Goal: Contribute content: Contribute content

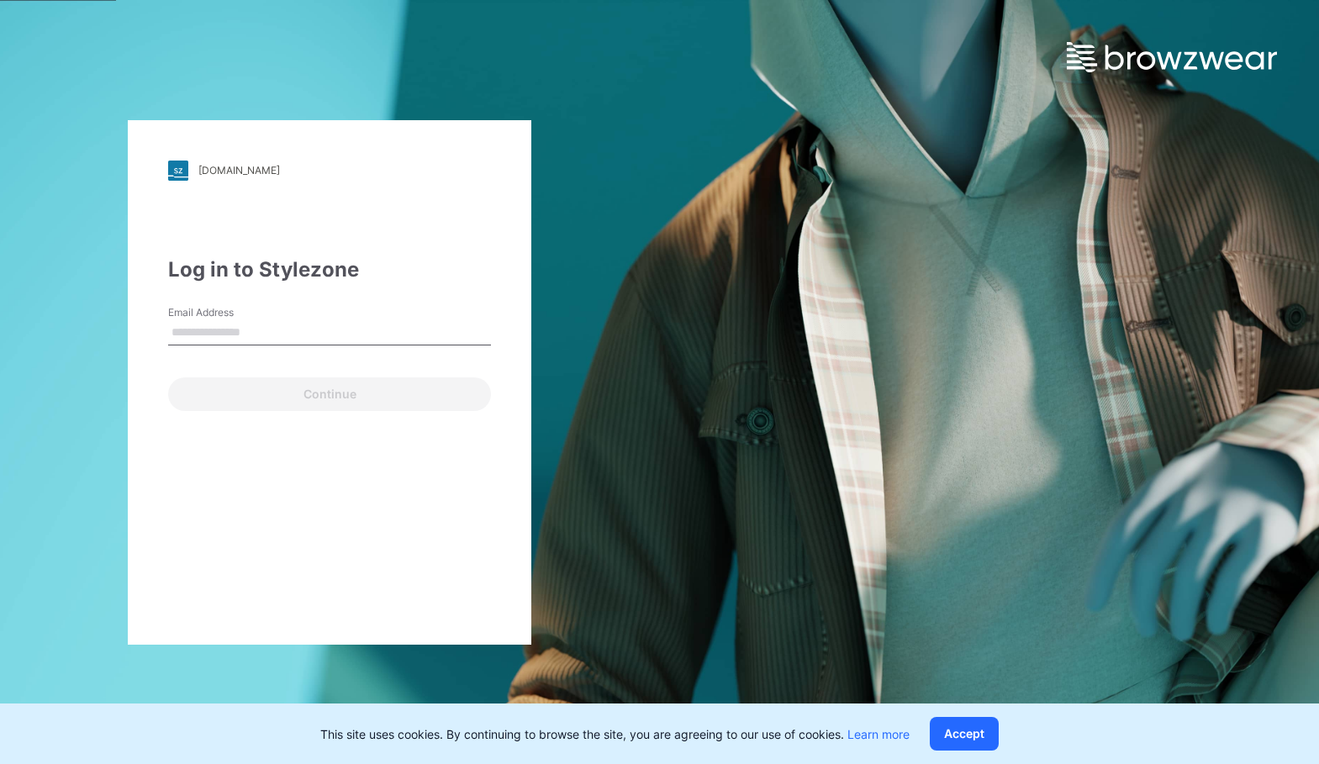
click at [217, 339] on input "Email Address" at bounding box center [329, 332] width 323 height 25
type input "**********"
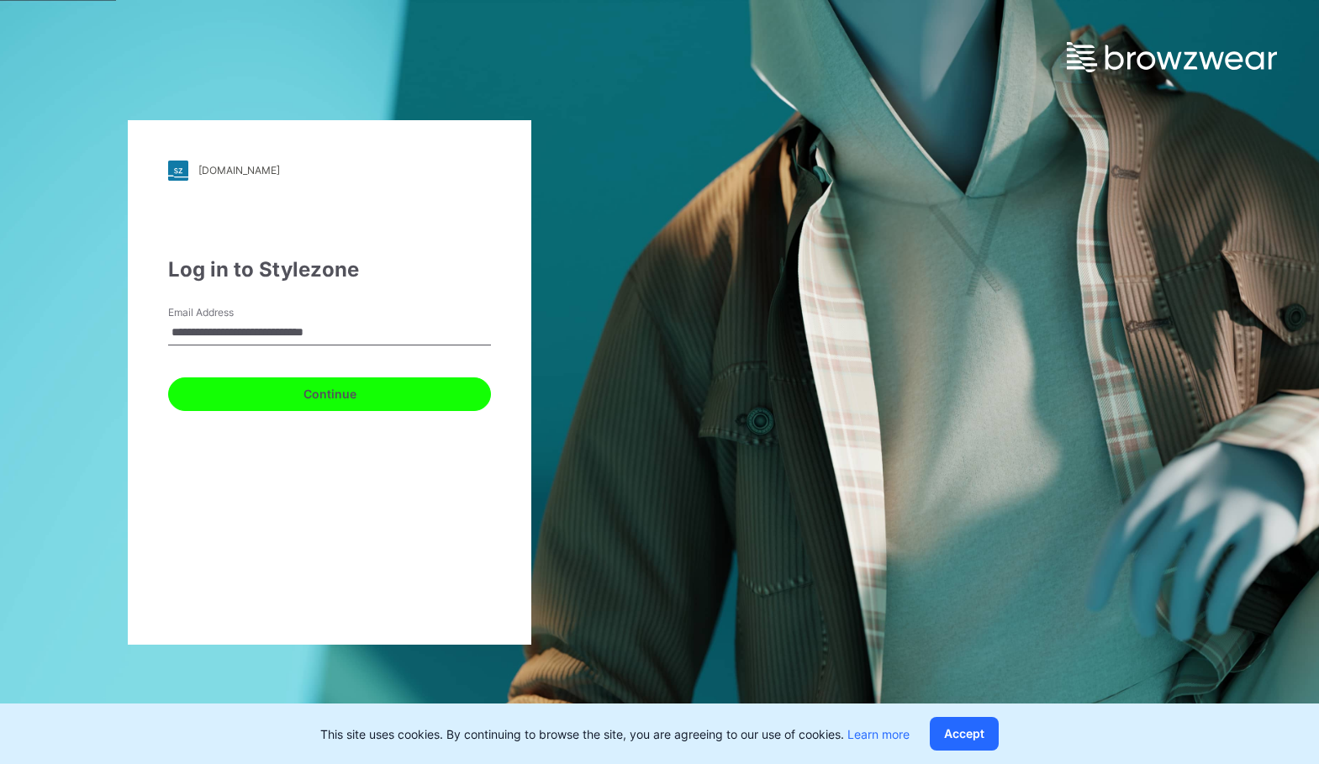
click at [277, 392] on button "Continue" at bounding box center [329, 395] width 323 height 34
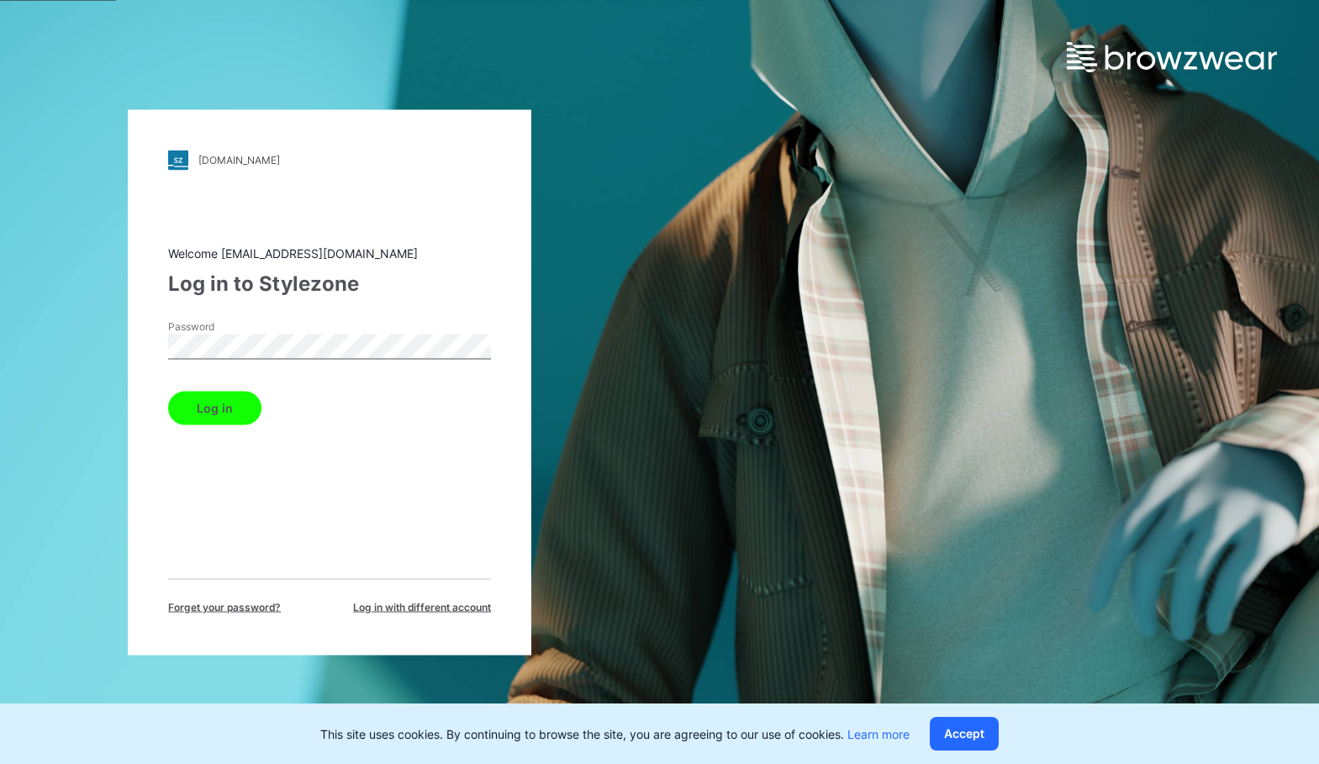
click at [221, 402] on button "Log in" at bounding box center [214, 408] width 93 height 34
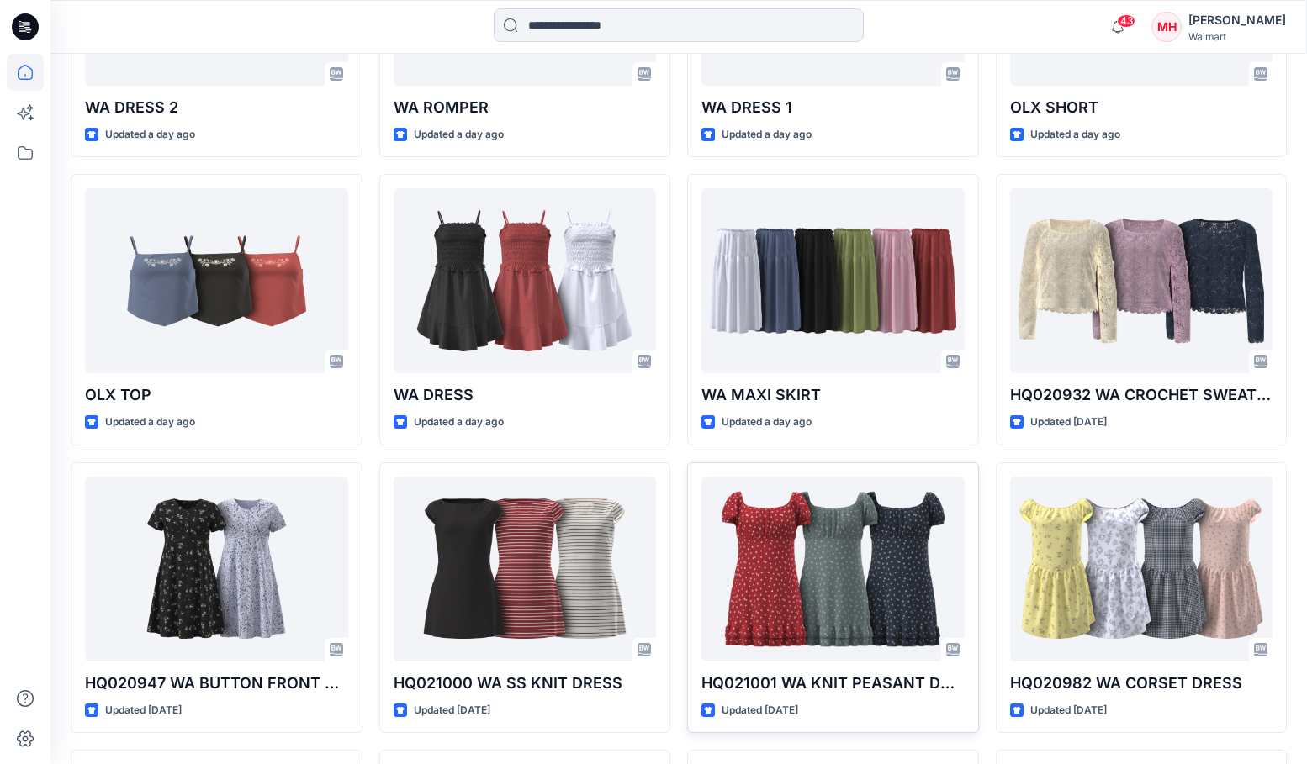
scroll to position [660, 0]
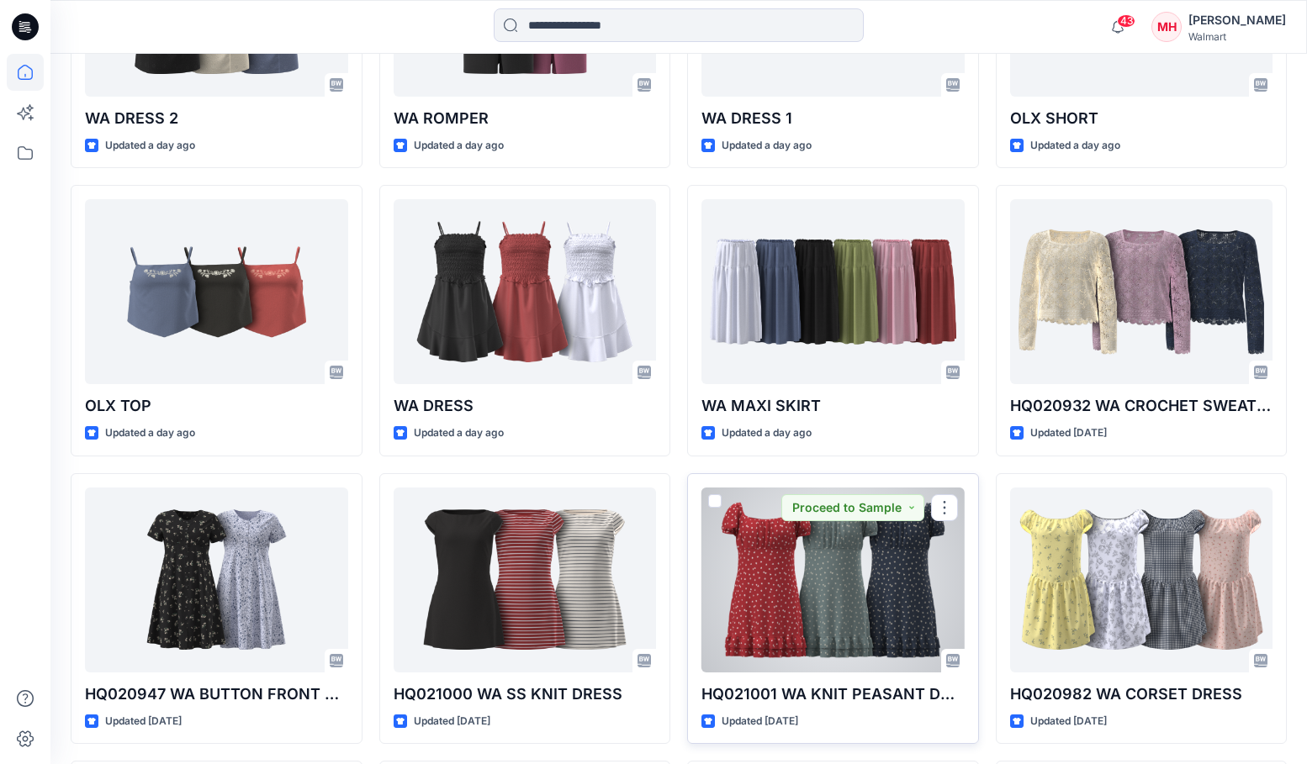
click at [872, 600] on div at bounding box center [832, 580] width 263 height 185
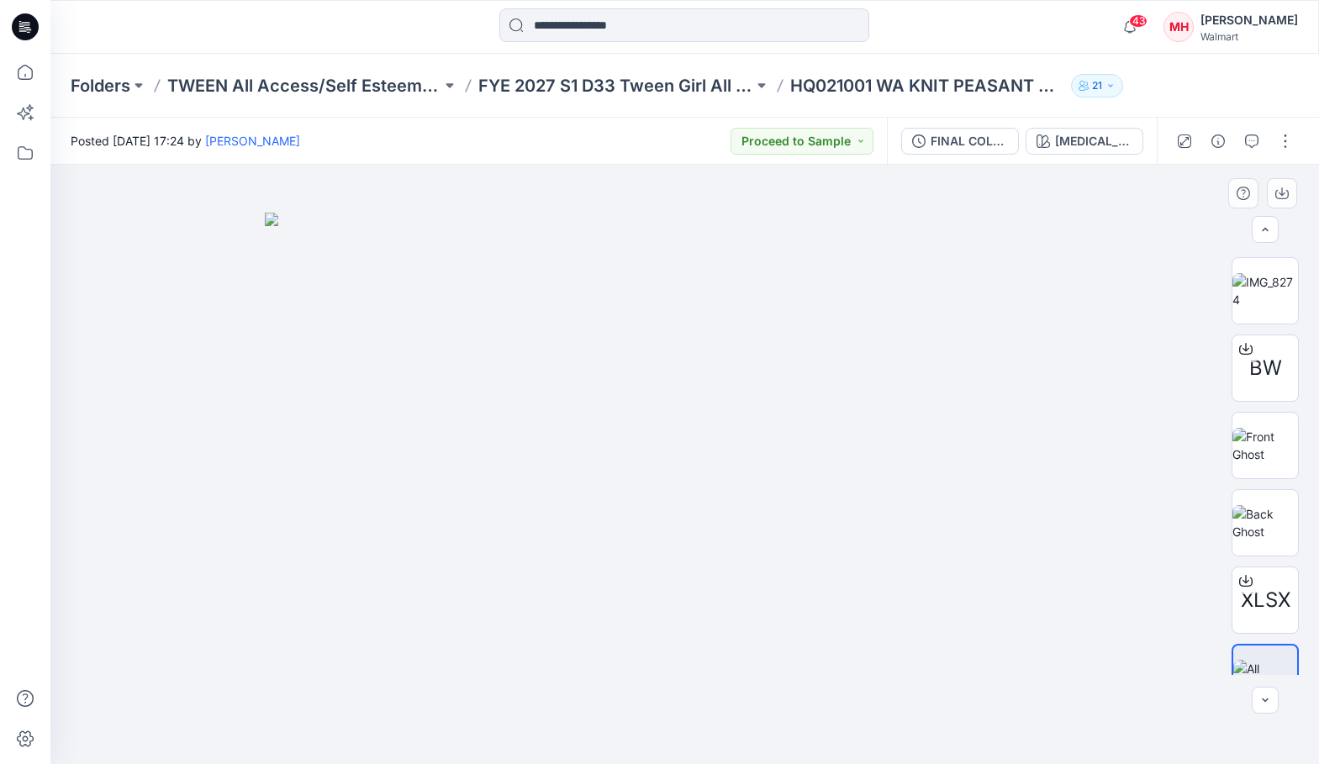
scroll to position [188, 0]
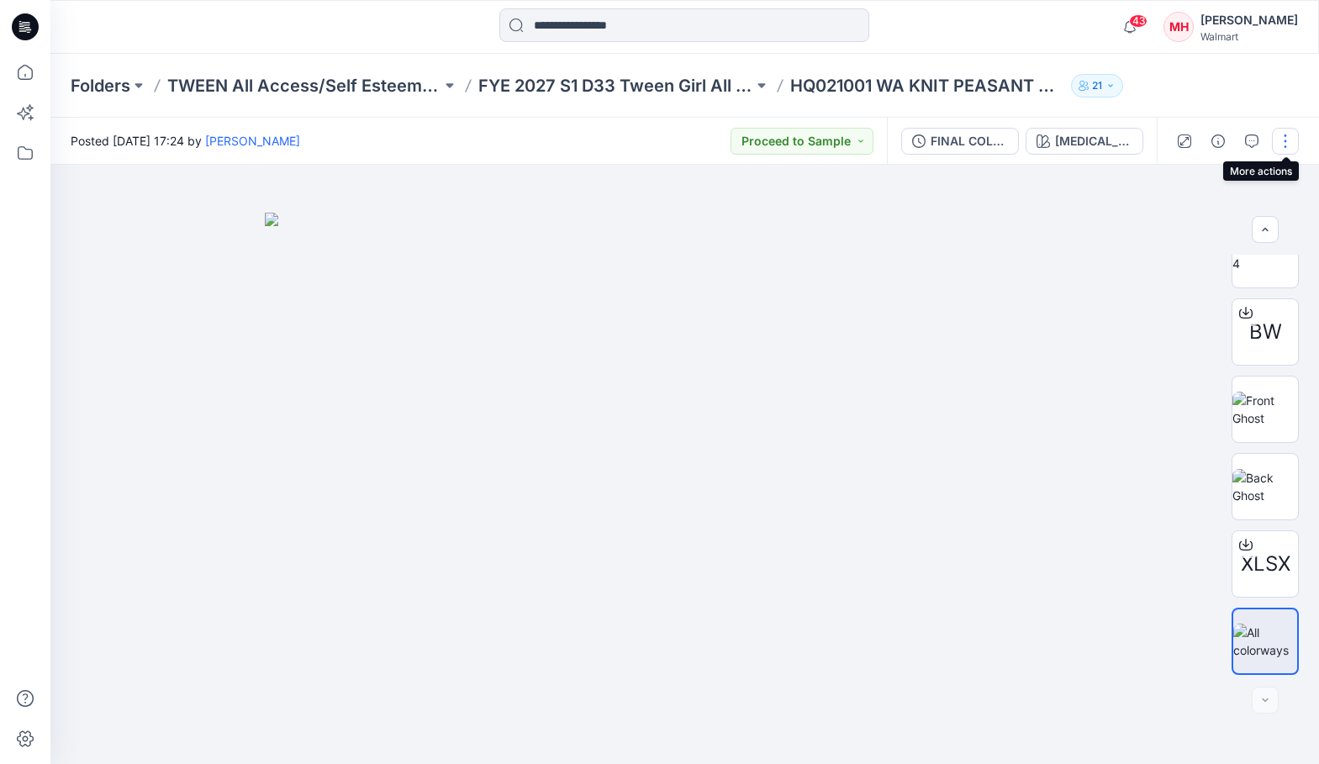
click at [1278, 136] on button "button" at bounding box center [1285, 141] width 27 height 27
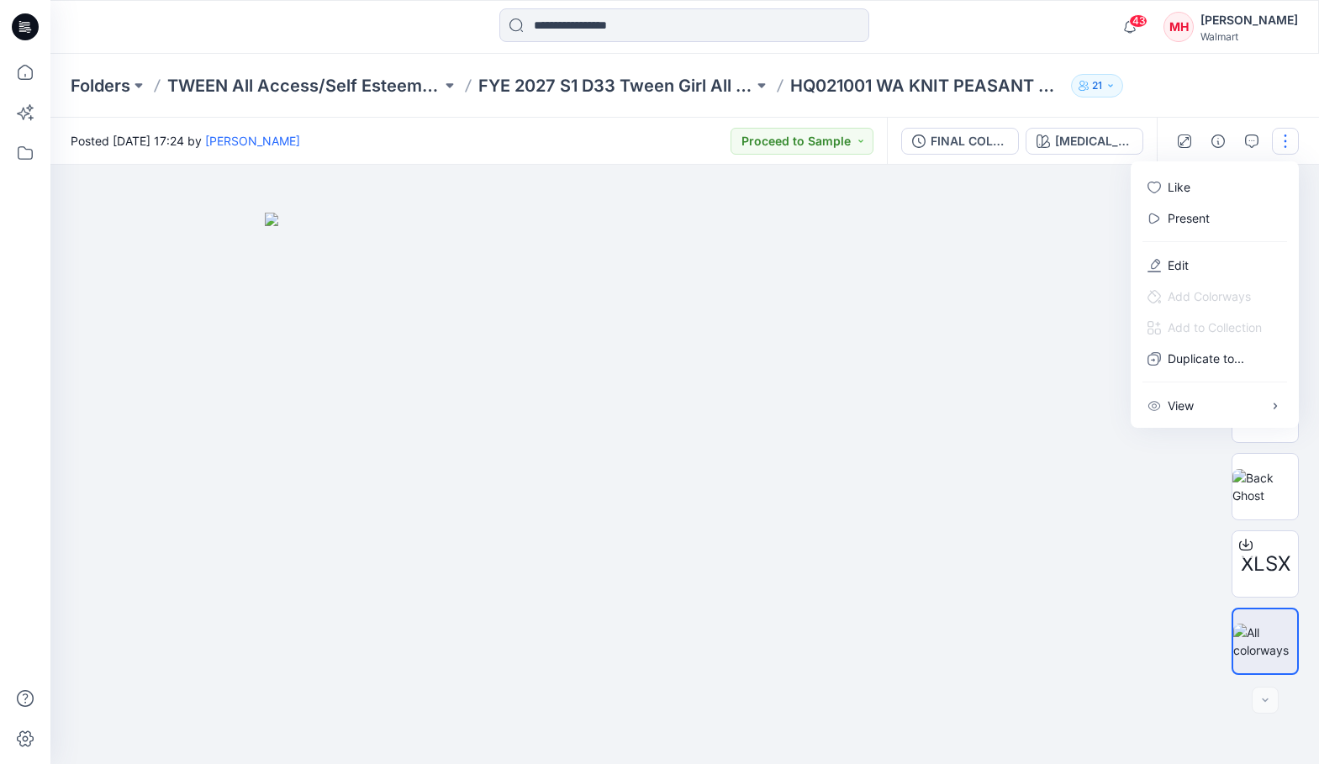
click at [1275, 136] on button "button" at bounding box center [1285, 141] width 27 height 27
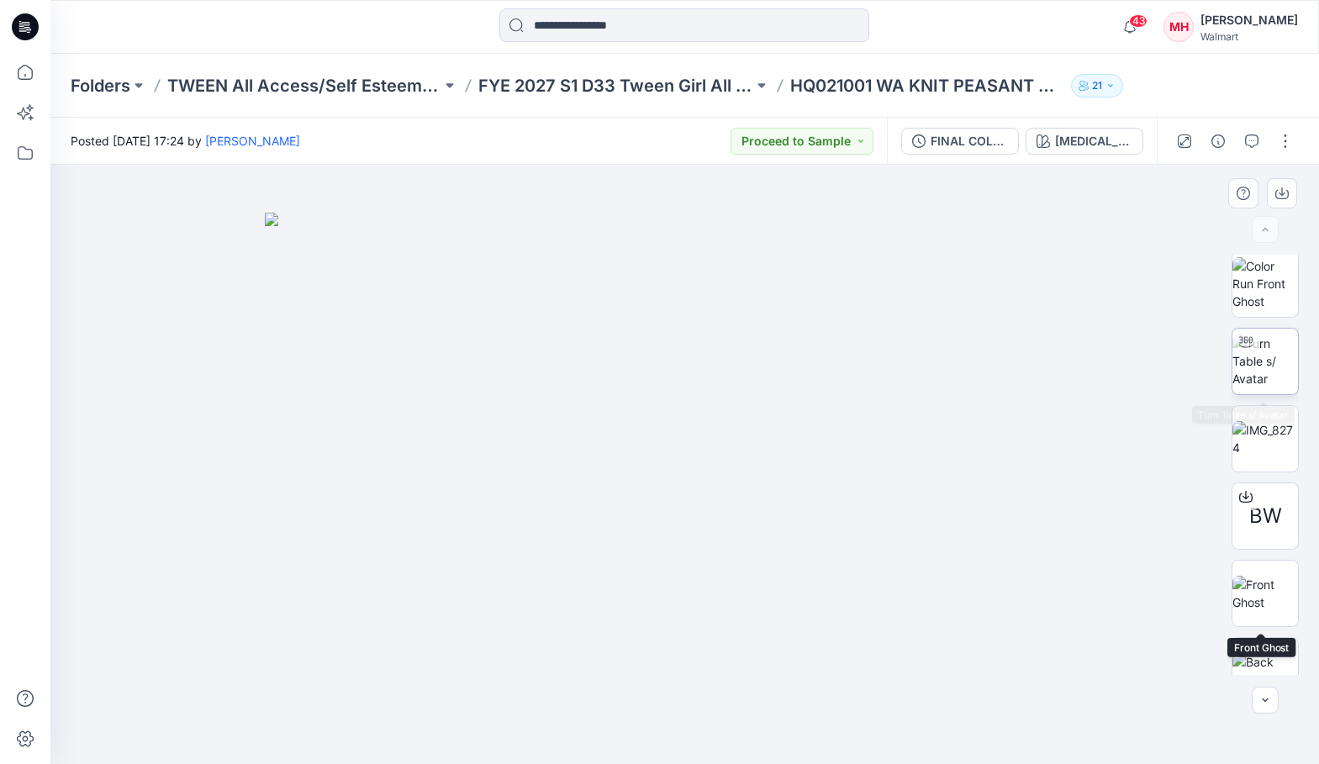
scroll to position [0, 0]
click at [1212, 144] on icon "button" at bounding box center [1218, 141] width 13 height 13
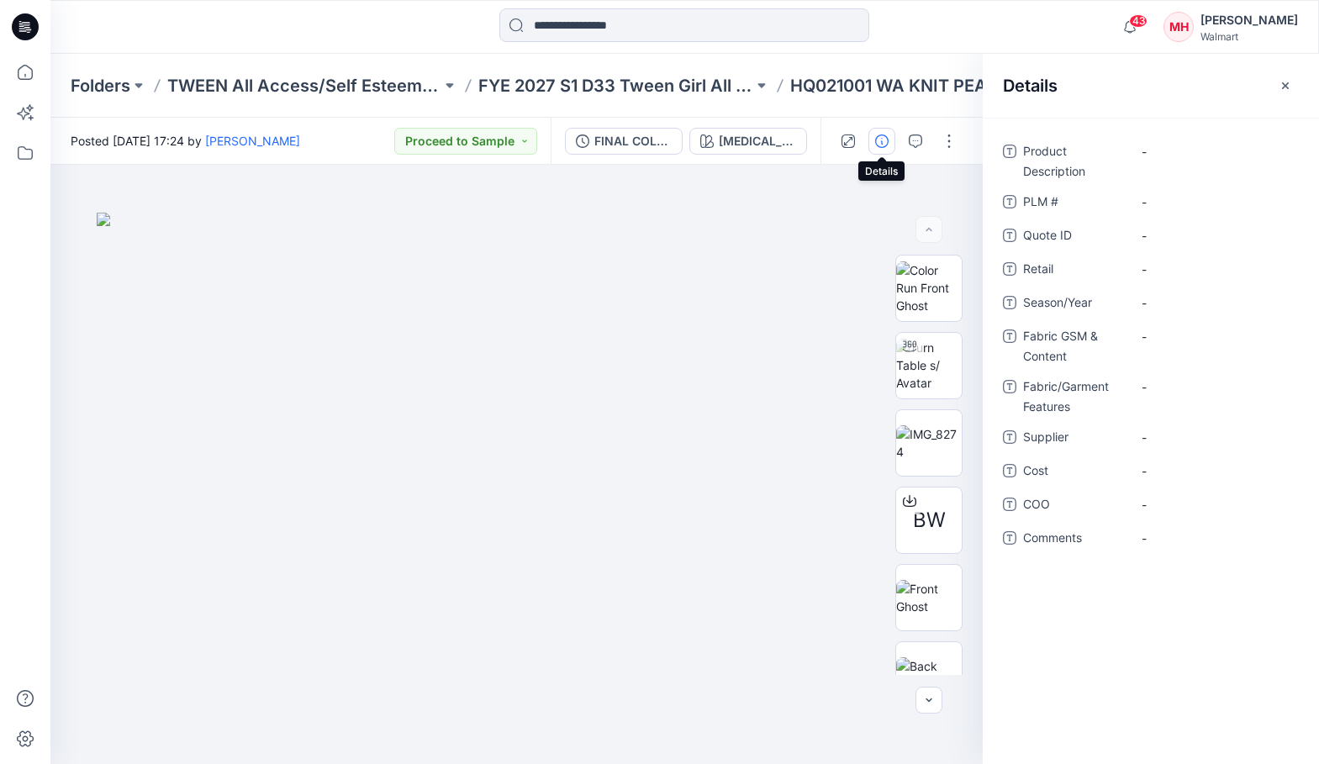
click at [885, 140] on icon "button" at bounding box center [881, 141] width 13 height 13
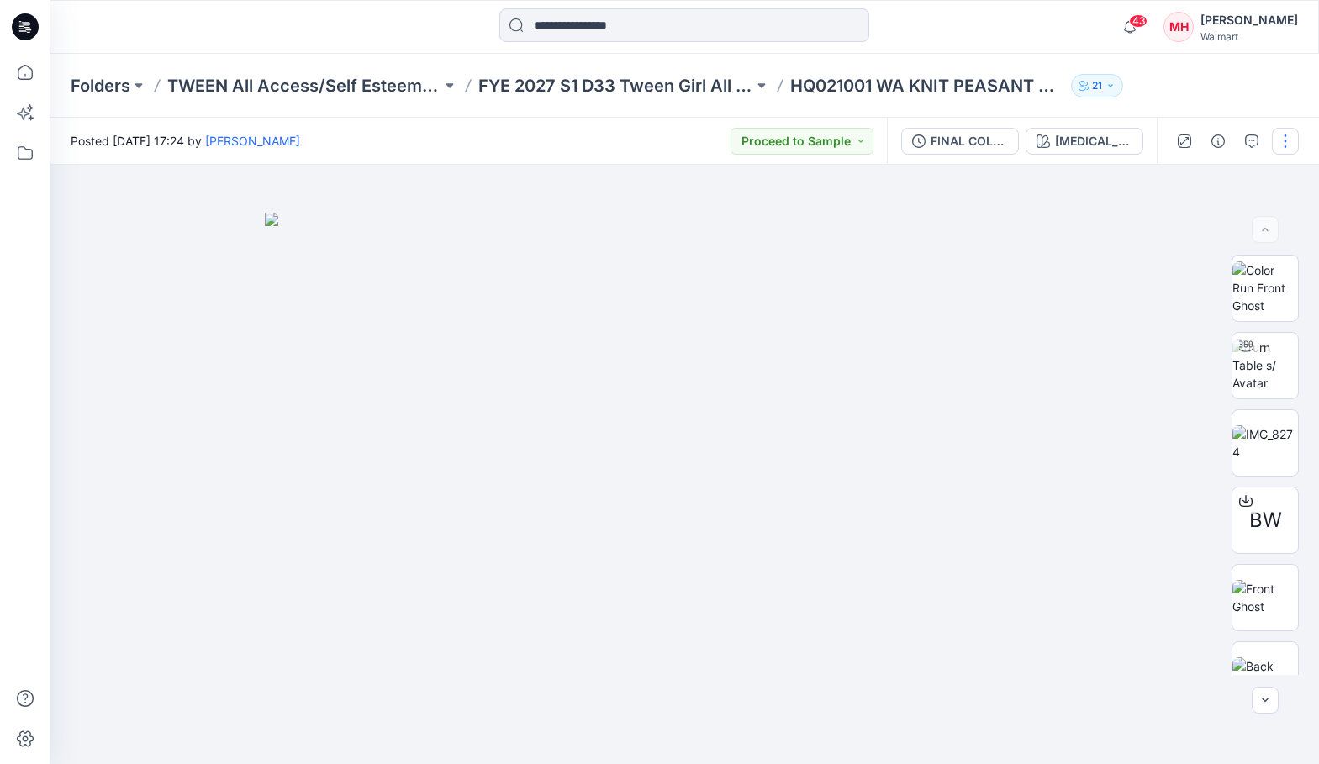
click at [1286, 145] on button "button" at bounding box center [1285, 141] width 27 height 27
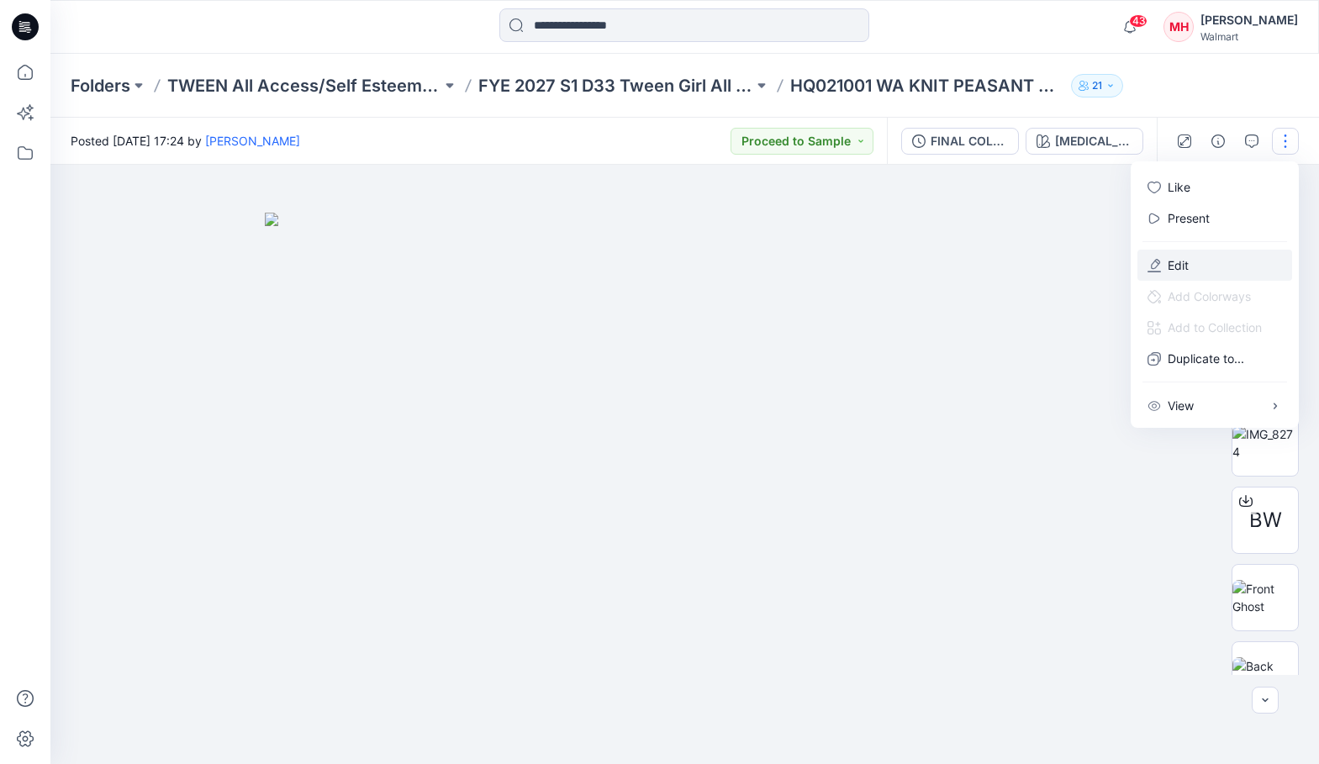
click at [1169, 271] on p "Edit" at bounding box center [1178, 265] width 21 height 18
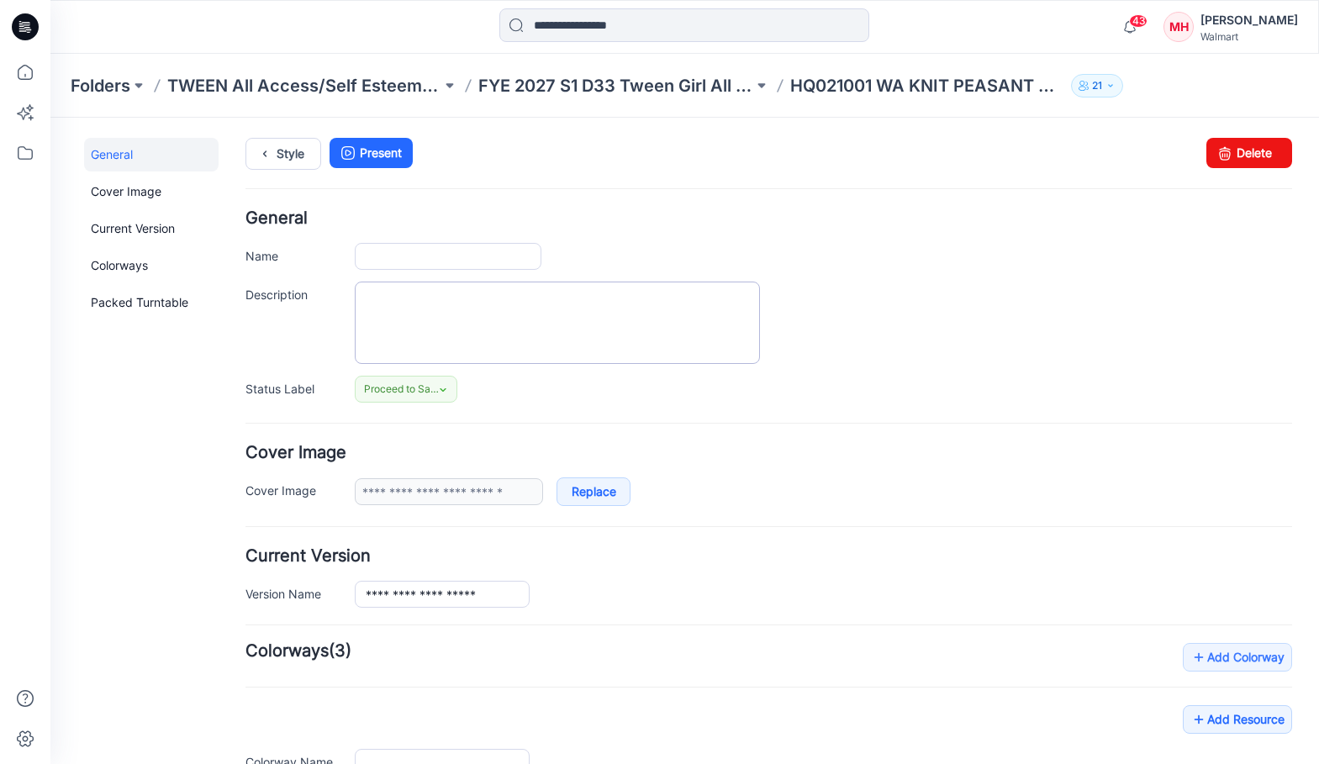
type input "**********"
type input "********"
type input "**********"
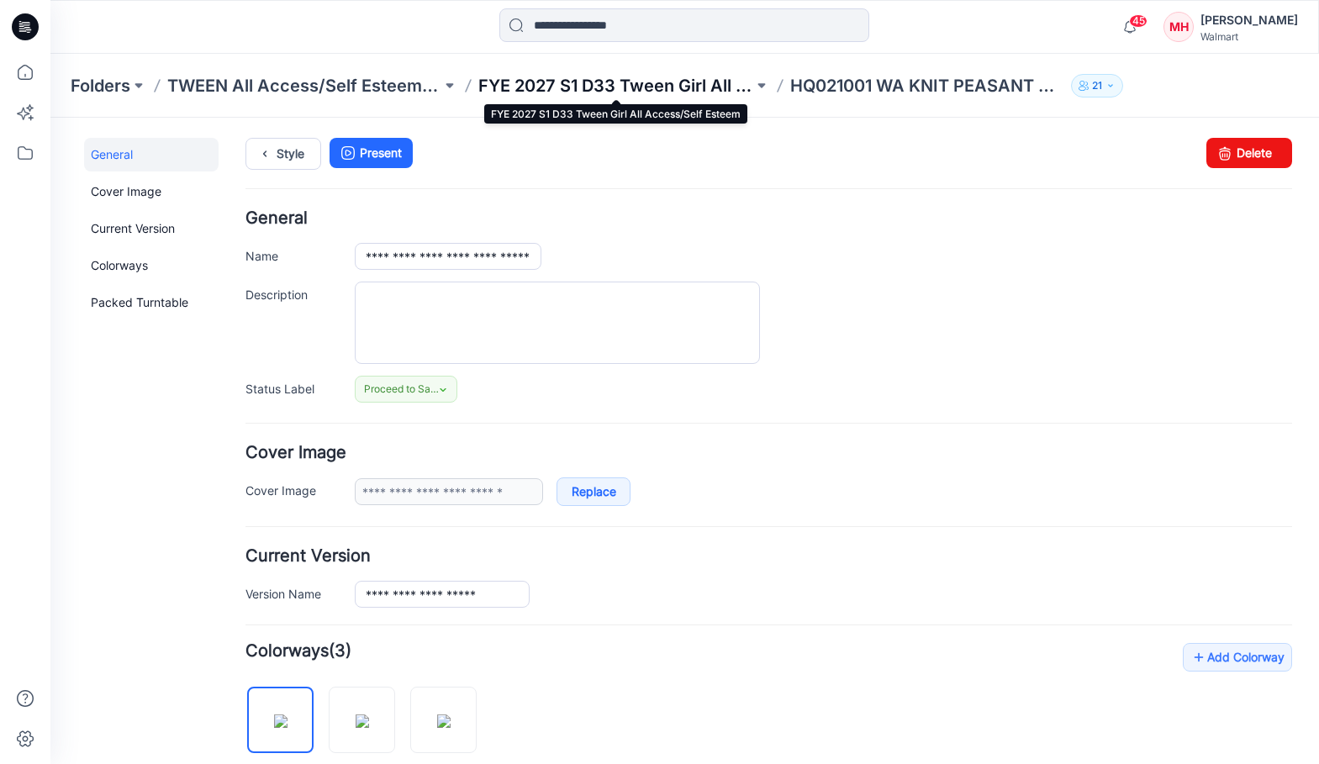
click at [584, 87] on p "FYE 2027 S1 D33 Tween Girl All Access/Self Esteem" at bounding box center [615, 86] width 274 height 24
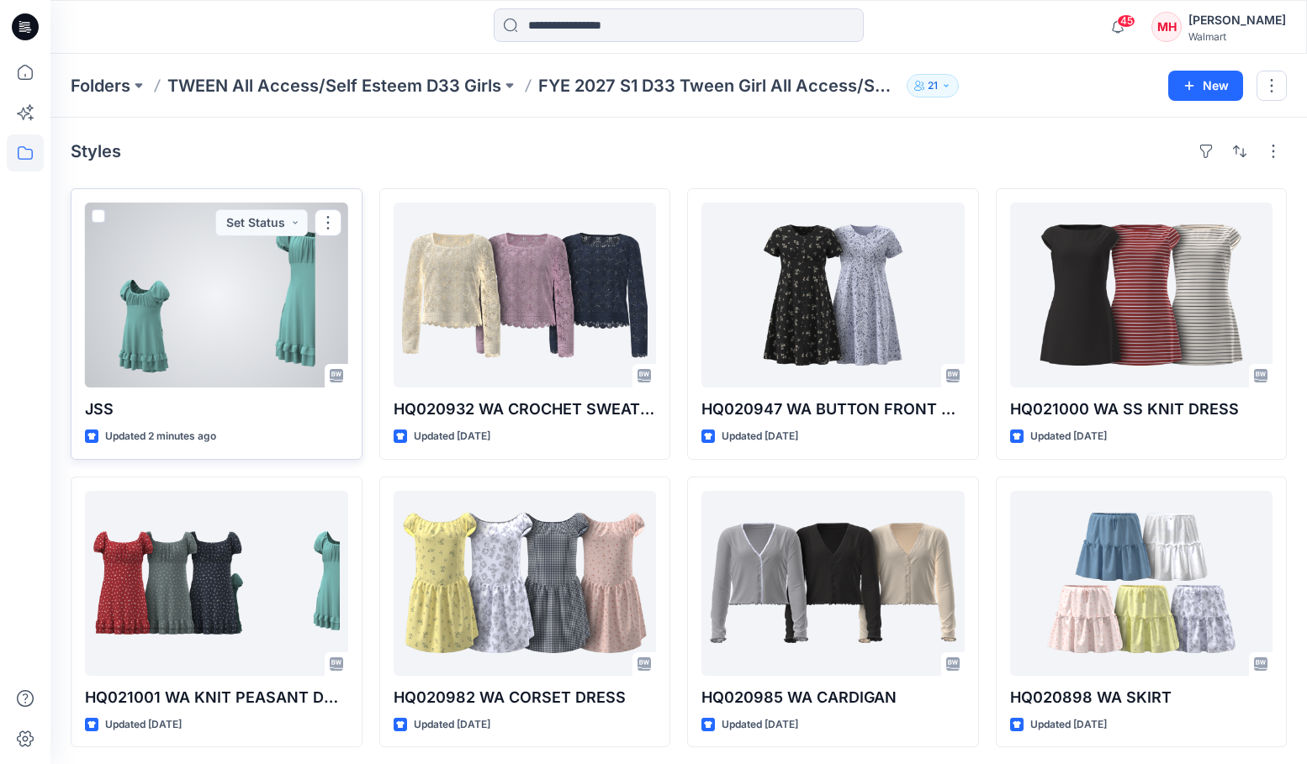
click at [251, 344] on div at bounding box center [216, 295] width 263 height 185
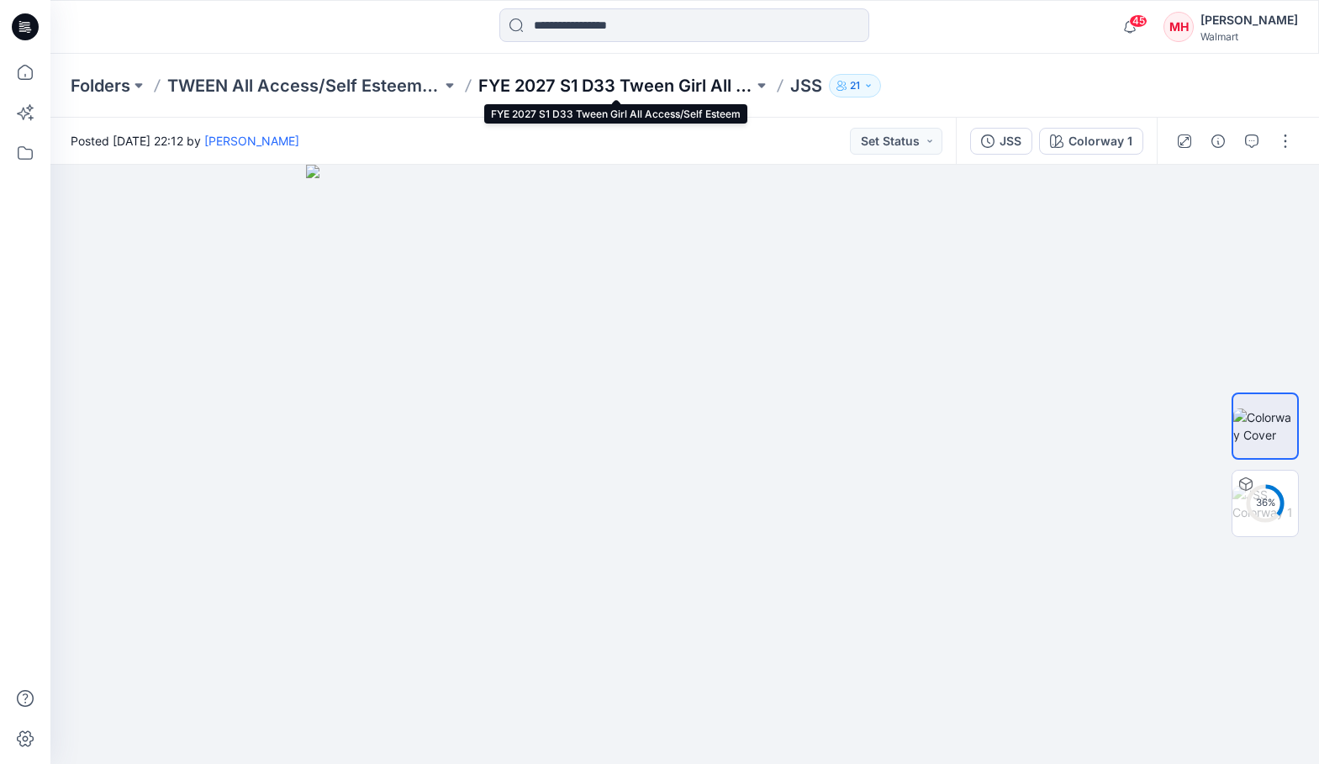
click at [664, 79] on p "FYE 2027 S1 D33 Tween Girl All Access/Self Esteem" at bounding box center [615, 86] width 274 height 24
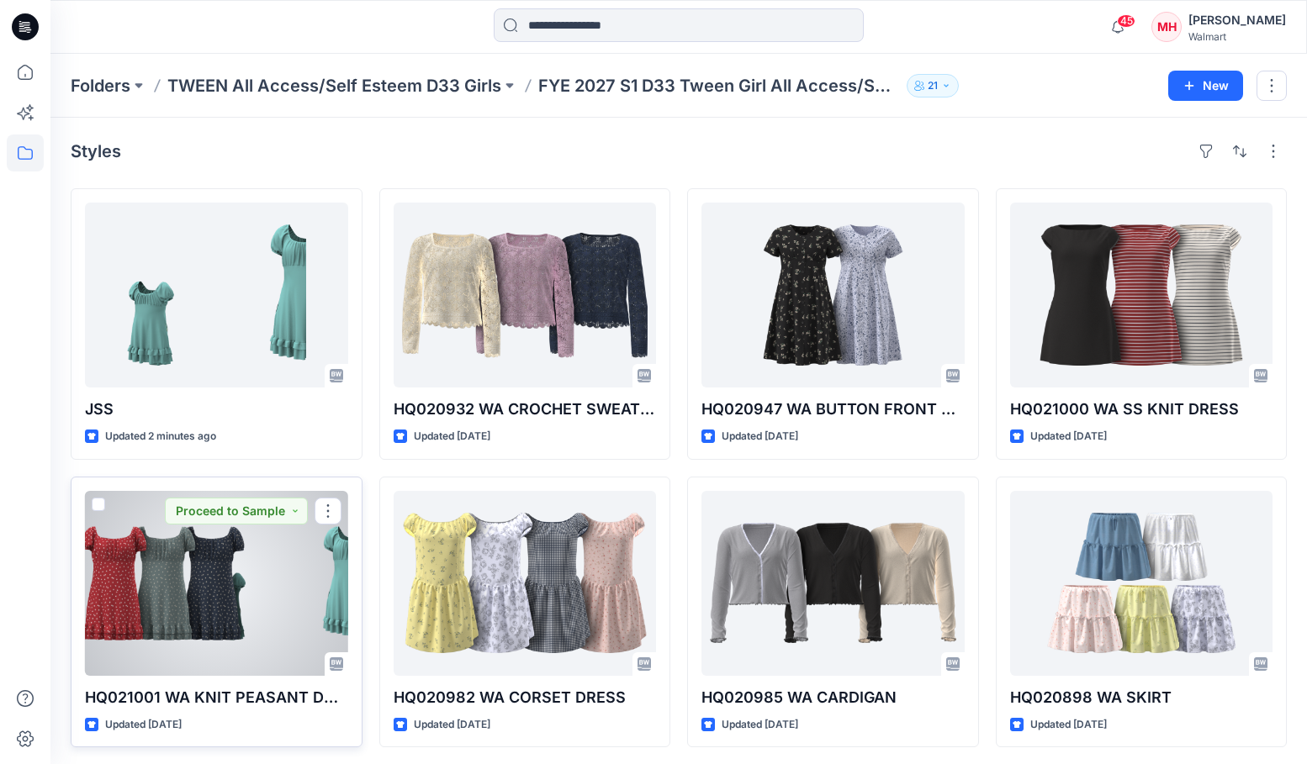
click at [210, 610] on div at bounding box center [216, 583] width 263 height 185
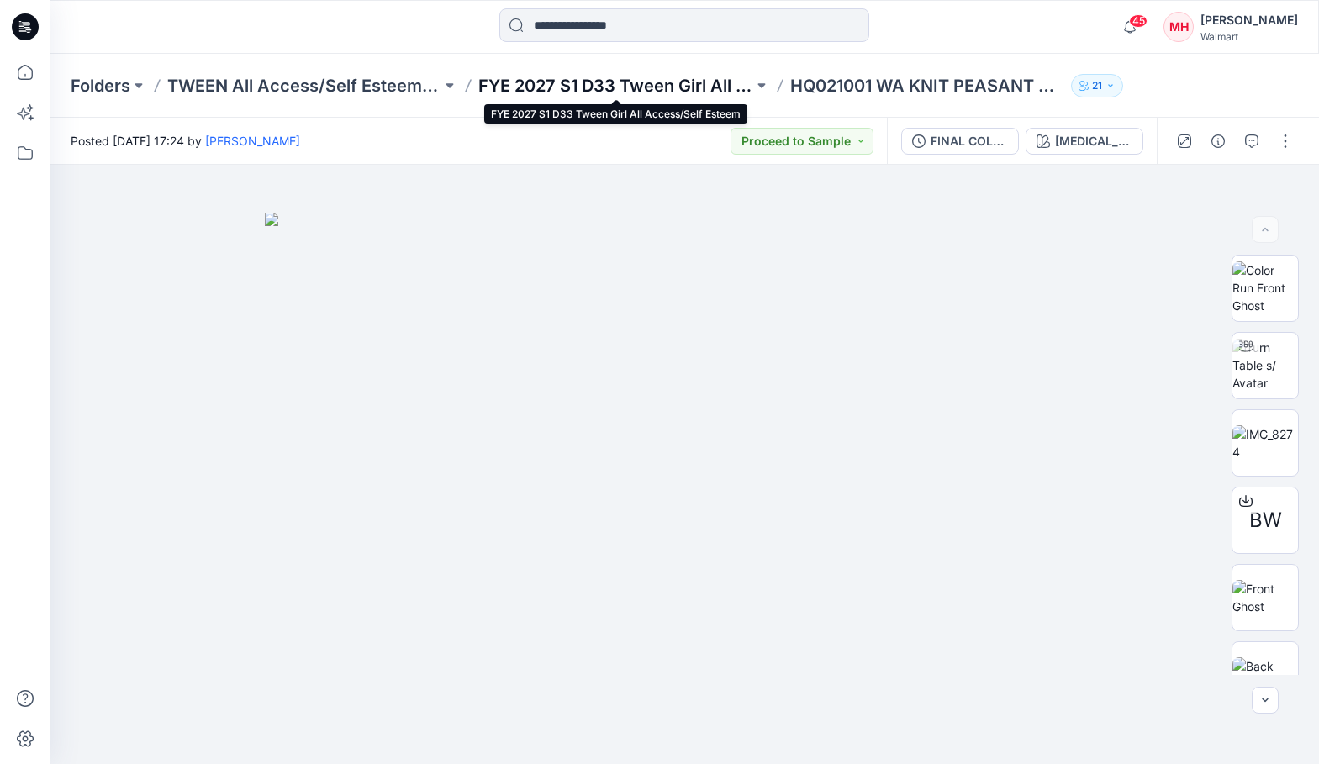
click at [714, 82] on p "FYE 2027 S1 D33 Tween Girl All Access/Self Esteem" at bounding box center [615, 86] width 274 height 24
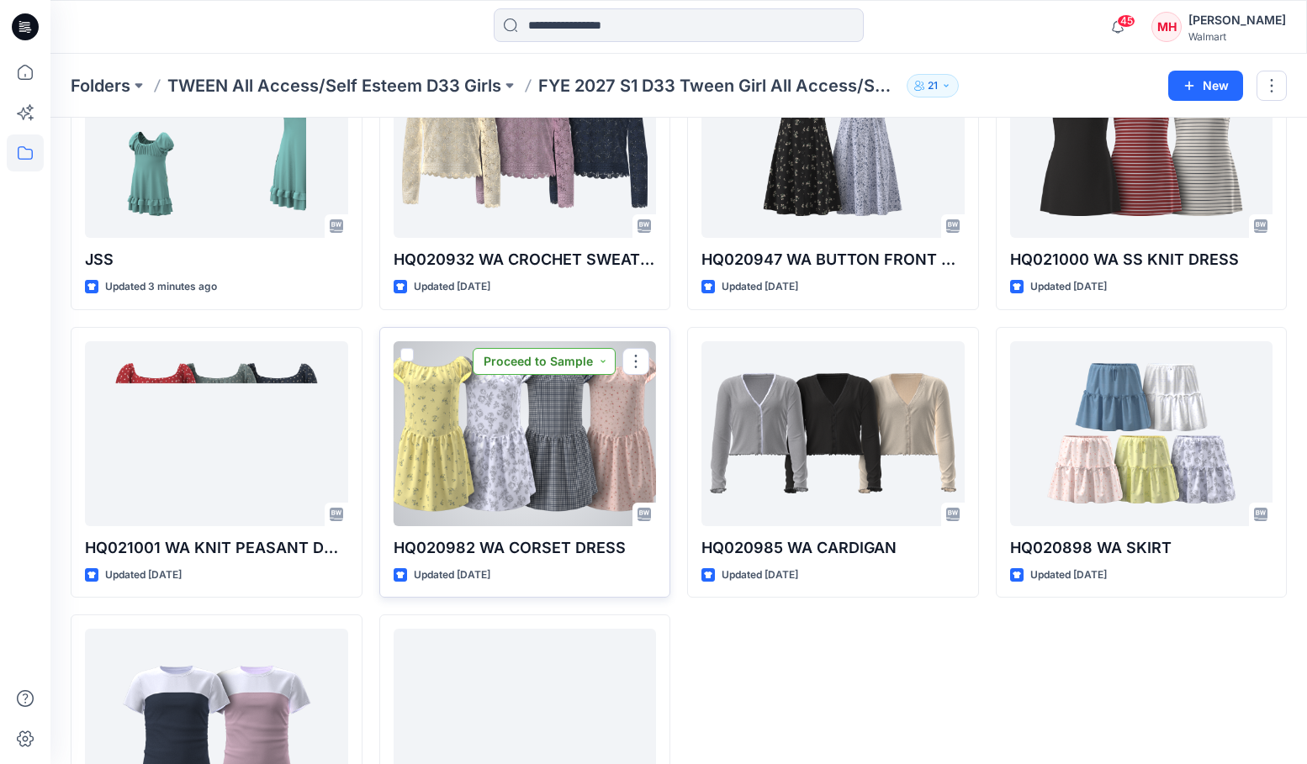
scroll to position [292, 0]
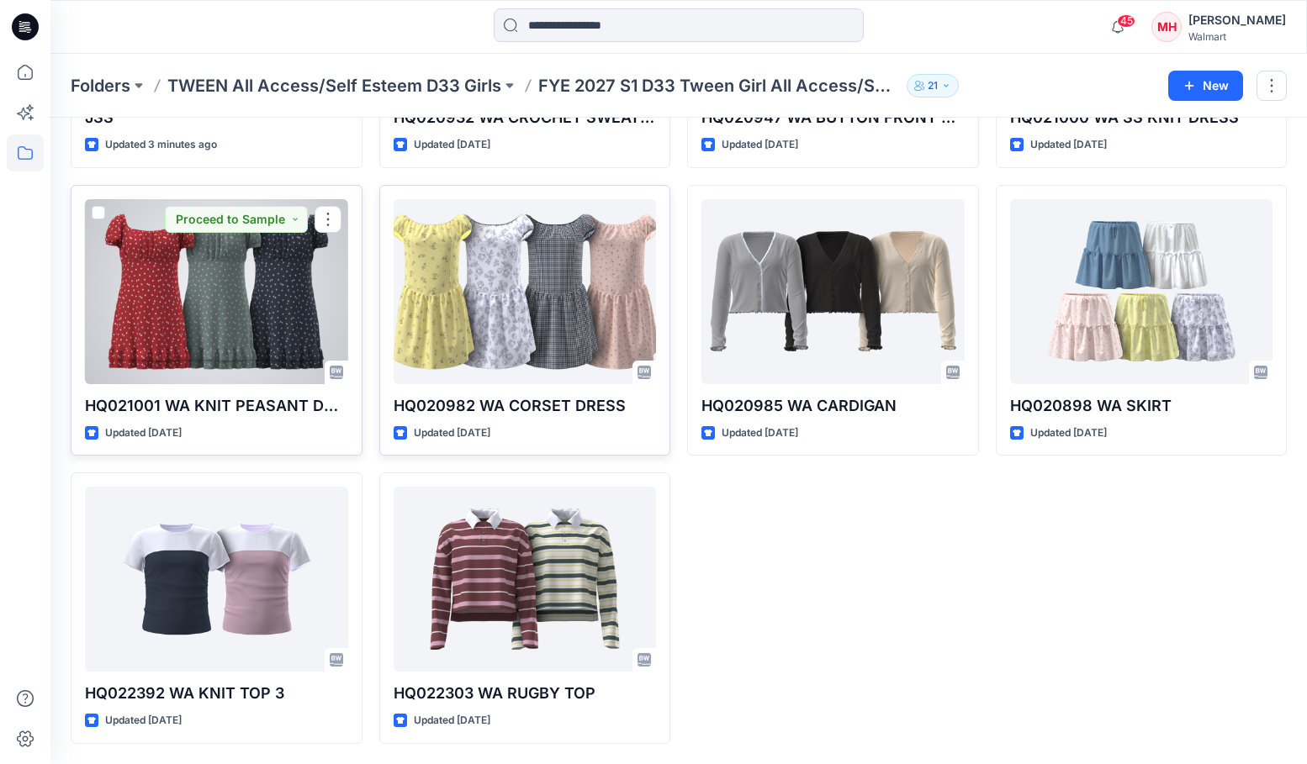
click at [145, 347] on div at bounding box center [216, 291] width 263 height 185
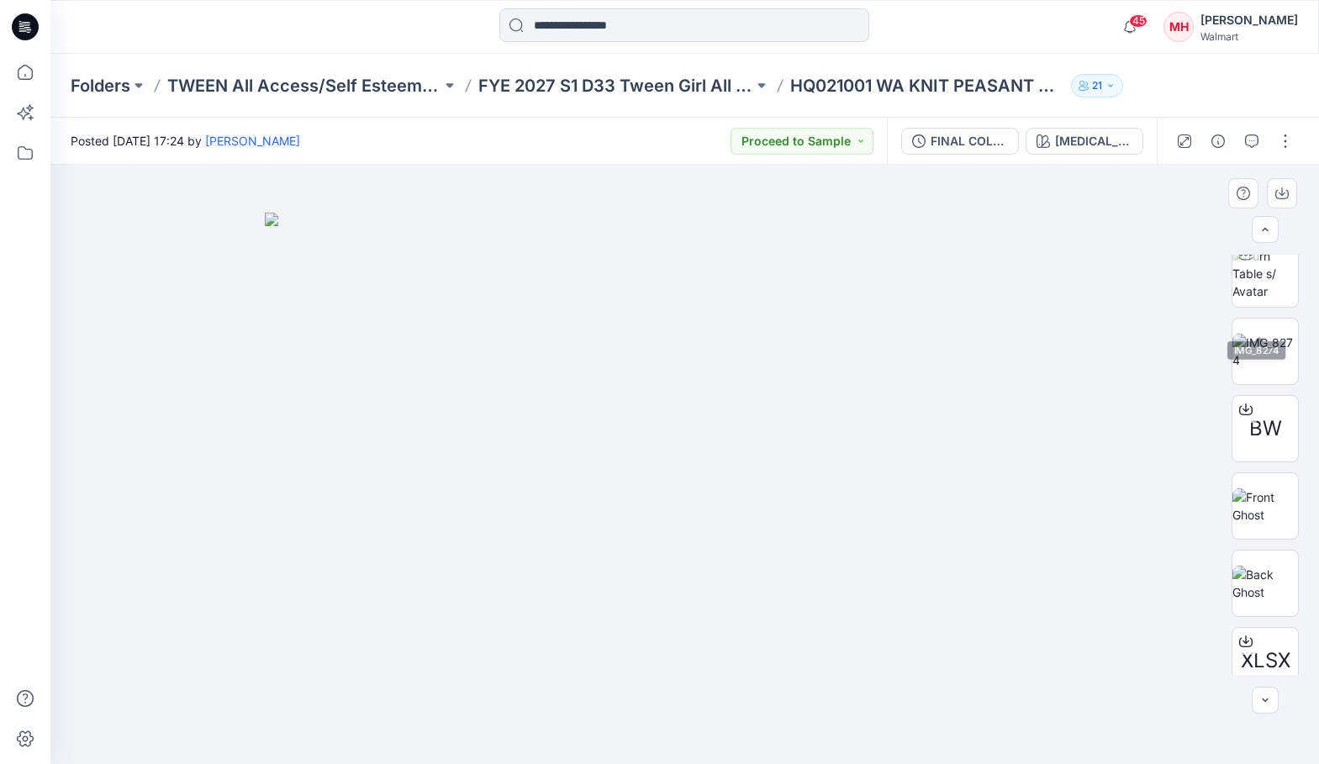
scroll to position [188, 0]
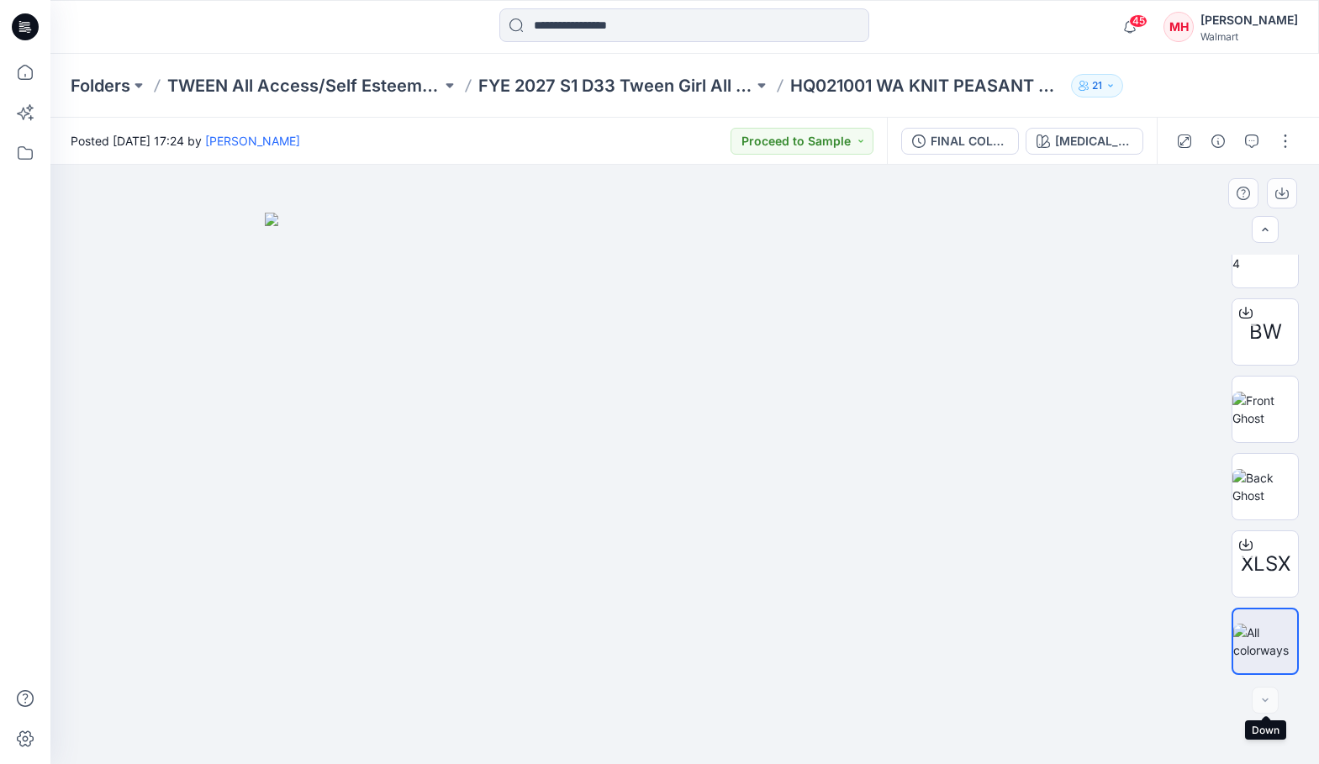
click at [1258, 709] on div at bounding box center [1265, 700] width 27 height 27
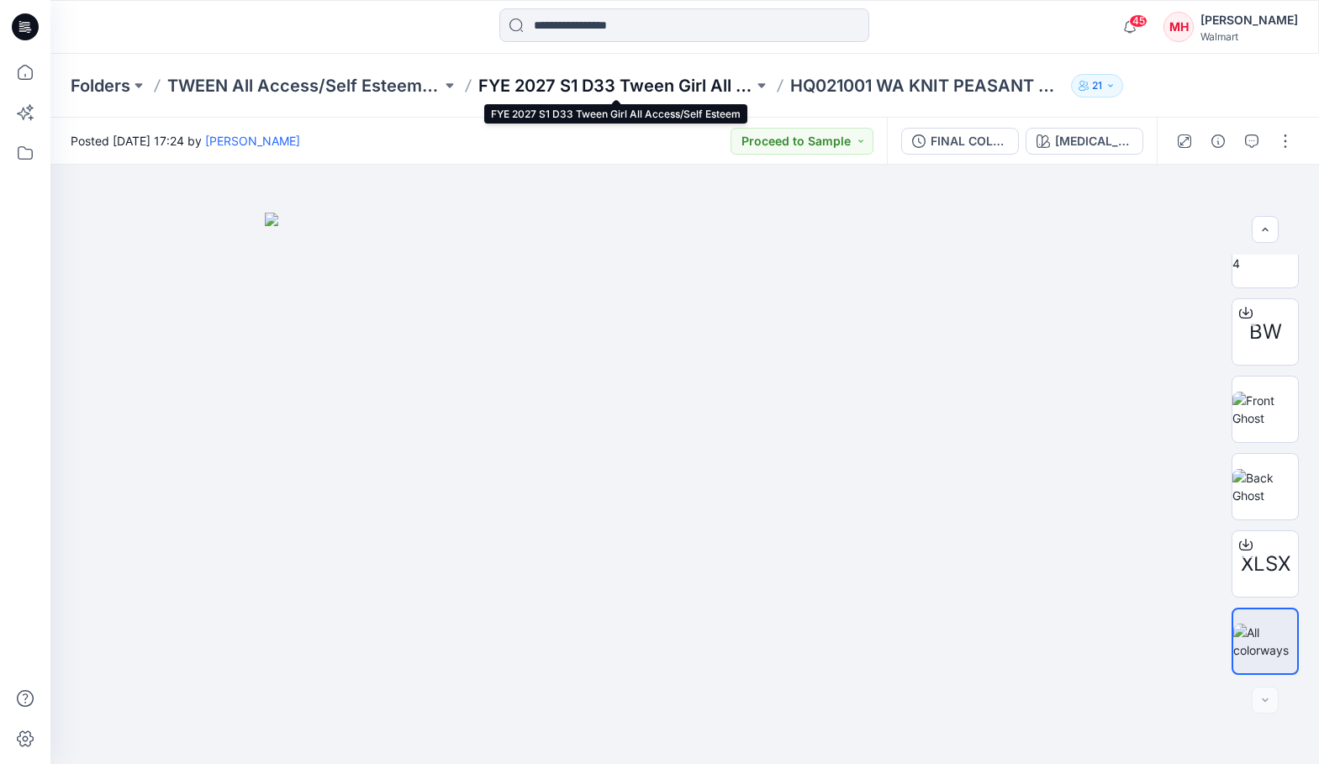
click at [610, 82] on p "FYE 2027 S1 D33 Tween Girl All Access/Self Esteem" at bounding box center [615, 86] width 274 height 24
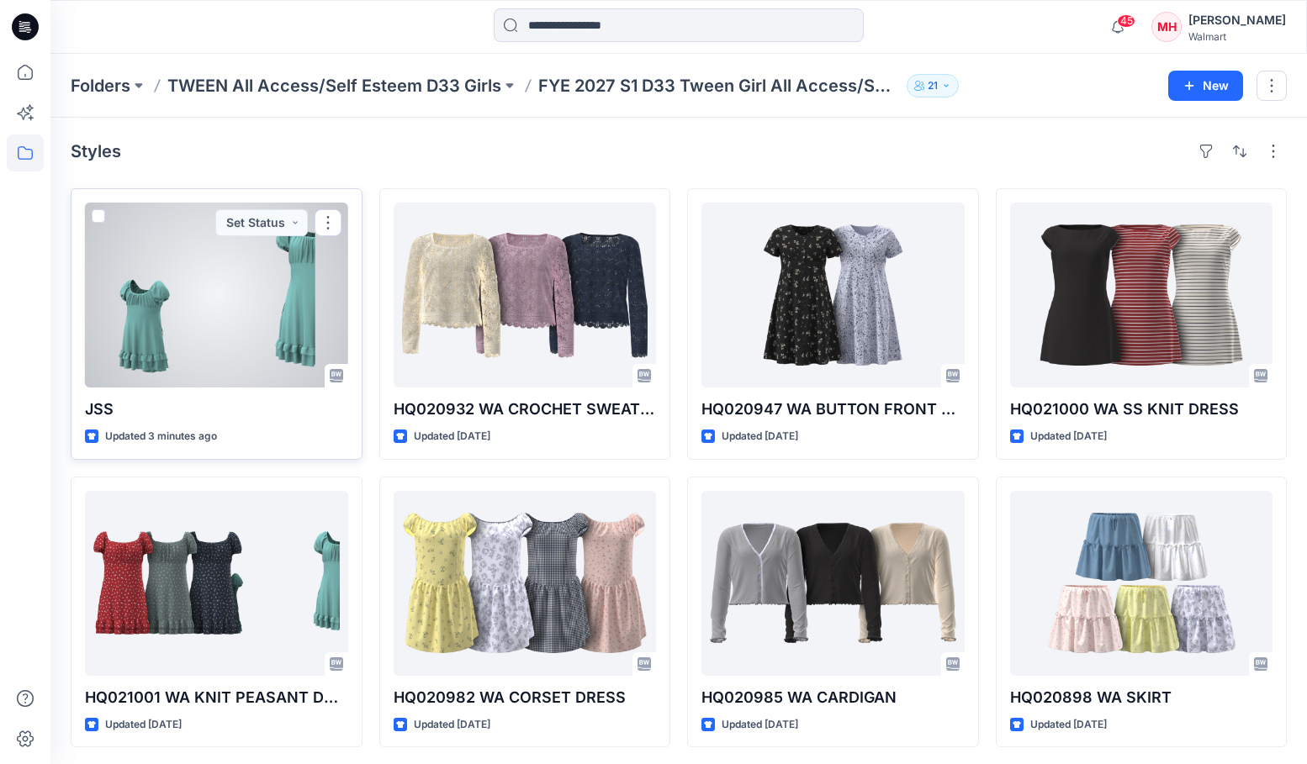
click at [195, 358] on div at bounding box center [216, 295] width 263 height 185
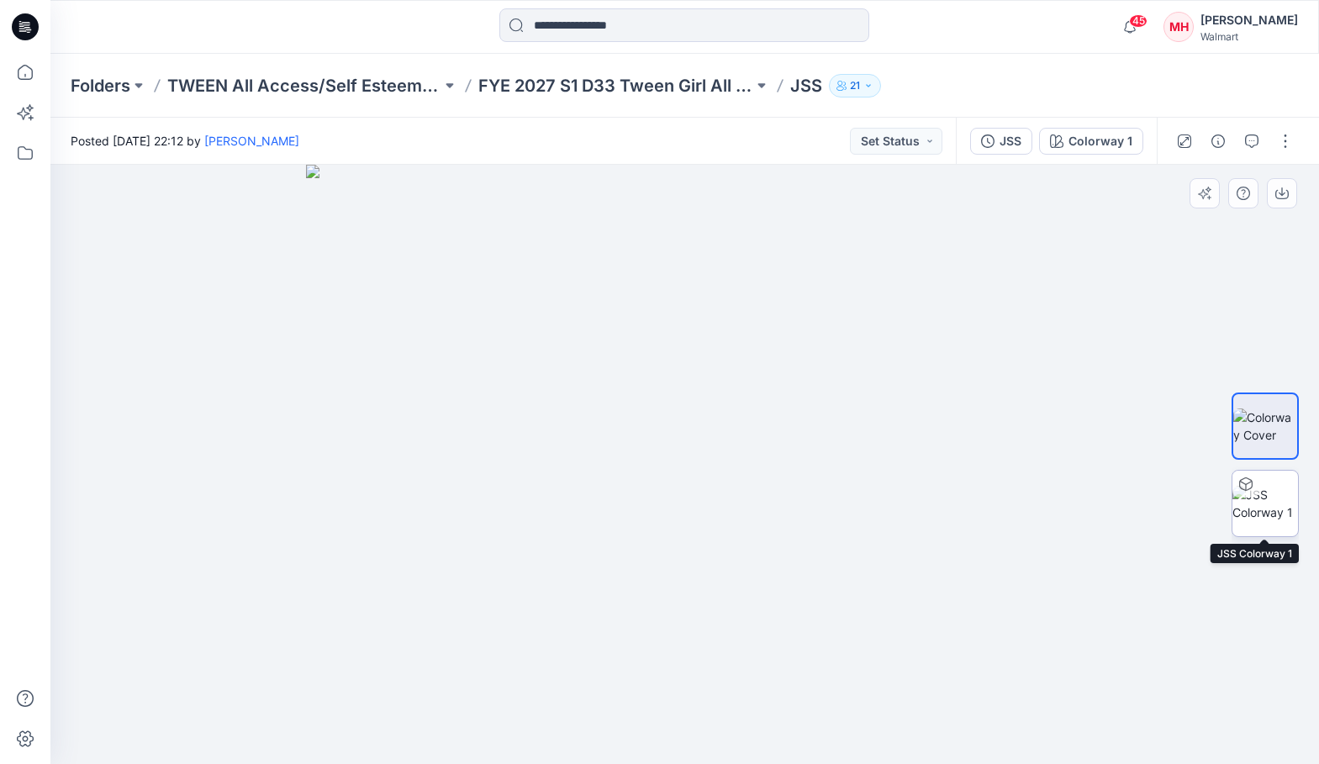
click at [1263, 511] on img at bounding box center [1266, 503] width 66 height 35
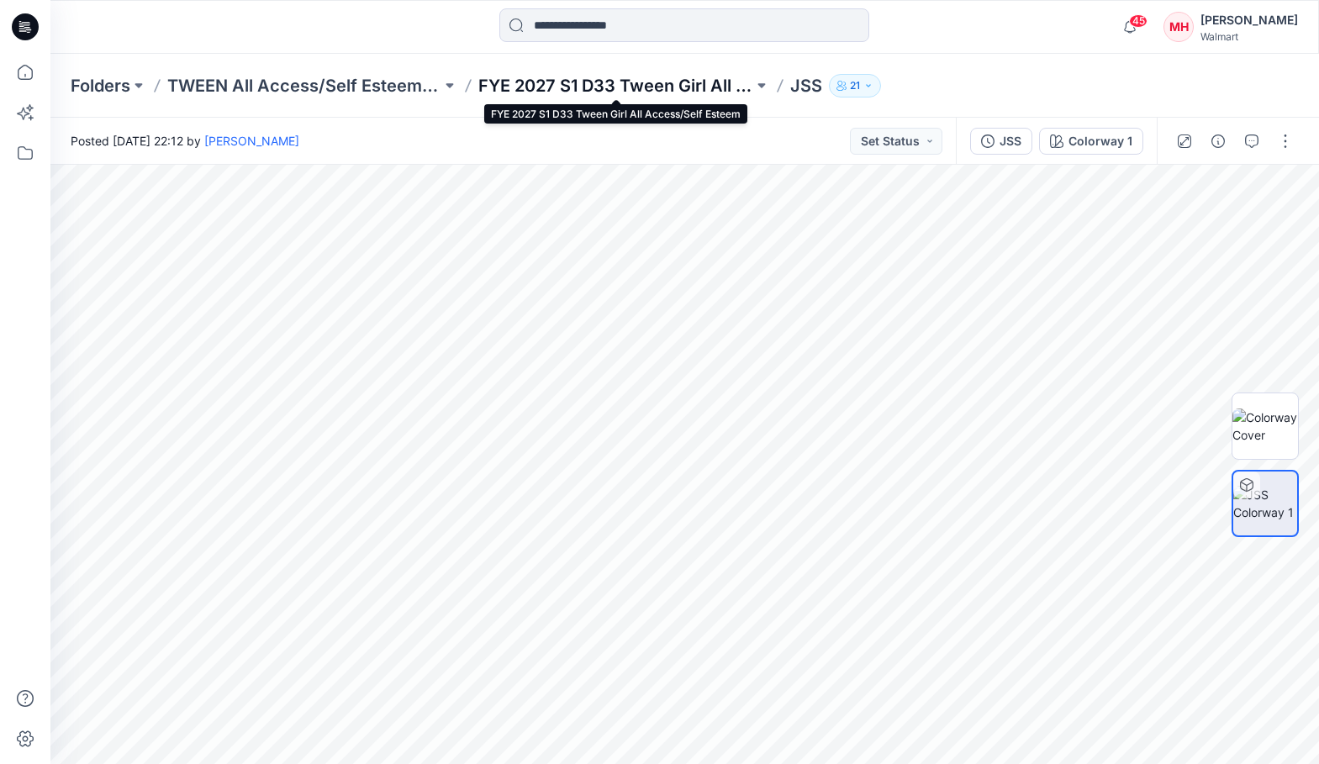
click at [615, 94] on p "FYE 2027 S1 D33 Tween Girl All Access/Self Esteem" at bounding box center [615, 86] width 274 height 24
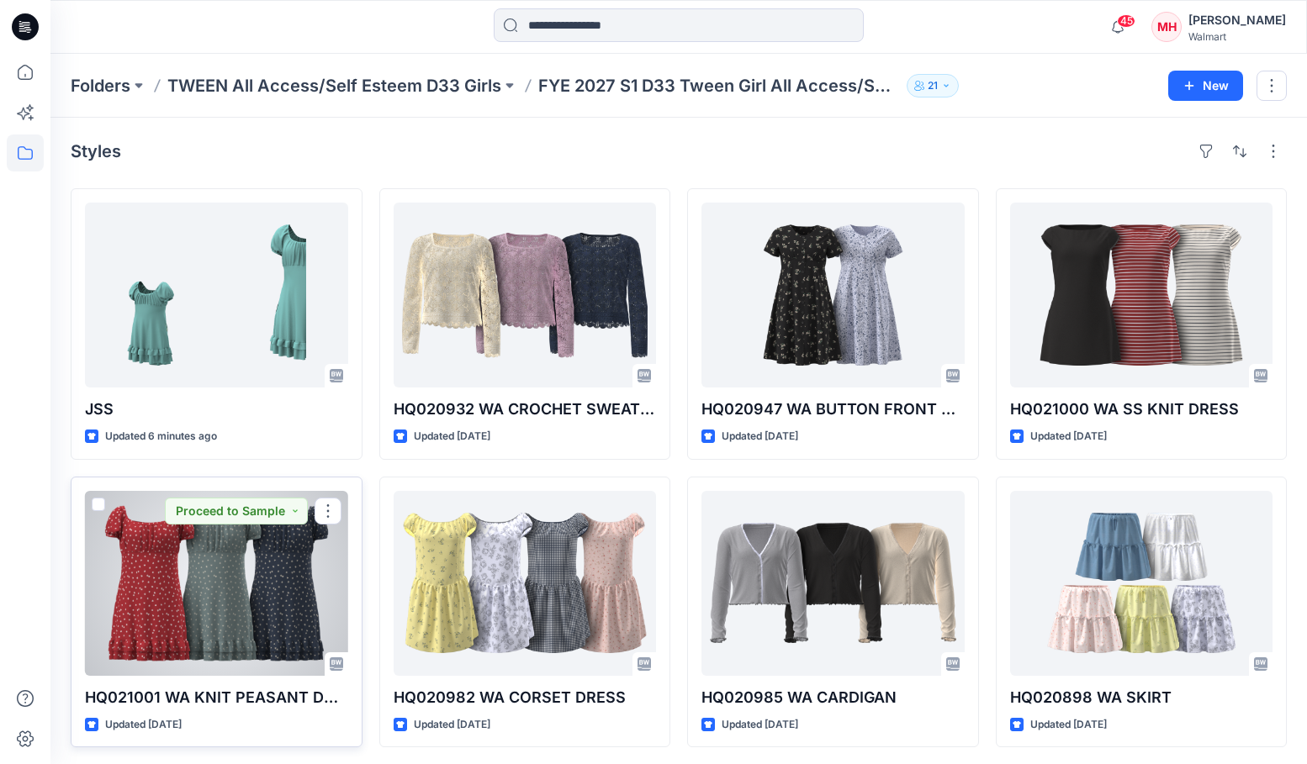
click at [177, 675] on div at bounding box center [216, 583] width 263 height 185
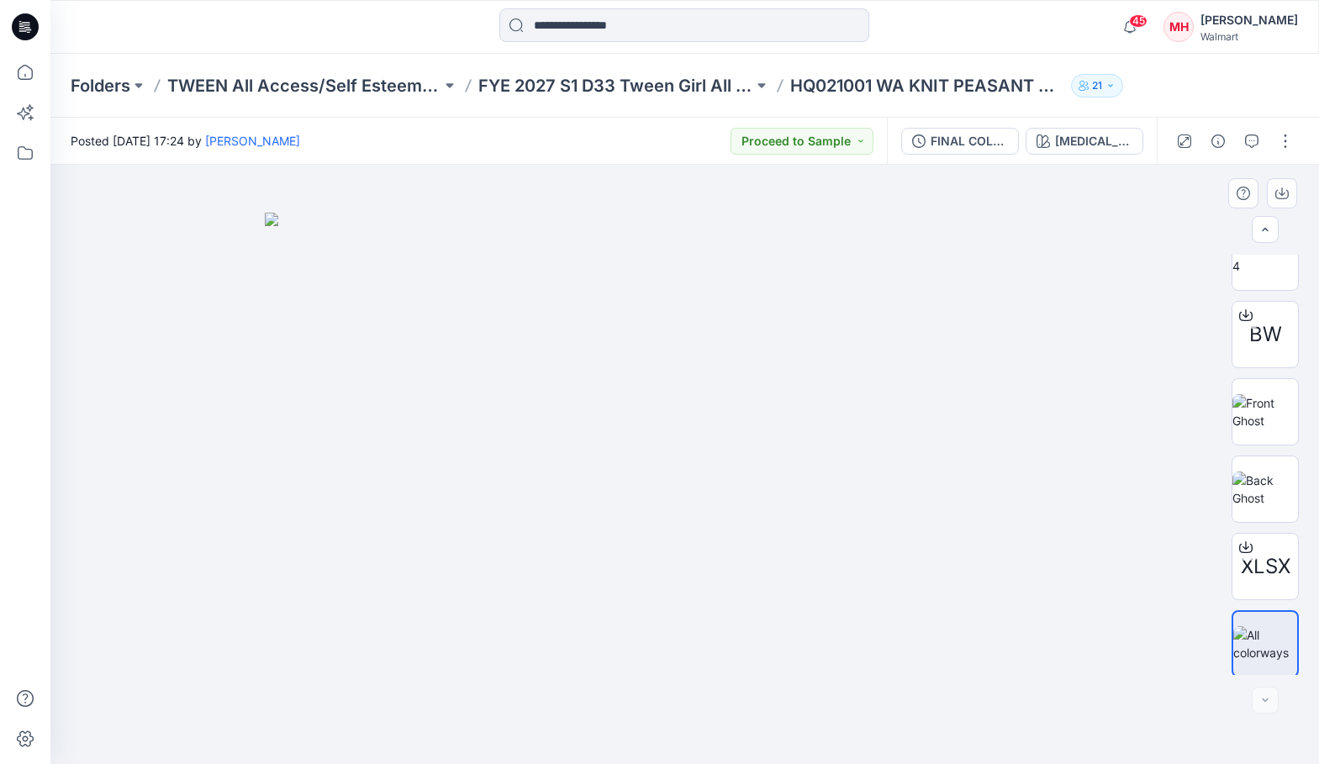
scroll to position [188, 0]
click at [828, 86] on p "HQ021001 WA KNIT PEASANT DRESS" at bounding box center [927, 86] width 274 height 24
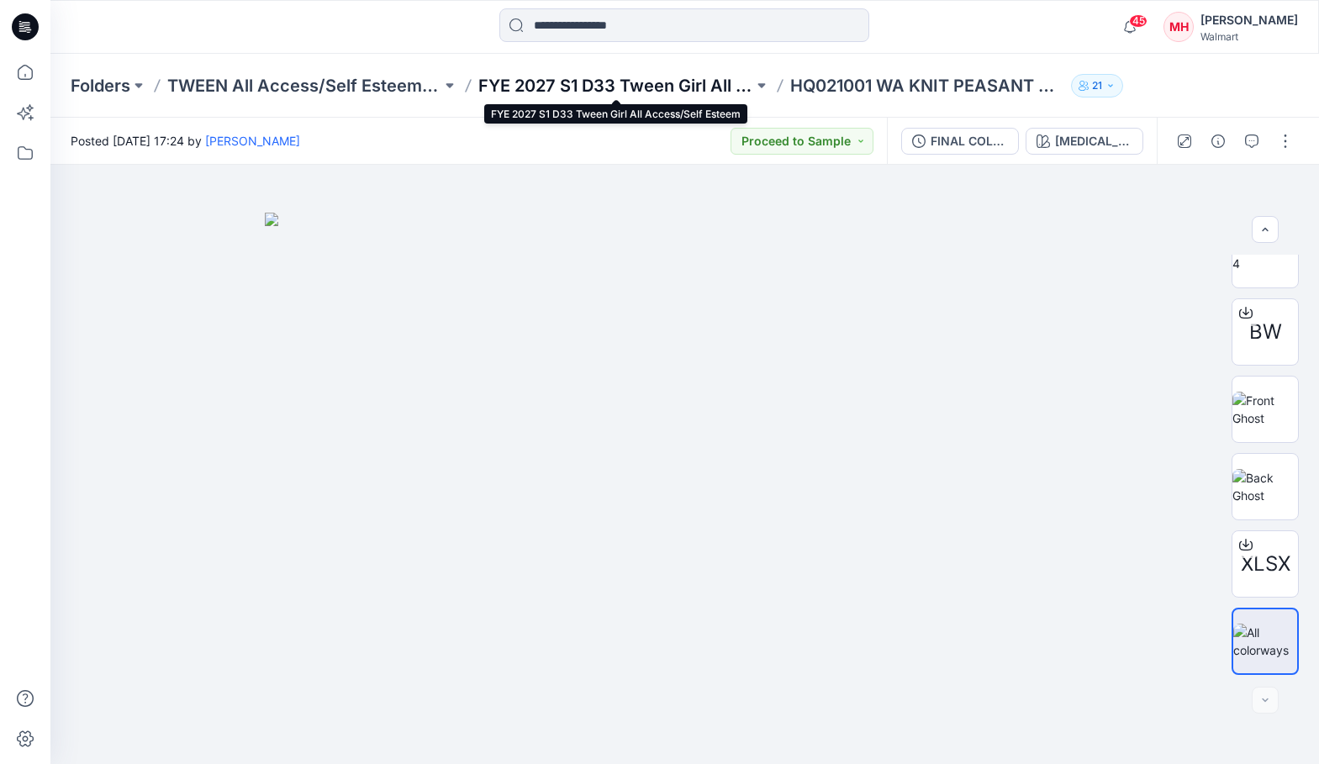
click at [705, 87] on p "FYE 2027 S1 D33 Tween Girl All Access/Self Esteem" at bounding box center [615, 86] width 274 height 24
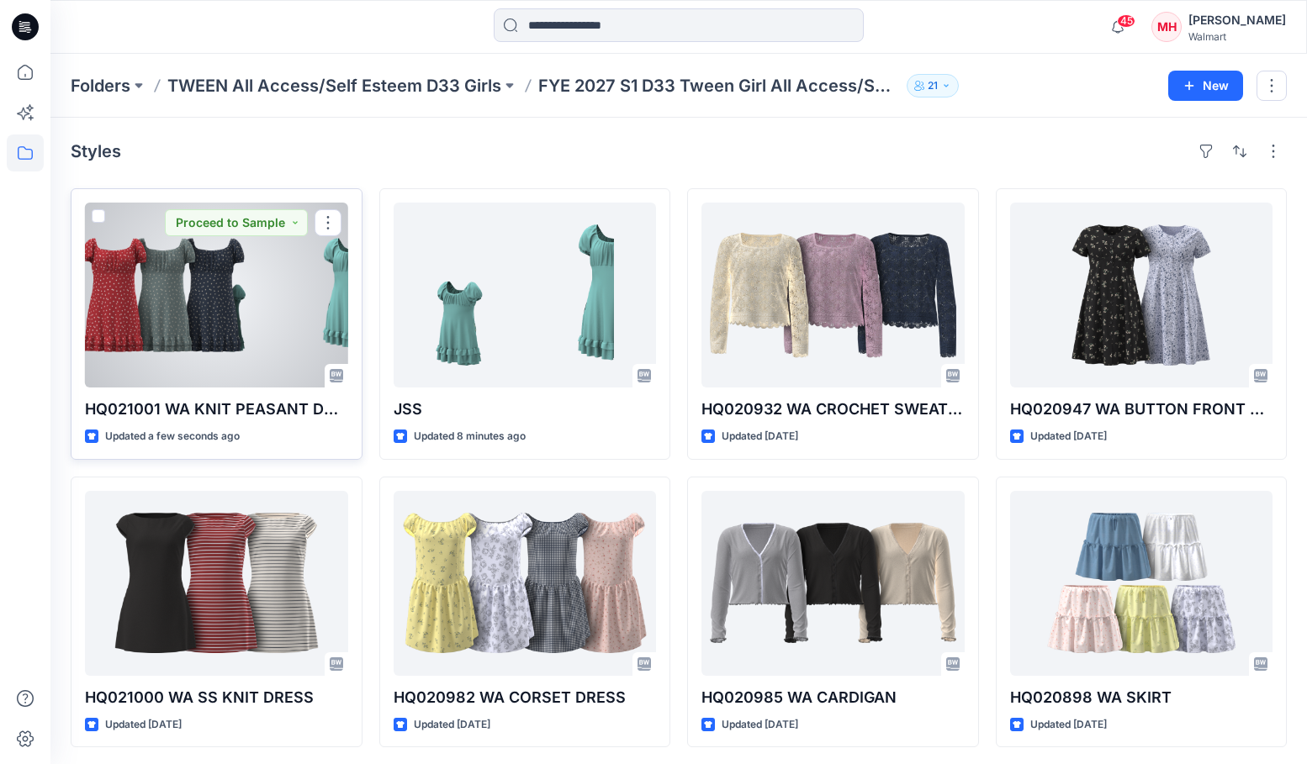
click at [252, 298] on div at bounding box center [216, 295] width 263 height 185
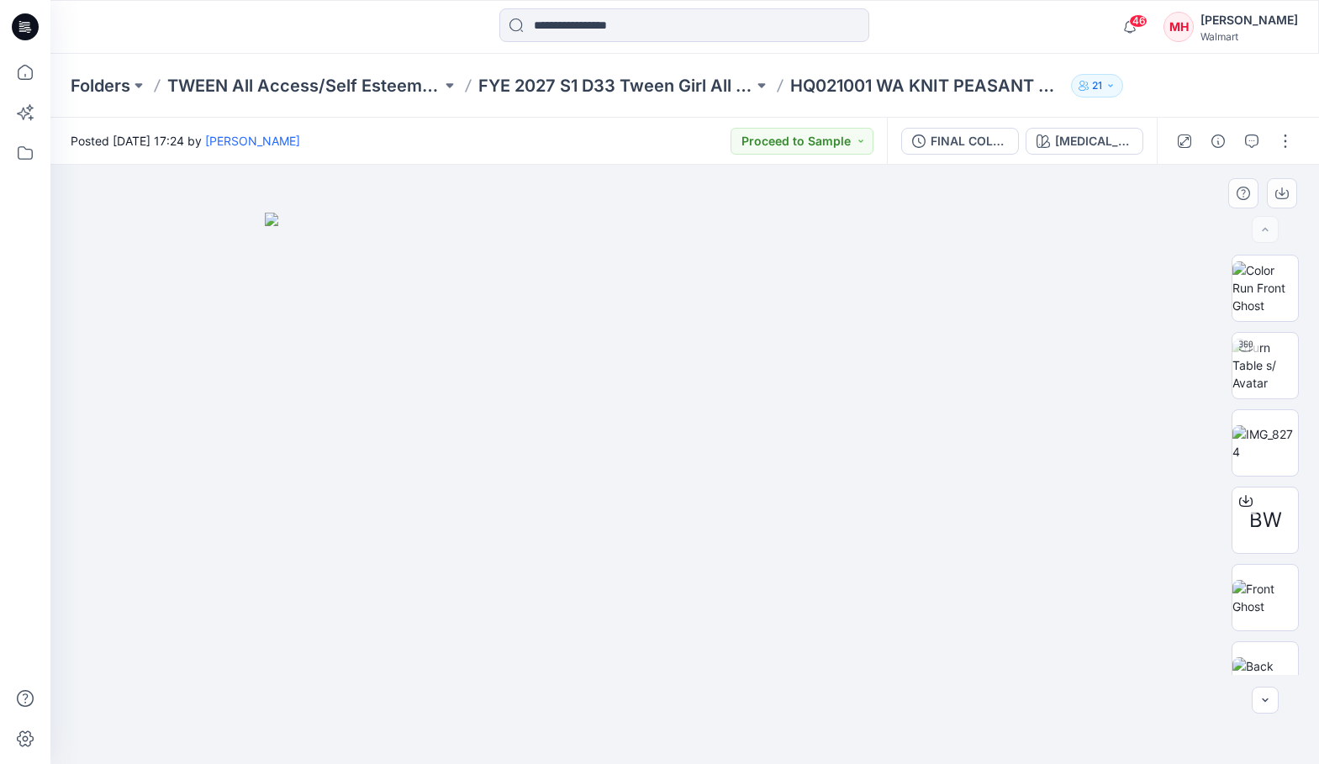
click at [1019, 372] on img at bounding box center [685, 489] width 841 height 552
click at [929, 513] on img at bounding box center [685, 489] width 841 height 552
drag, startPoint x: 832, startPoint y: 509, endPoint x: 749, endPoint y: 606, distance: 127.7
click at [749, 606] on img at bounding box center [685, 489] width 841 height 552
click at [721, 529] on img at bounding box center [685, 489] width 841 height 552
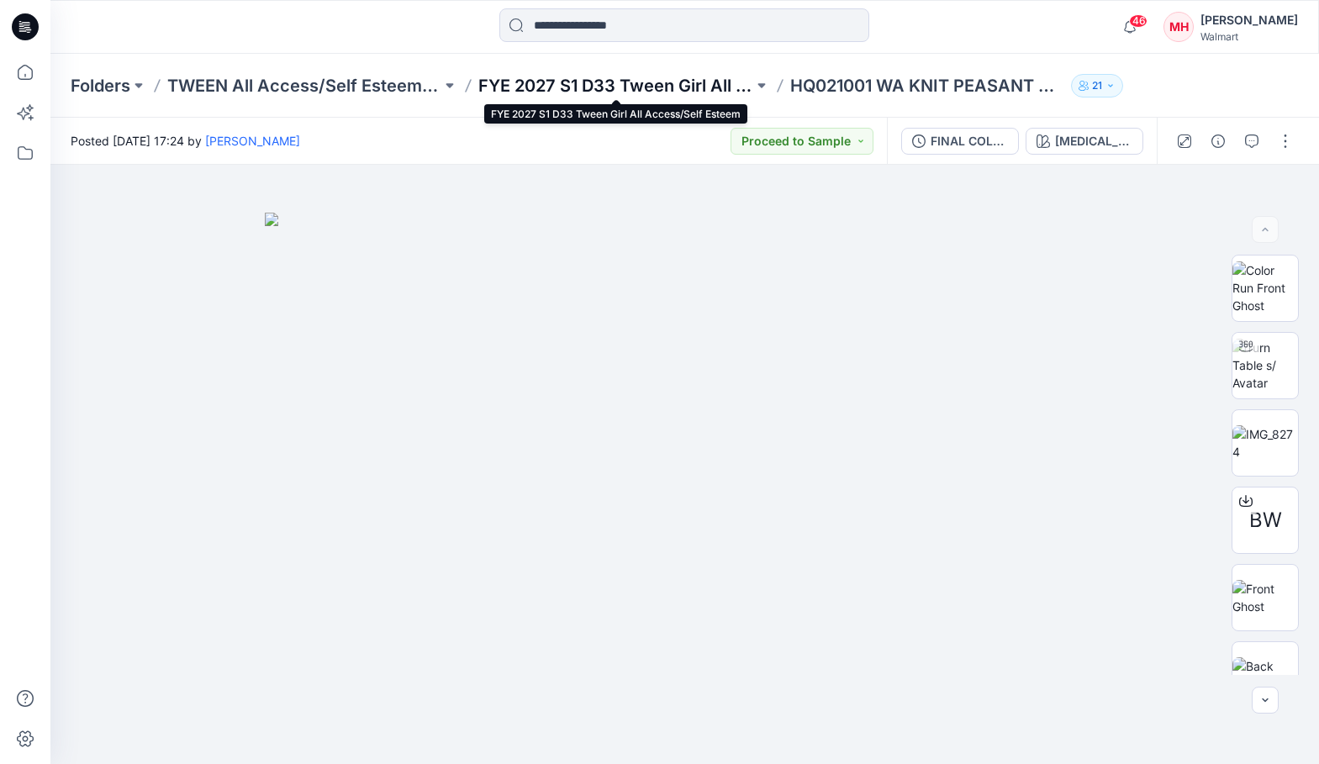
click at [573, 75] on p "FYE 2027 S1 D33 Tween Girl All Access/Self Esteem" at bounding box center [615, 86] width 274 height 24
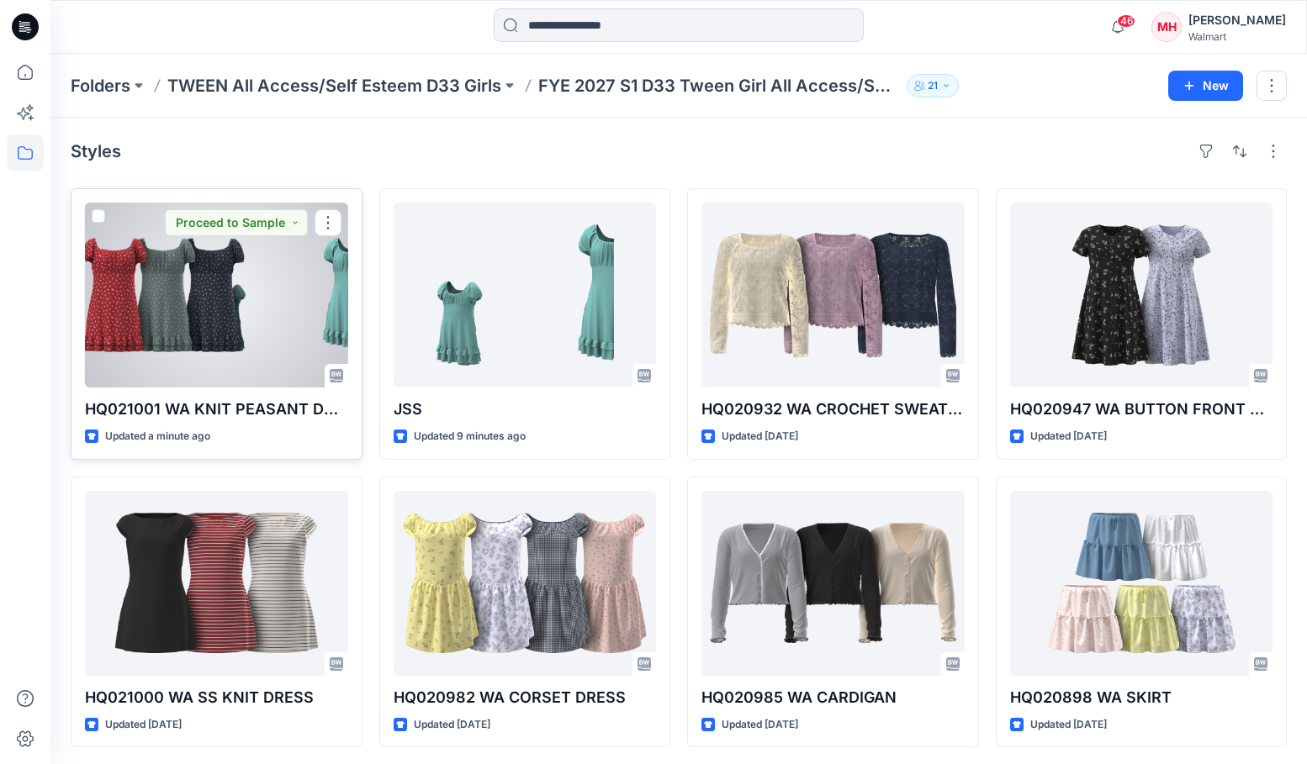
click at [295, 353] on div at bounding box center [216, 295] width 263 height 185
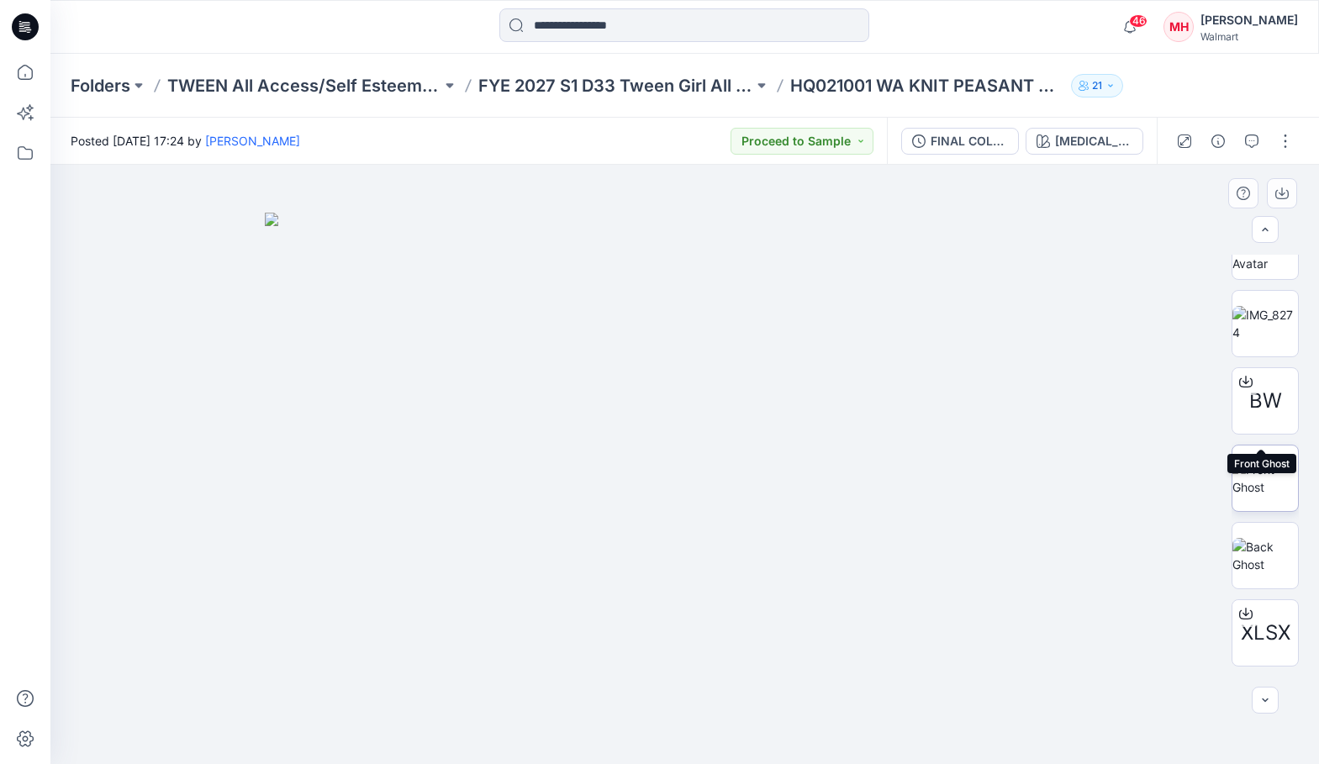
scroll to position [188, 0]
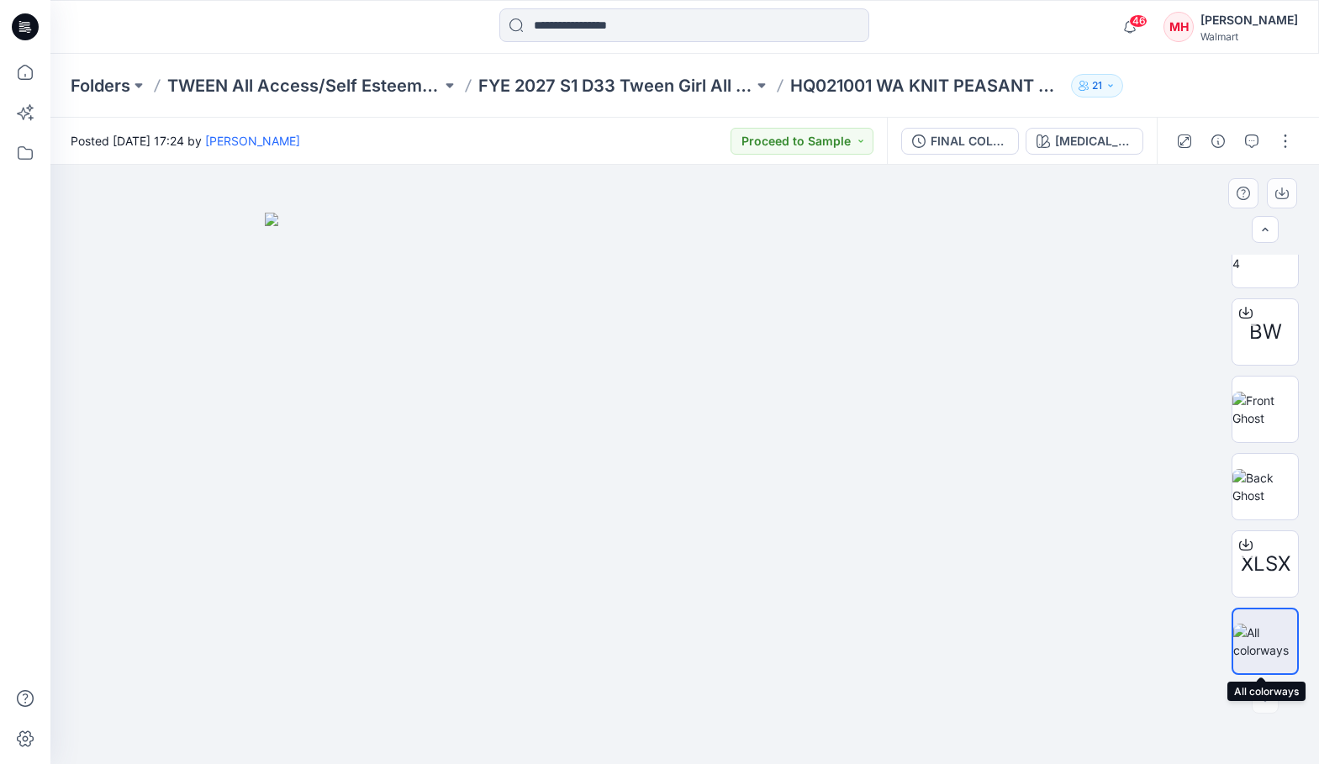
click at [1265, 646] on img at bounding box center [1265, 641] width 64 height 35
click at [1260, 639] on img at bounding box center [1265, 641] width 64 height 35
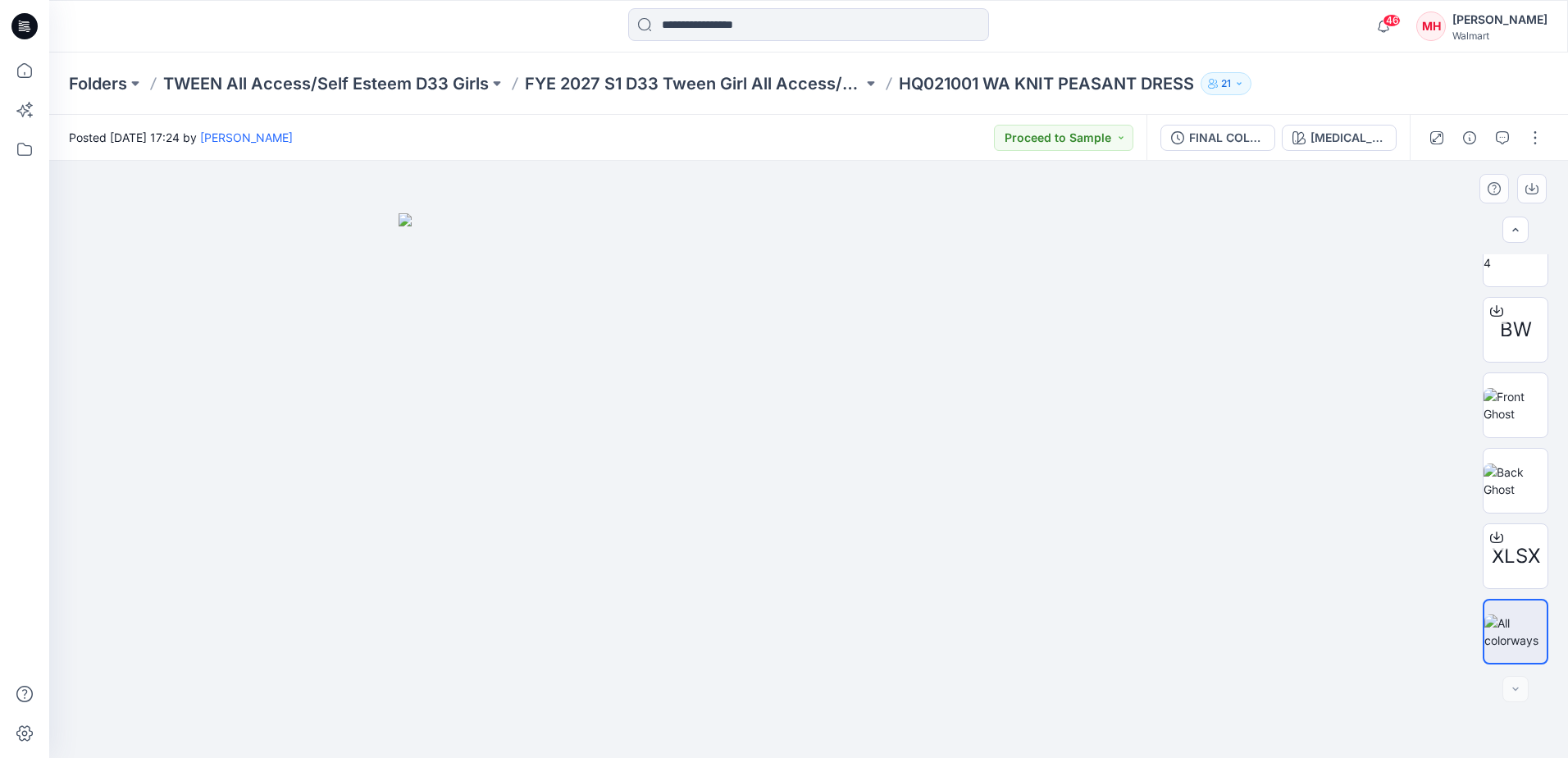
click at [1285, 587] on div at bounding box center [807, 459] width 1518 height 597
click at [1053, 576] on img at bounding box center [808, 486] width 820 height 544
drag, startPoint x: 790, startPoint y: 486, endPoint x: 883, endPoint y: 506, distance: 95.1
click at [883, 506] on img at bounding box center [808, 486] width 820 height 544
click at [923, 559] on img at bounding box center [808, 486] width 820 height 544
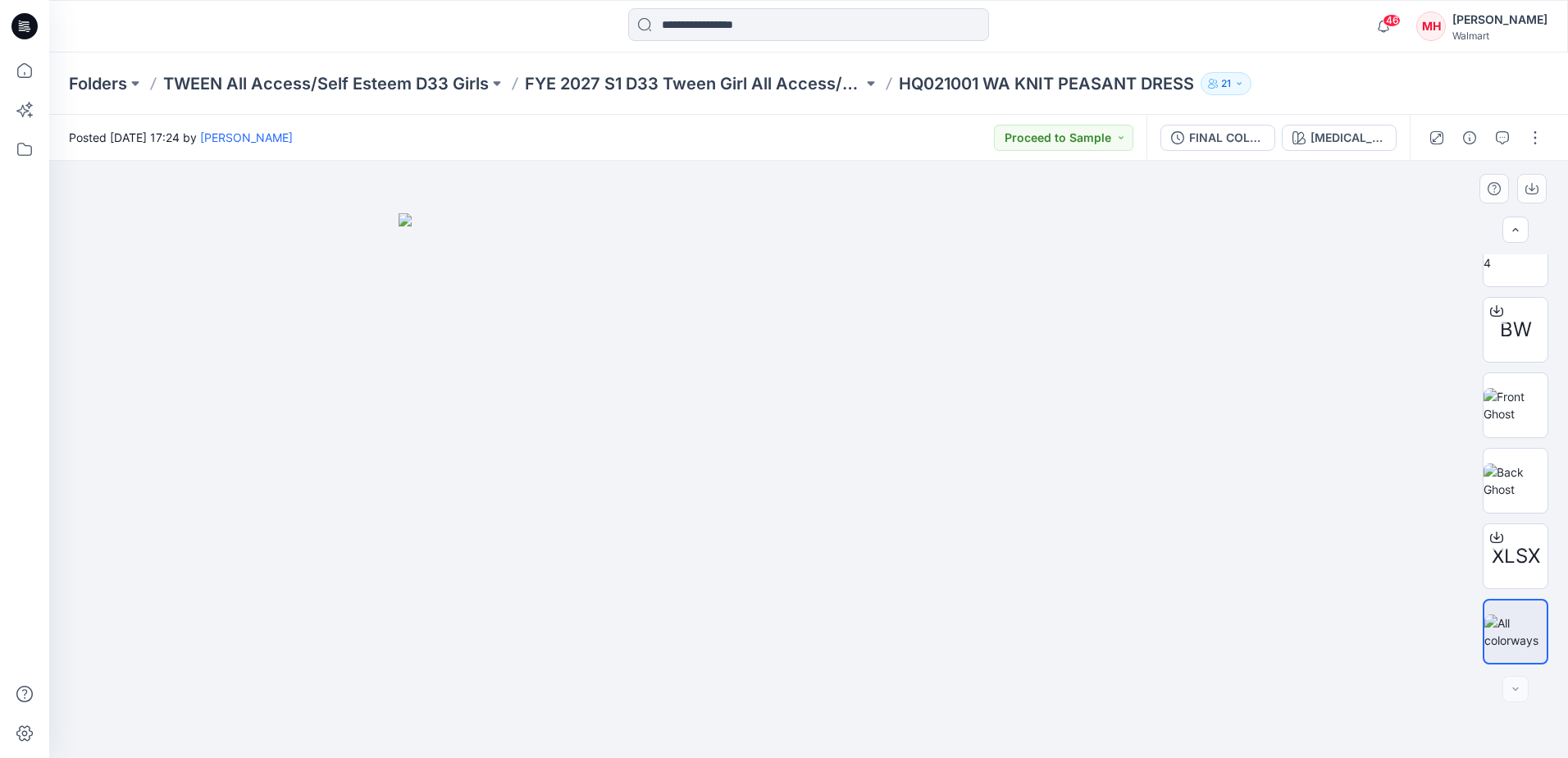
click at [923, 563] on img at bounding box center [808, 486] width 820 height 544
click at [630, 87] on p "FYE 2027 S1 D33 Tween Girl All Access/Self Esteem" at bounding box center [693, 84] width 337 height 23
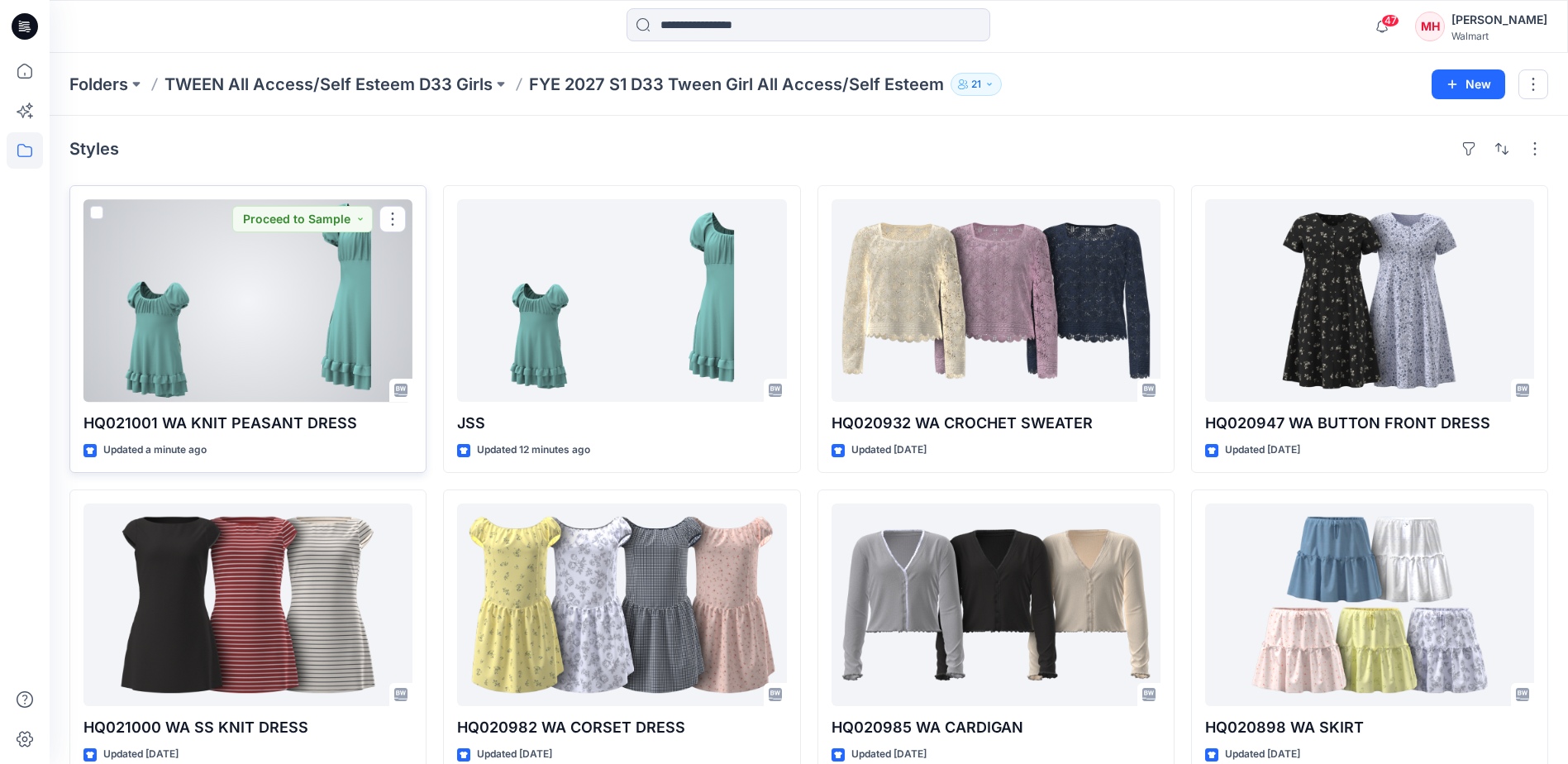
click at [258, 369] on div at bounding box center [248, 301] width 329 height 203
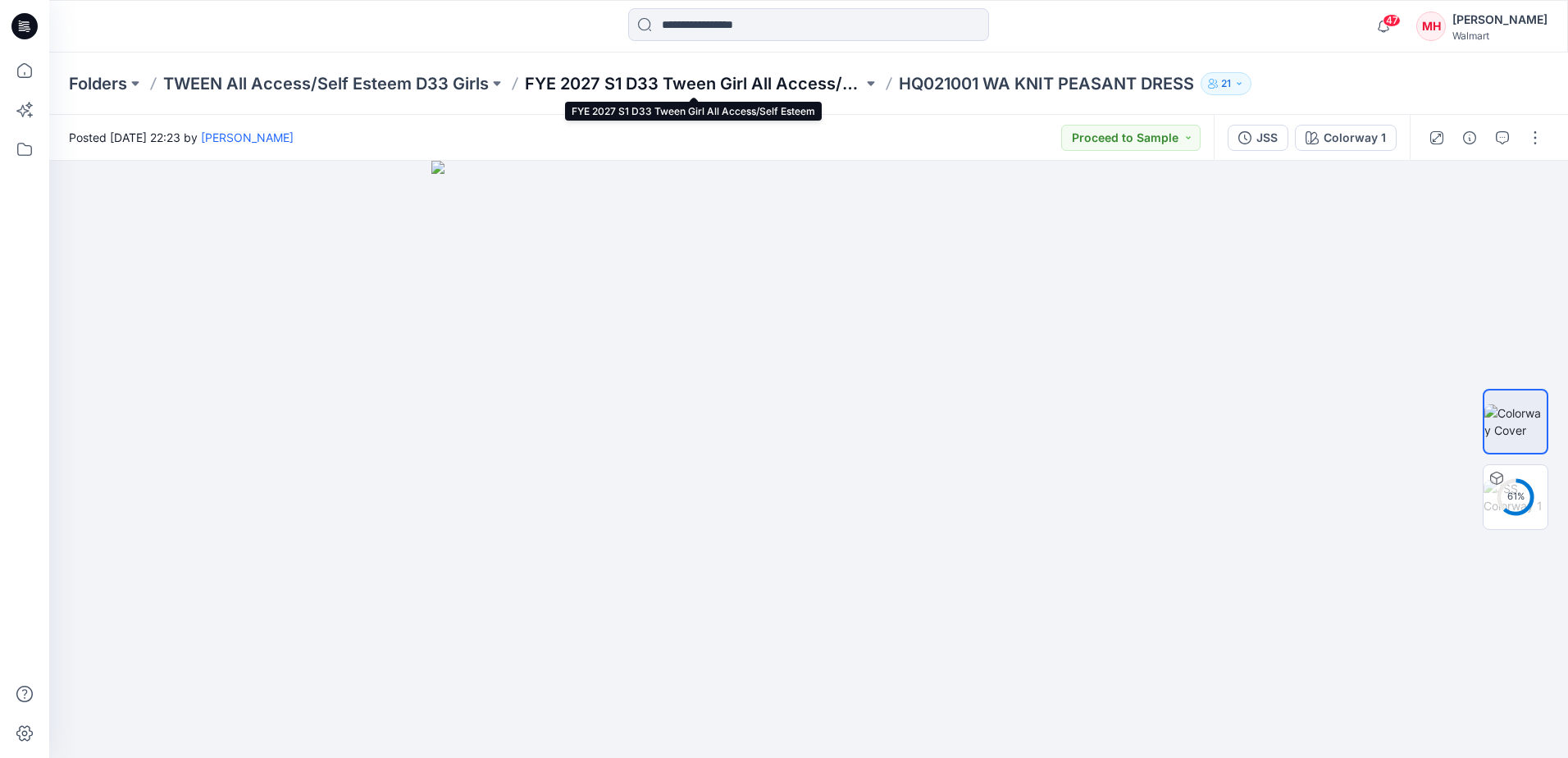
click at [760, 84] on p "FYE 2027 S1 D33 Tween Girl All Access/Self Esteem" at bounding box center [693, 84] width 337 height 23
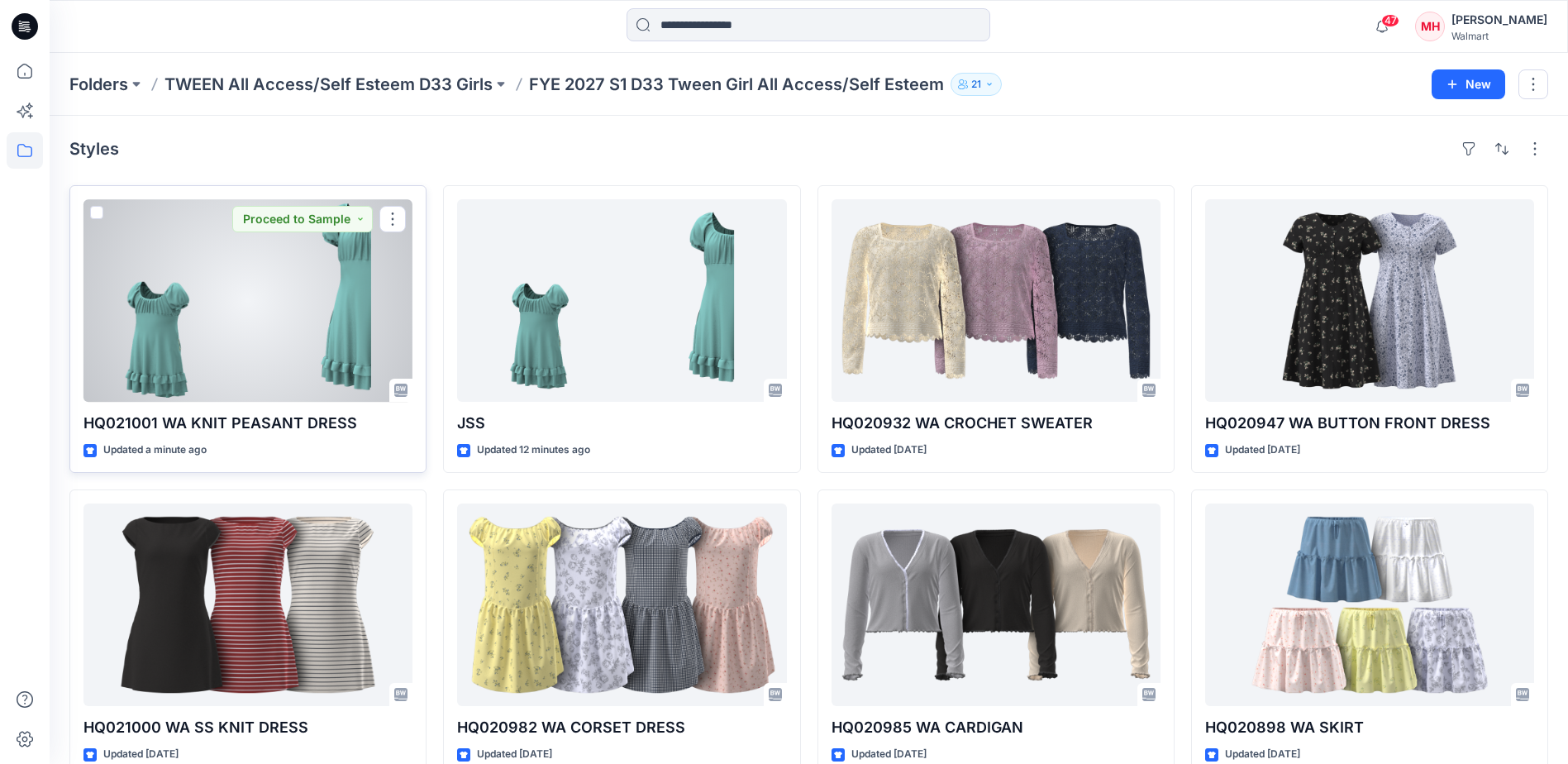
click at [341, 304] on div at bounding box center [248, 301] width 329 height 203
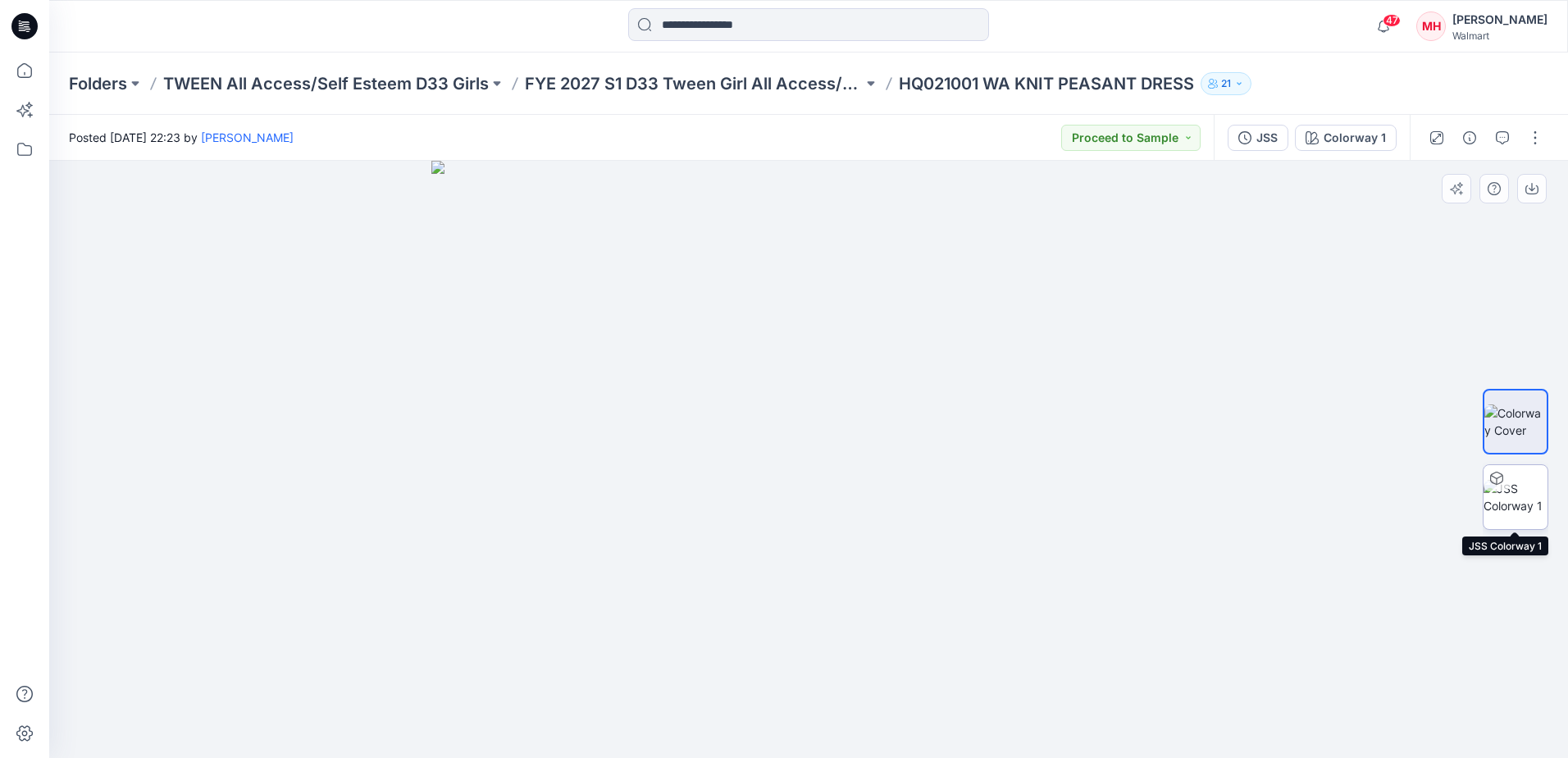
click at [1285, 484] on div at bounding box center [1496, 478] width 26 height 26
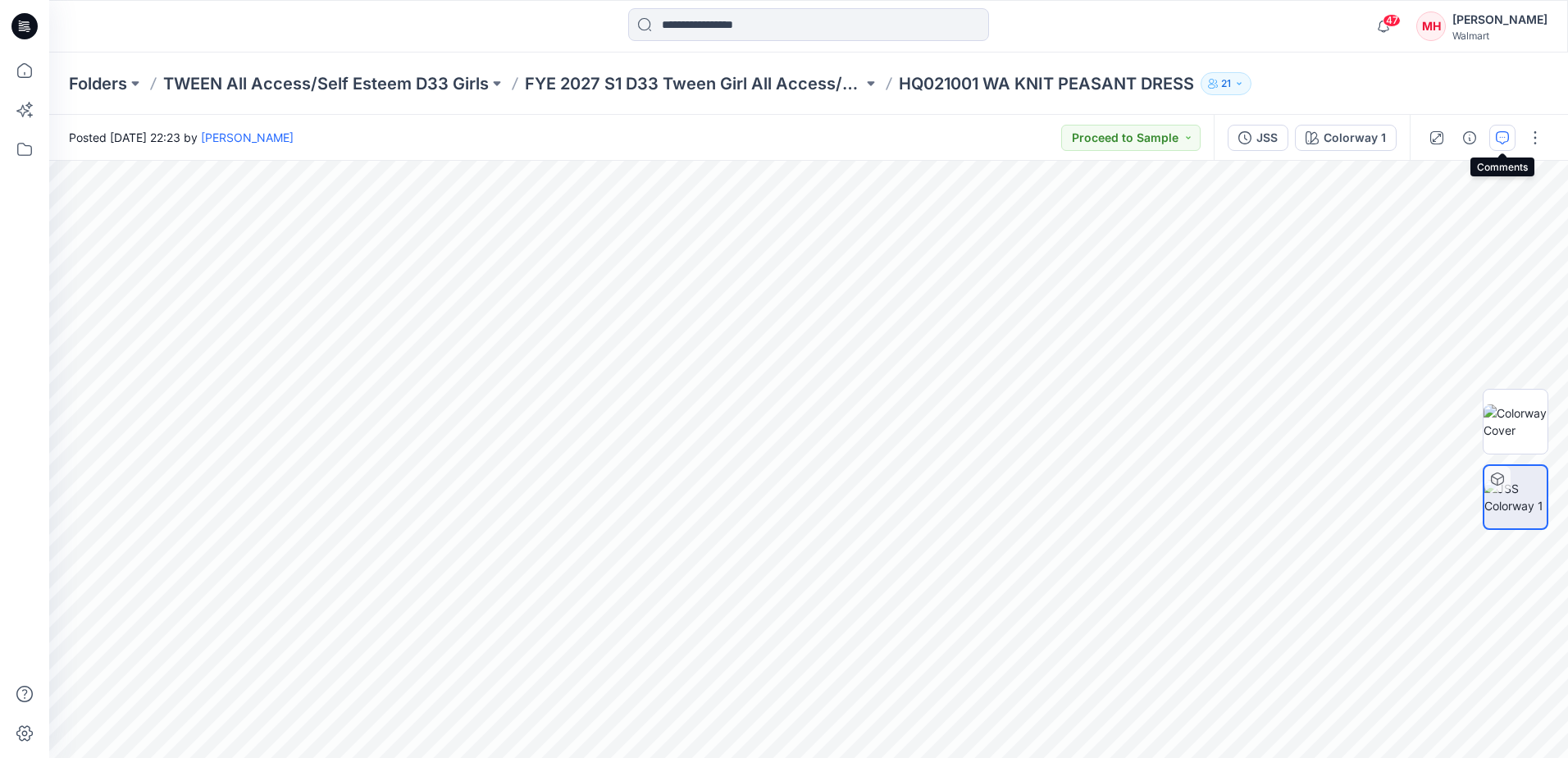
click at [1285, 137] on button "button" at bounding box center [1502, 138] width 26 height 26
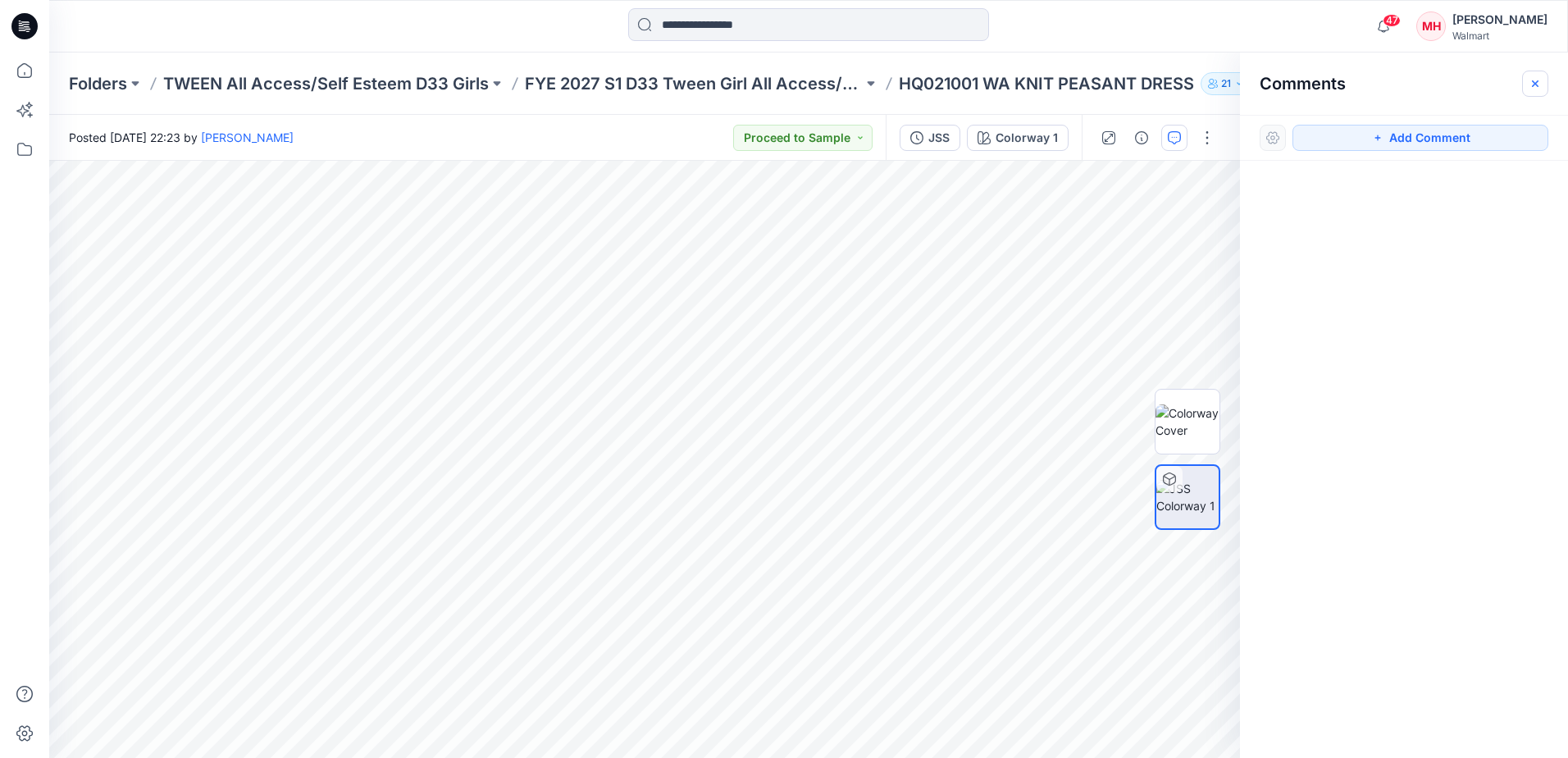
click at [1285, 82] on button "button" at bounding box center [1535, 83] width 26 height 26
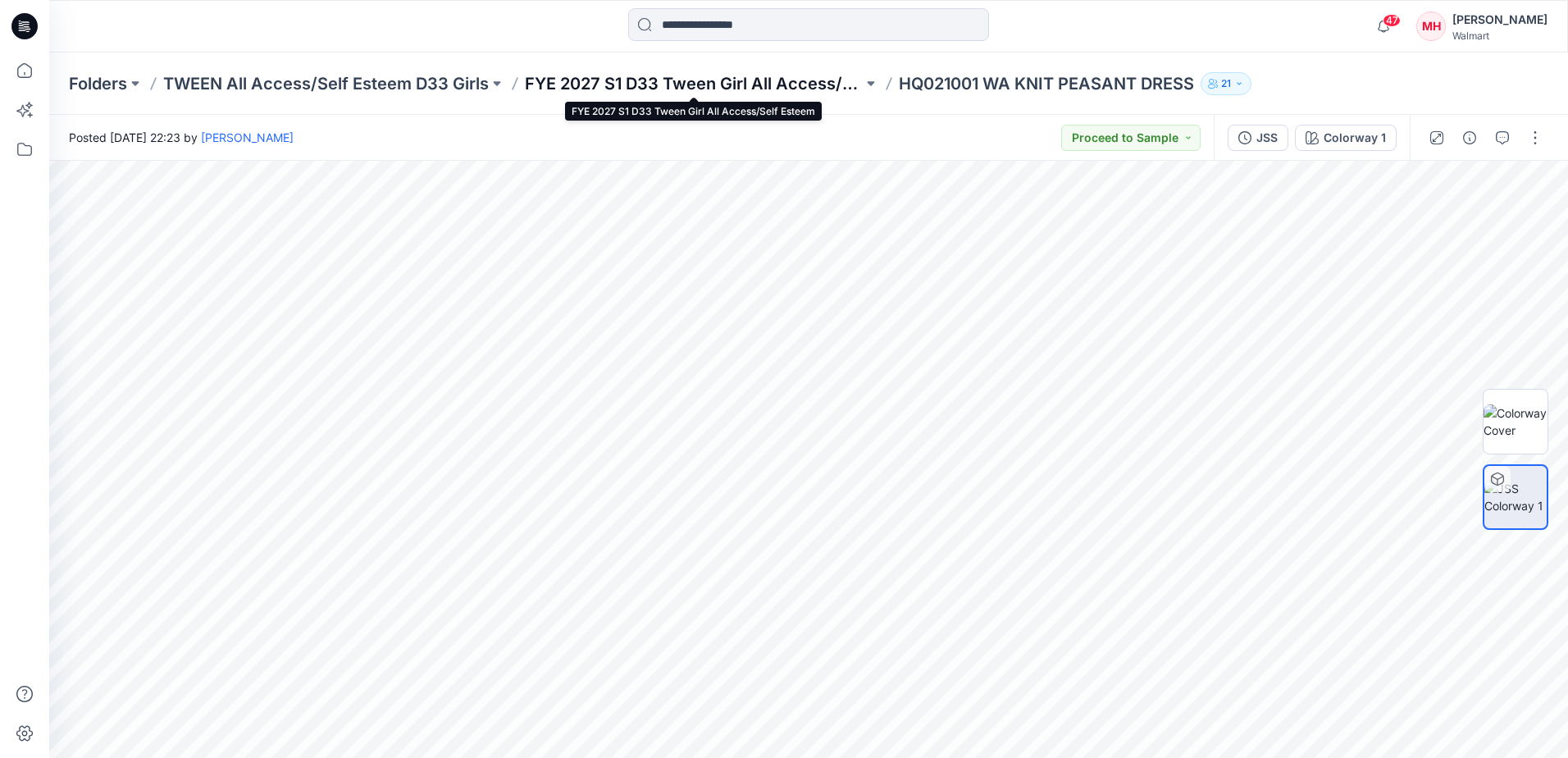
click at [724, 78] on p "FYE 2027 S1 D33 Tween Girl All Access/Self Esteem" at bounding box center [693, 84] width 337 height 23
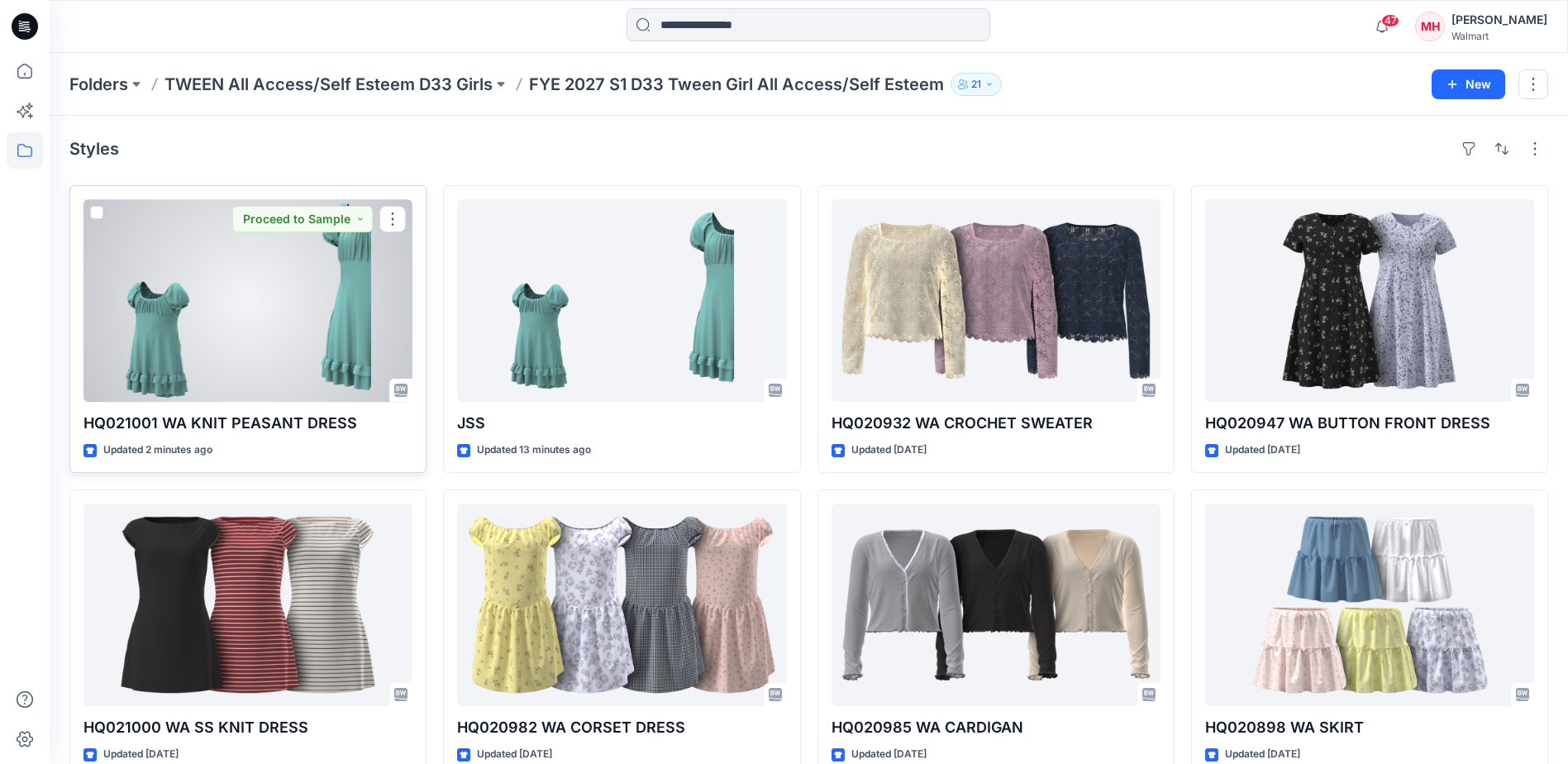
click at [283, 378] on div at bounding box center [248, 301] width 329 height 203
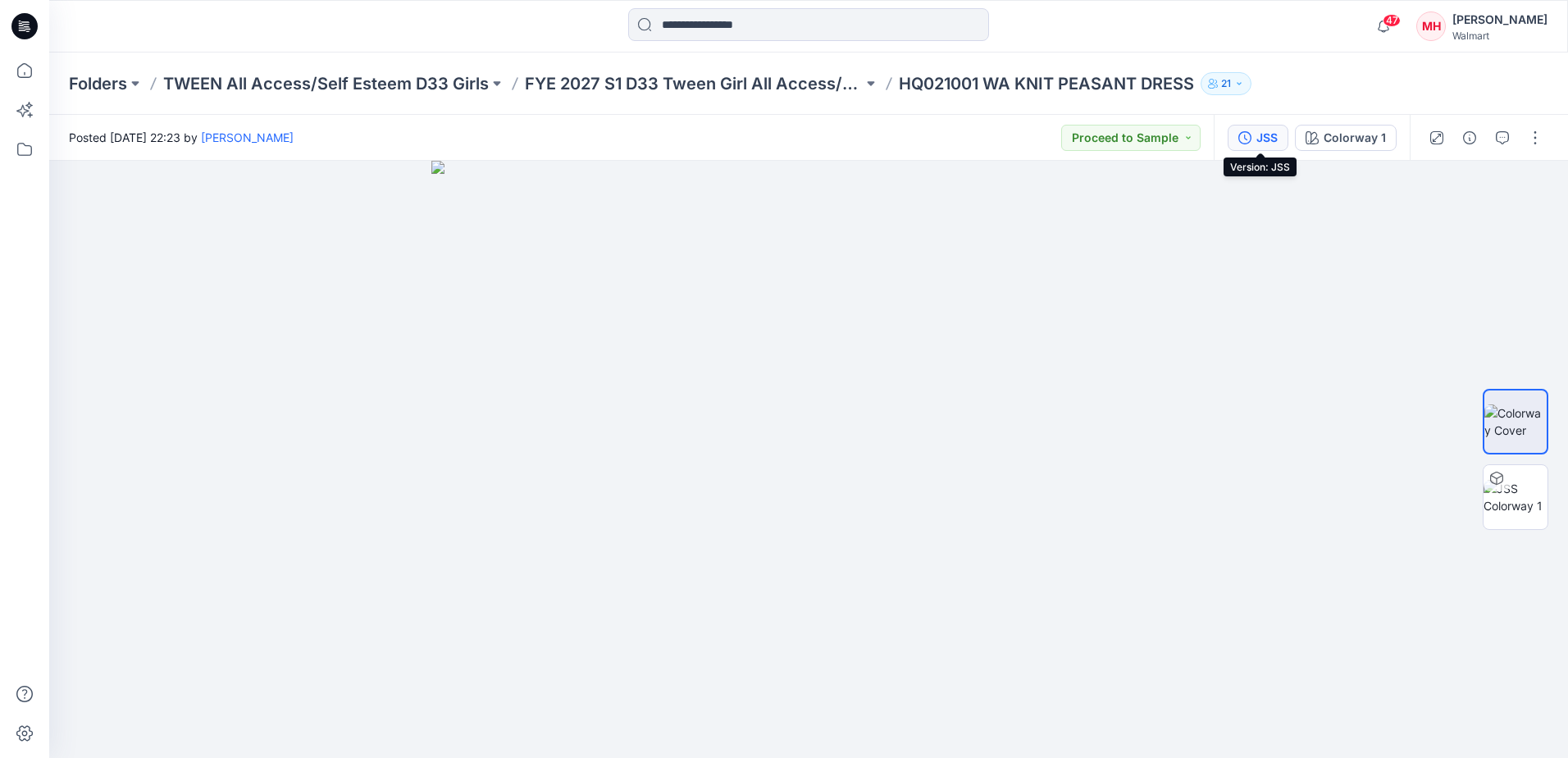
click at [1270, 137] on div "JSS" at bounding box center [1267, 138] width 21 height 18
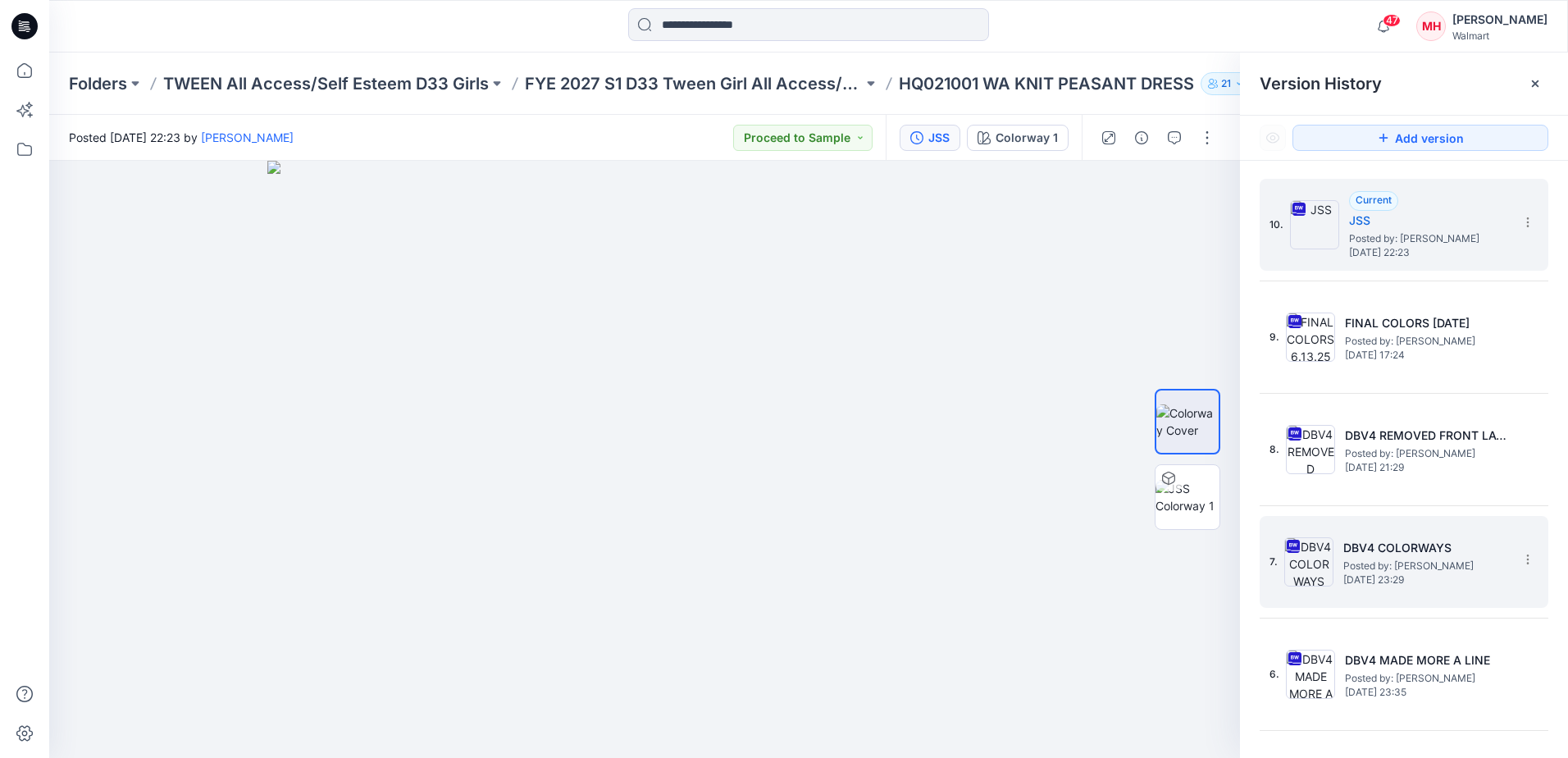
click at [1285, 591] on div "7. DBV4 COLORWAYS Posted by: [PERSON_NAME] [DATE] 23:29" at bounding box center [1392, 562] width 246 height 79
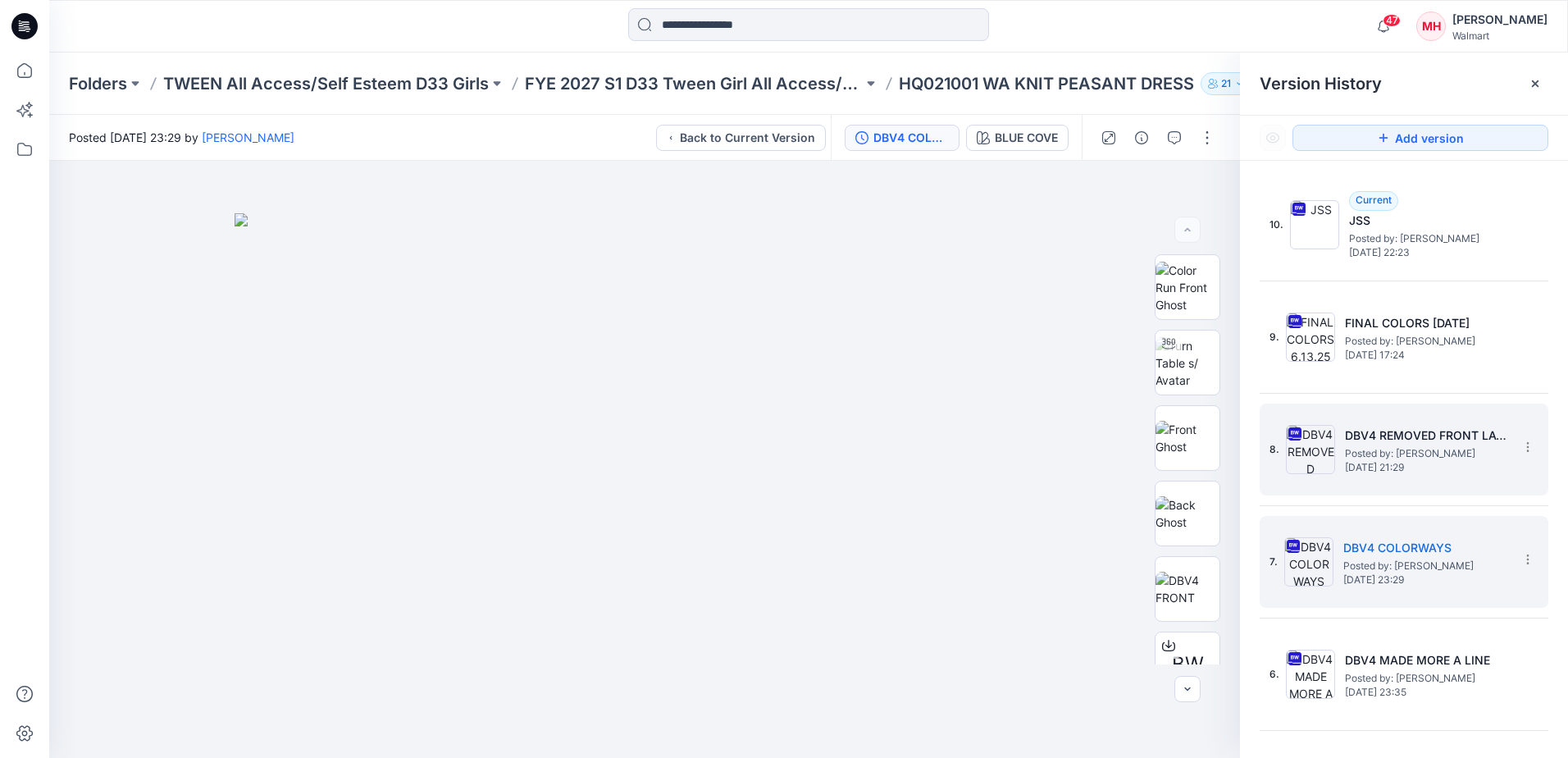
click at [1285, 465] on span "[DATE] 21:29" at bounding box center [1427, 467] width 164 height 12
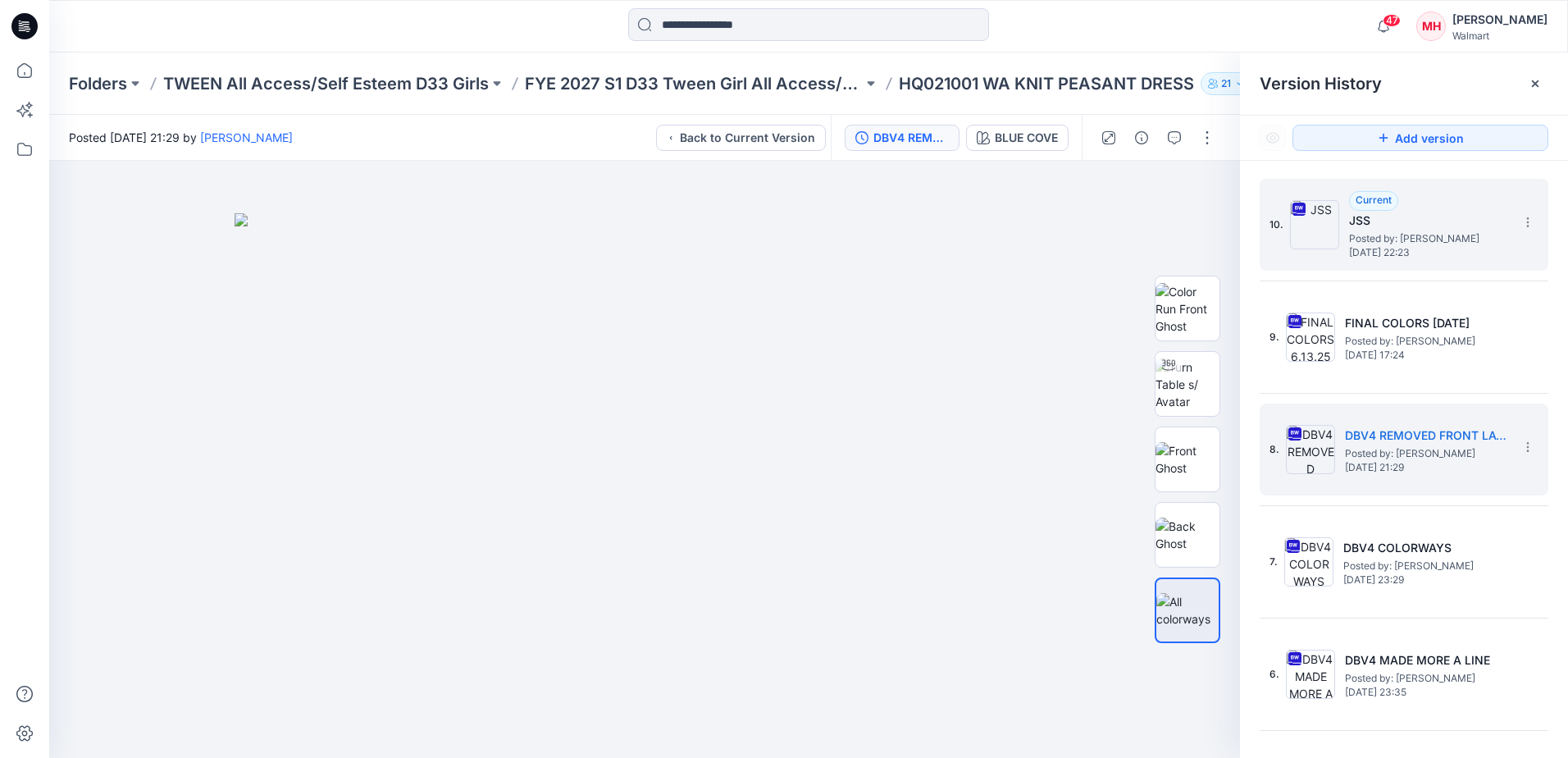
click at [1285, 230] on span "Posted by: [PERSON_NAME]" at bounding box center [1431, 238] width 164 height 17
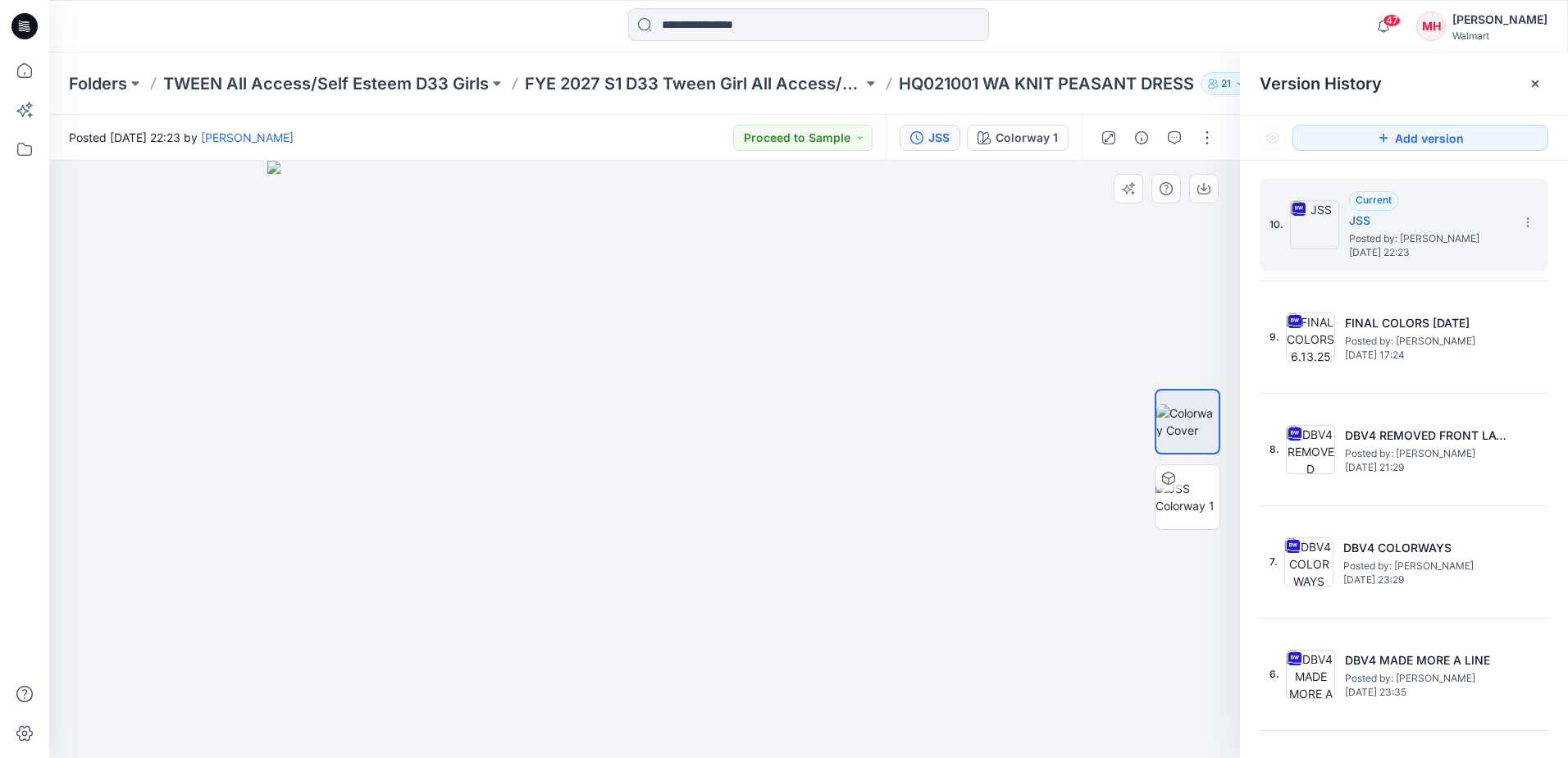
click at [875, 445] on img at bounding box center [645, 459] width 755 height 597
click at [1162, 499] on img at bounding box center [1188, 497] width 64 height 34
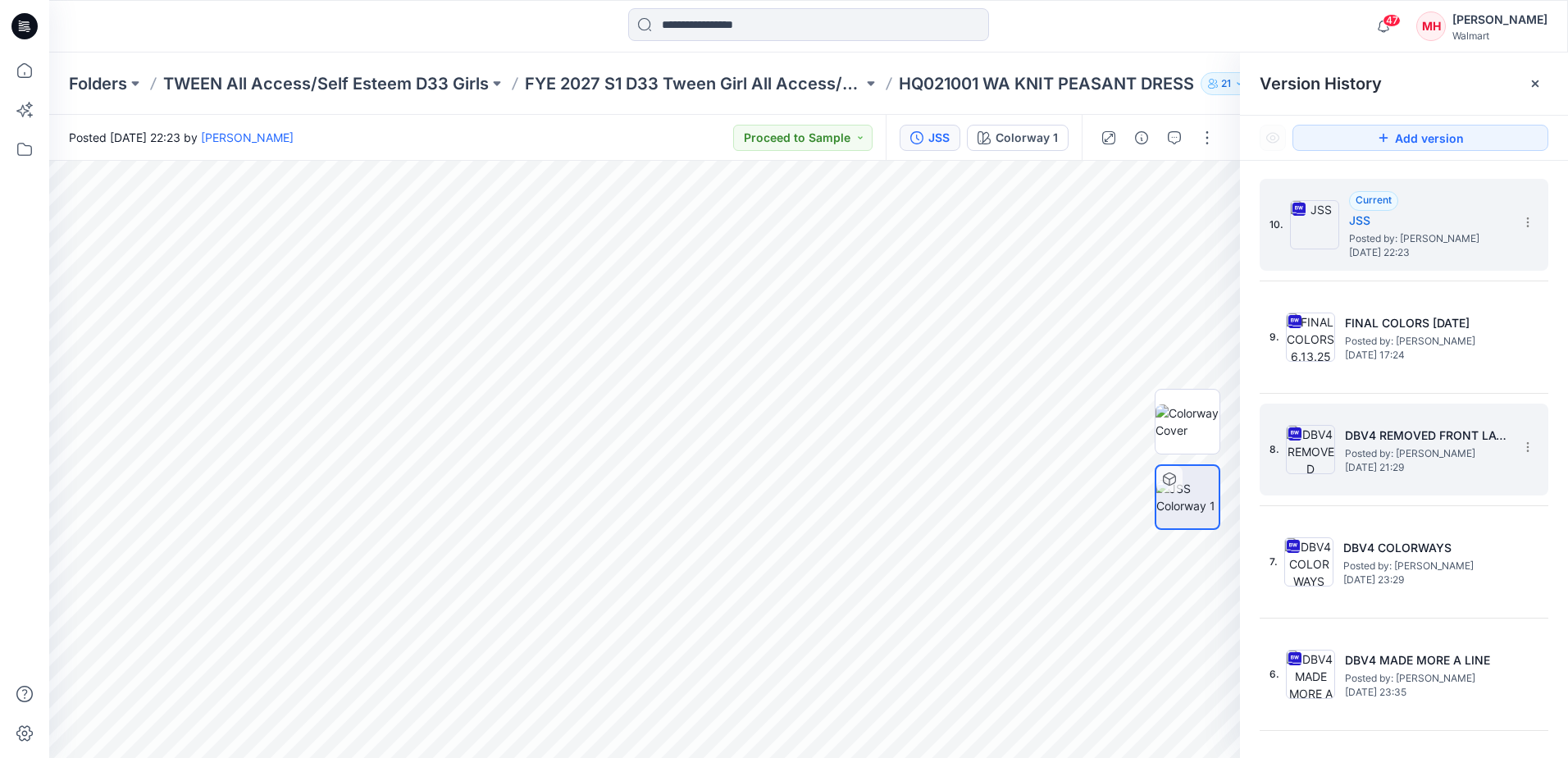
click at [1285, 436] on h5 "DBV4 REMOVED FRONT LACE" at bounding box center [1427, 435] width 164 height 20
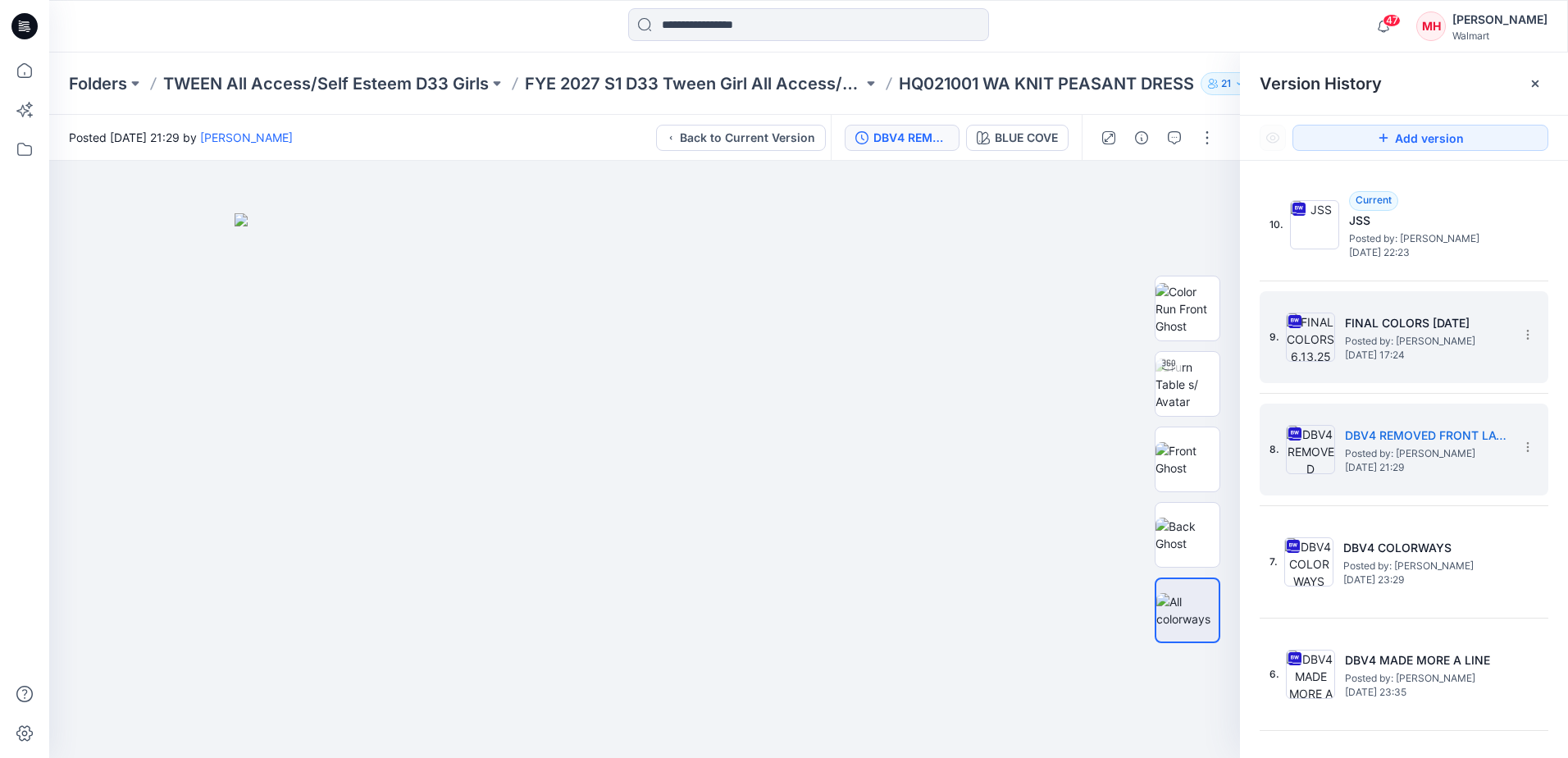
click at [1285, 347] on span "Posted by: [PERSON_NAME]" at bounding box center [1427, 340] width 164 height 17
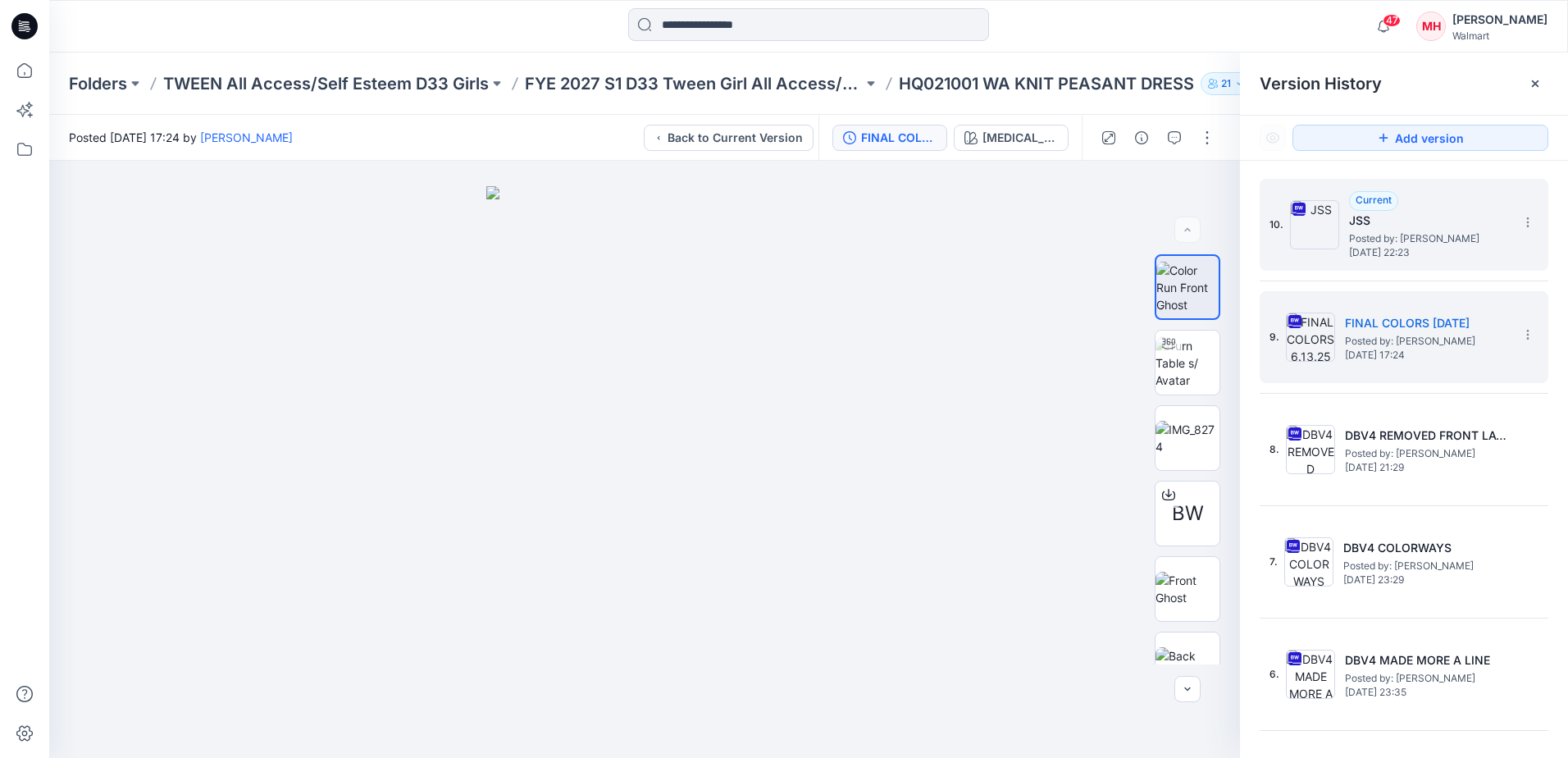
click at [1285, 238] on span "Posted by: [PERSON_NAME]" at bounding box center [1431, 238] width 164 height 17
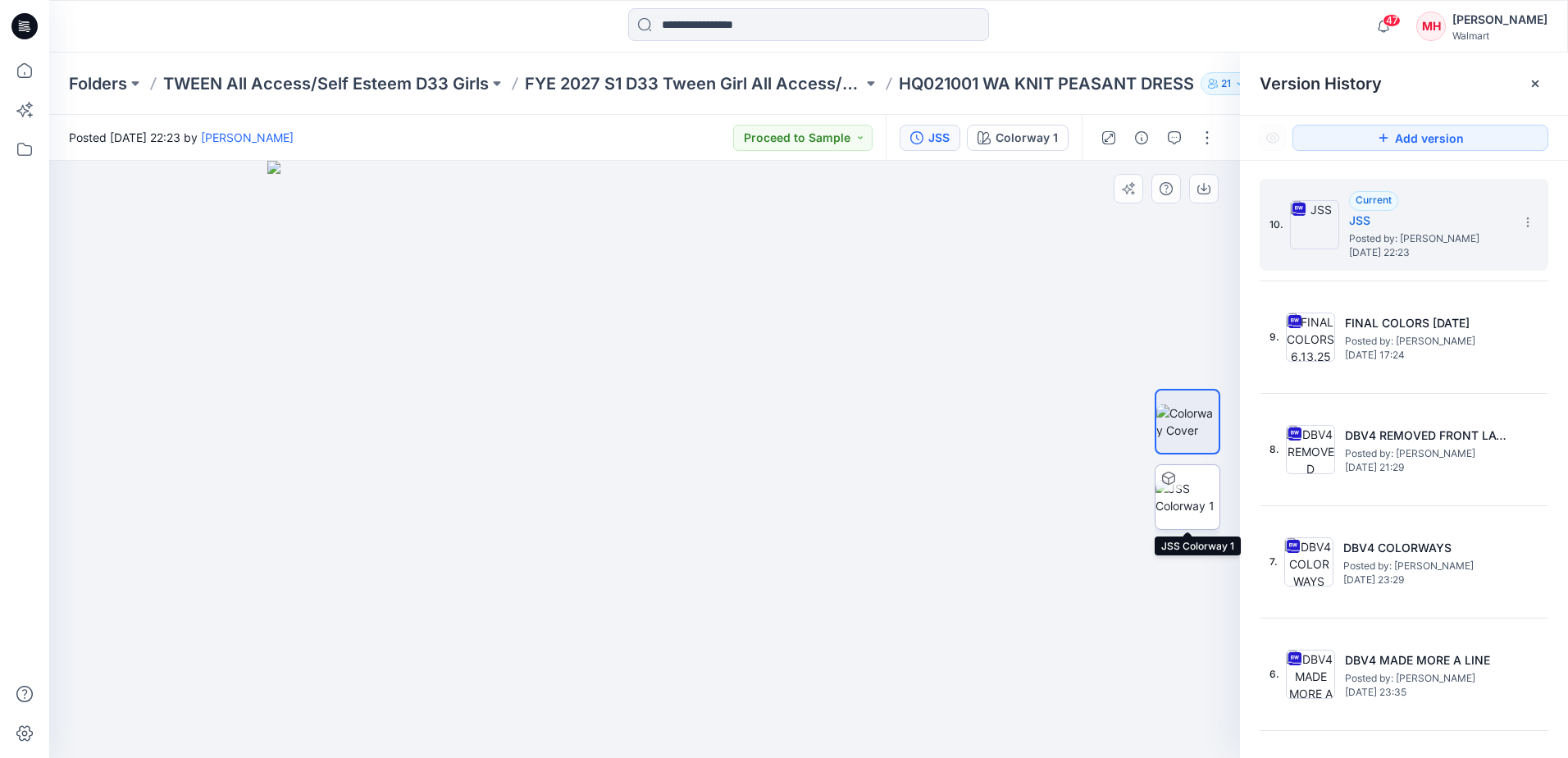
click at [1184, 481] on img at bounding box center [1188, 497] width 64 height 34
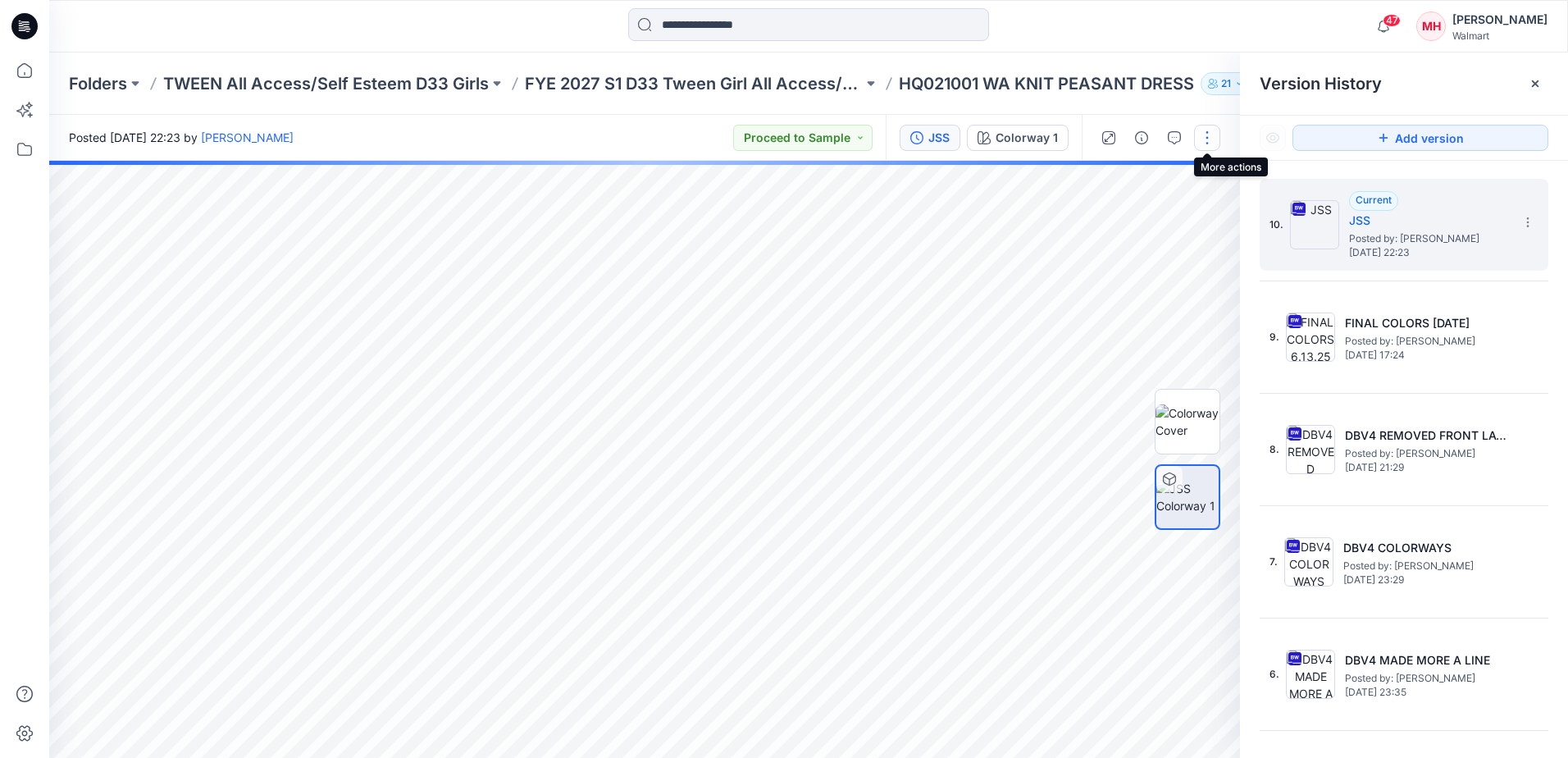
click at [1211, 135] on button "button" at bounding box center [1206, 138] width 26 height 26
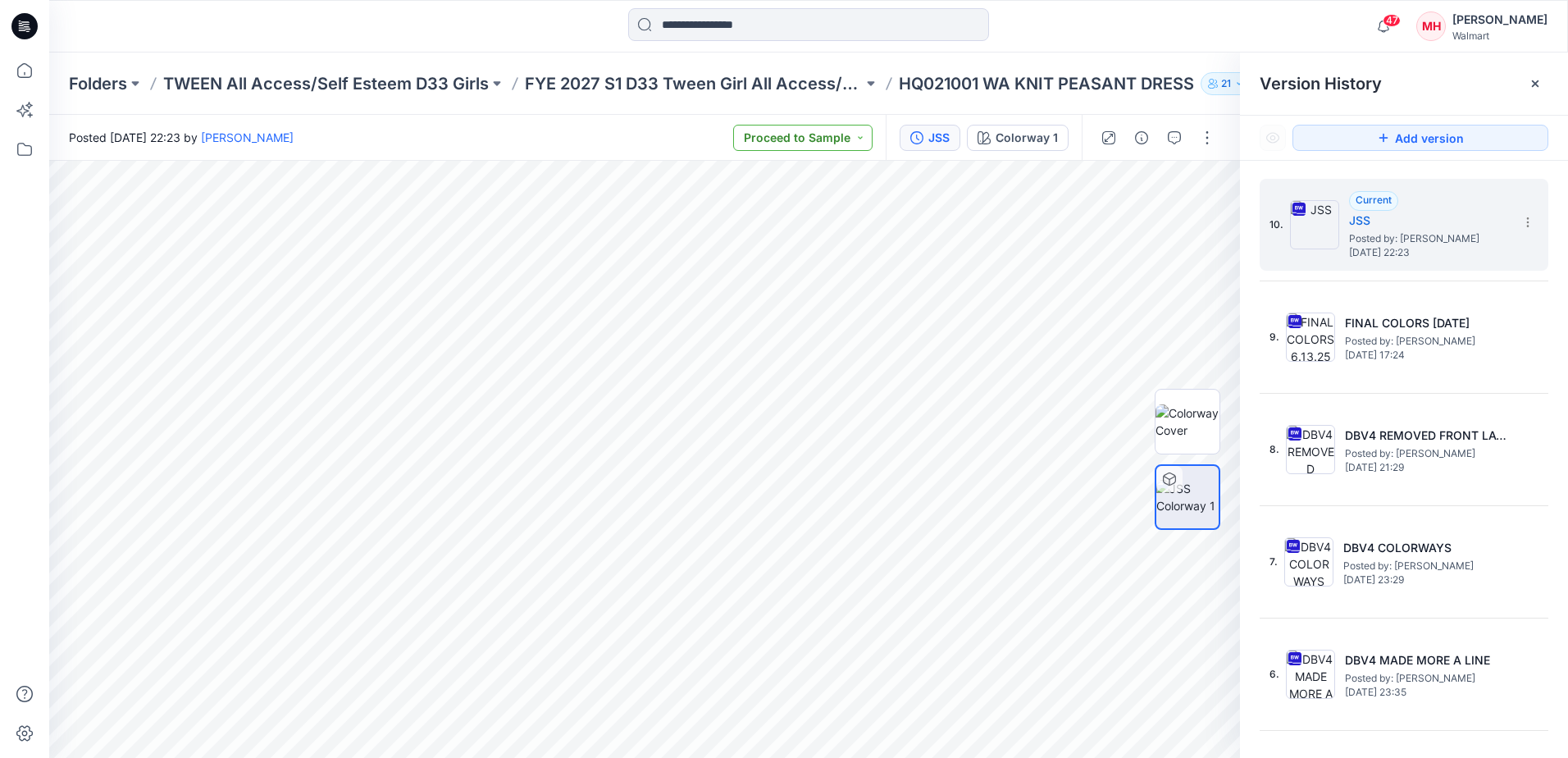
click at [864, 140] on button "Proceed to Sample" at bounding box center [803, 138] width 139 height 26
click at [1285, 83] on icon at bounding box center [1535, 83] width 7 height 7
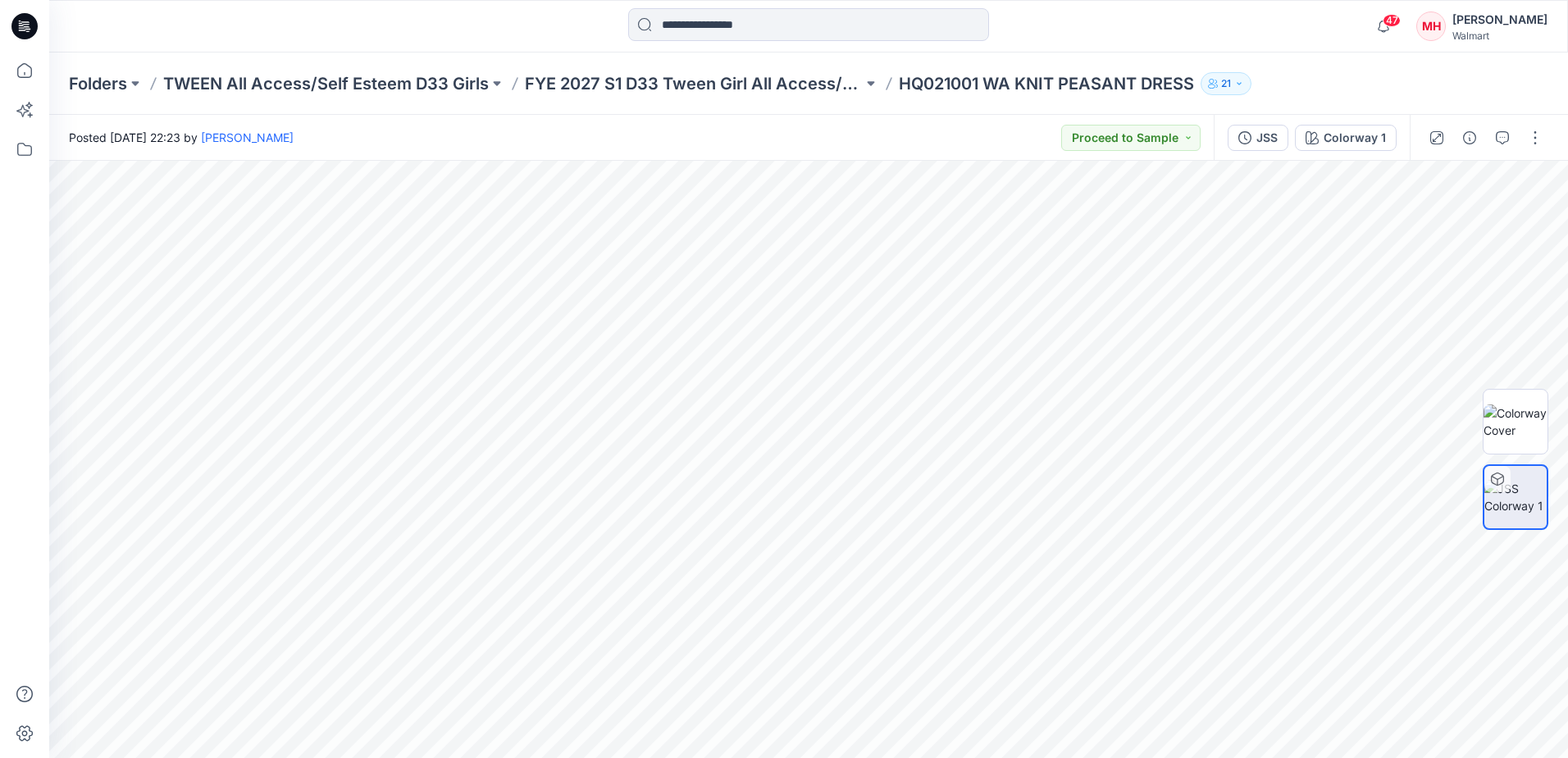
click at [942, 79] on p "HQ021001 WA KNIT PEASANT DRESS" at bounding box center [1046, 84] width 295 height 23
click at [957, 82] on p "HQ021001 WA KNIT PEASANT DRESS" at bounding box center [1046, 84] width 295 height 23
click at [801, 86] on p "FYE 2027 S1 D33 Tween Girl All Access/Self Esteem" at bounding box center [693, 84] width 337 height 23
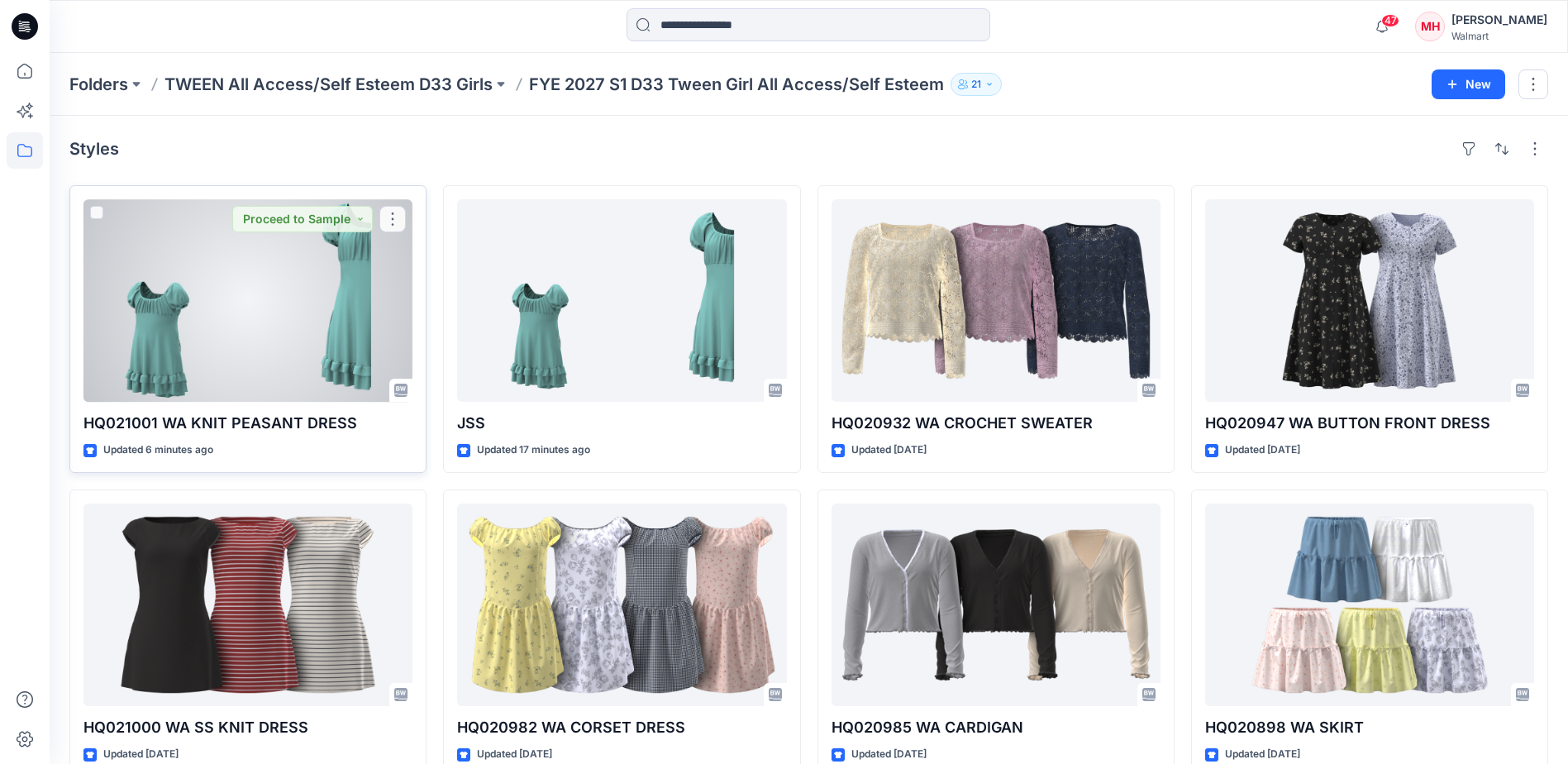
click at [319, 299] on div at bounding box center [248, 301] width 329 height 203
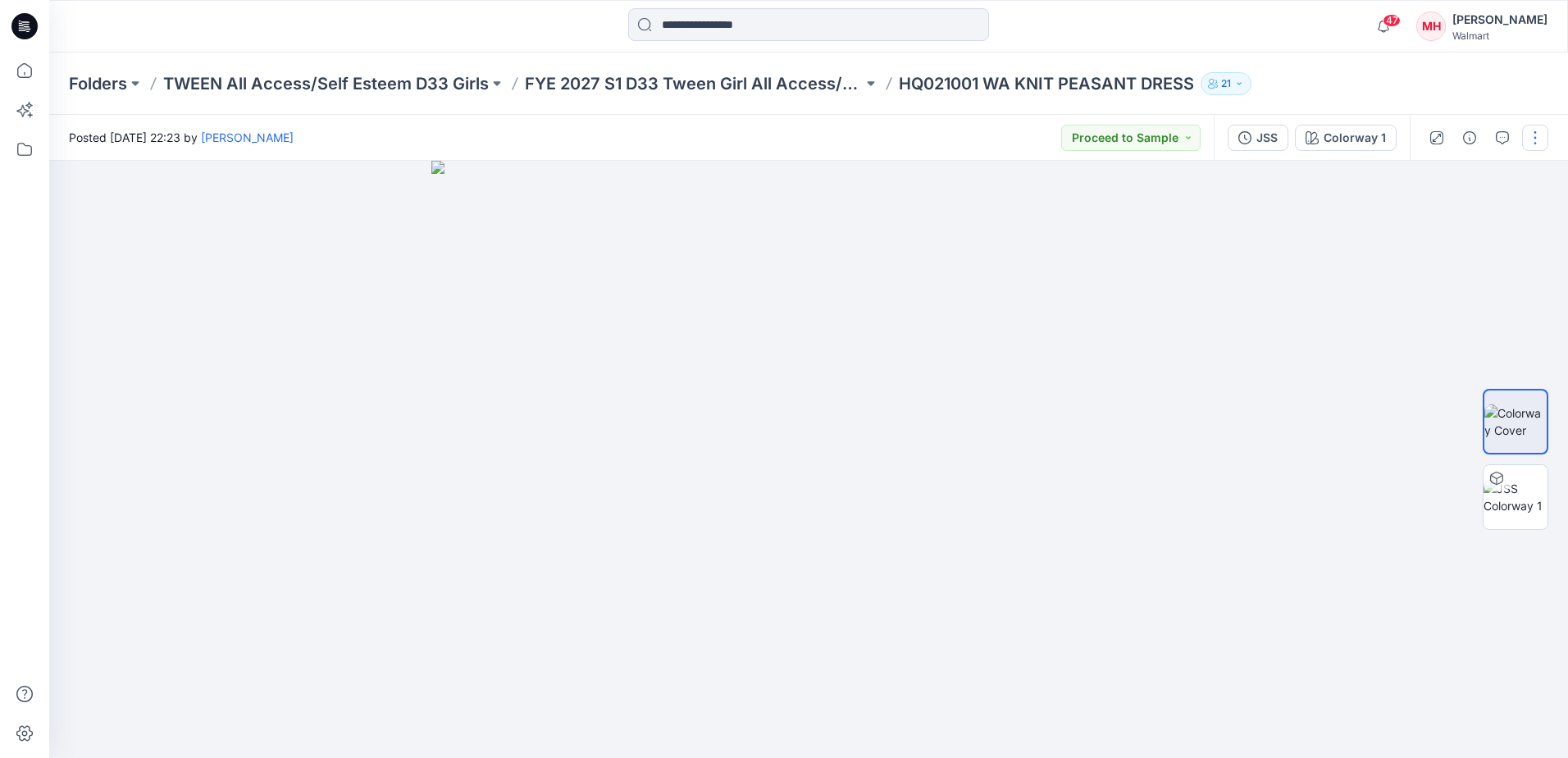
click at [1285, 146] on button "button" at bounding box center [1535, 138] width 26 height 26
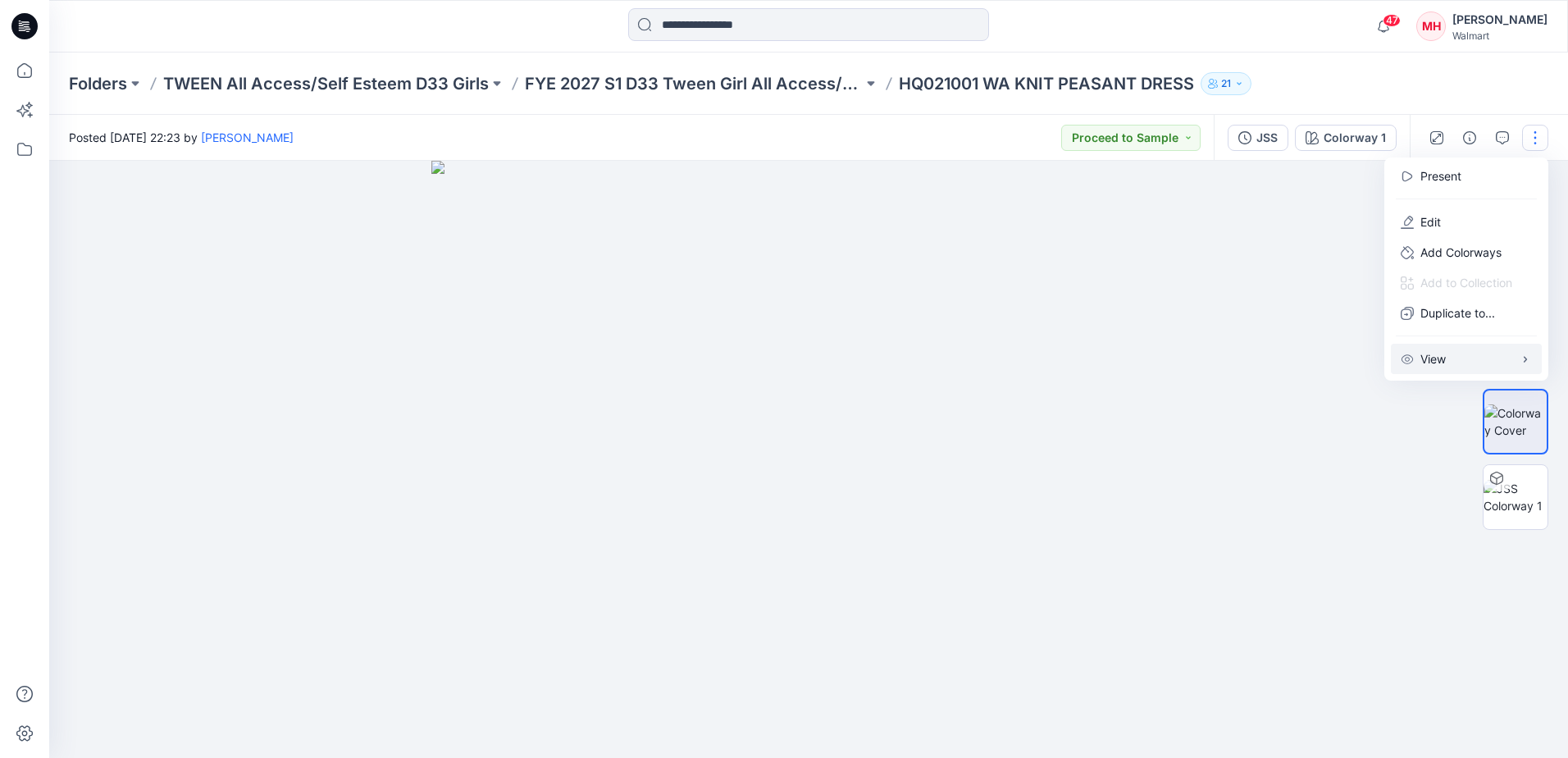
click at [1285, 366] on p "View" at bounding box center [1432, 359] width 25 height 18
click at [1285, 514] on div at bounding box center [807, 459] width 1518 height 597
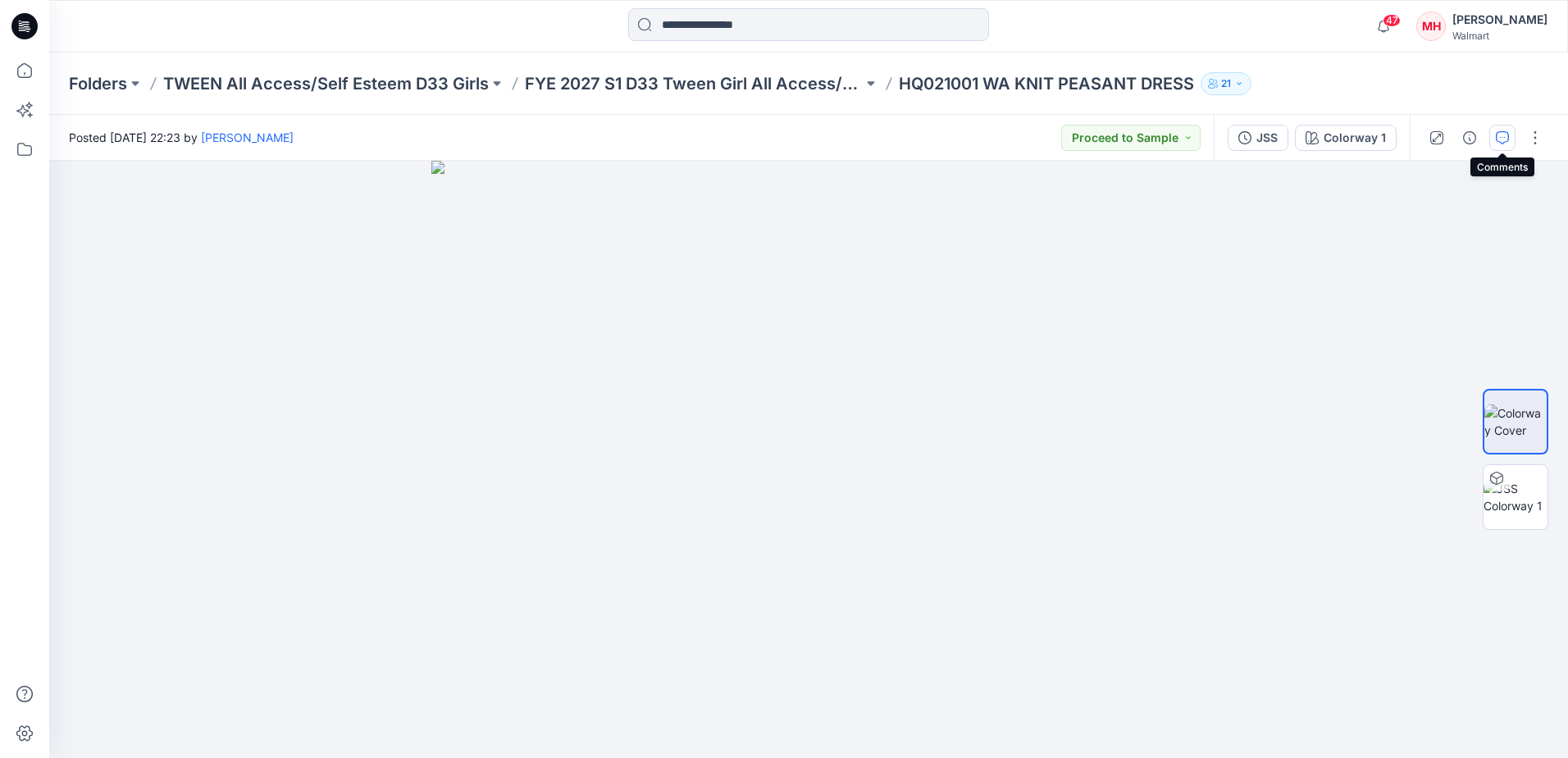
click at [1285, 132] on button "button" at bounding box center [1502, 138] width 26 height 26
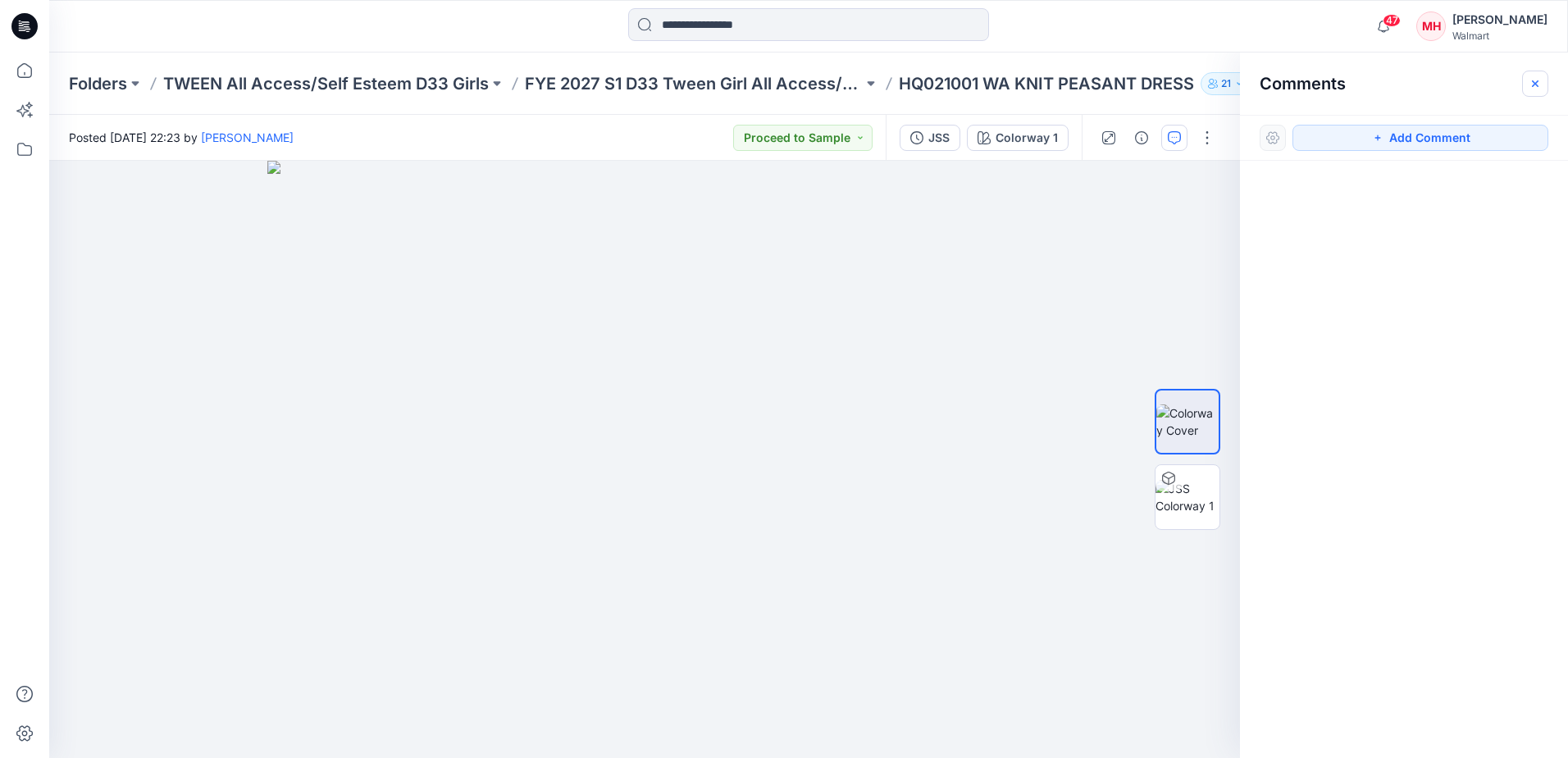
click at [1285, 75] on button "button" at bounding box center [1535, 83] width 26 height 26
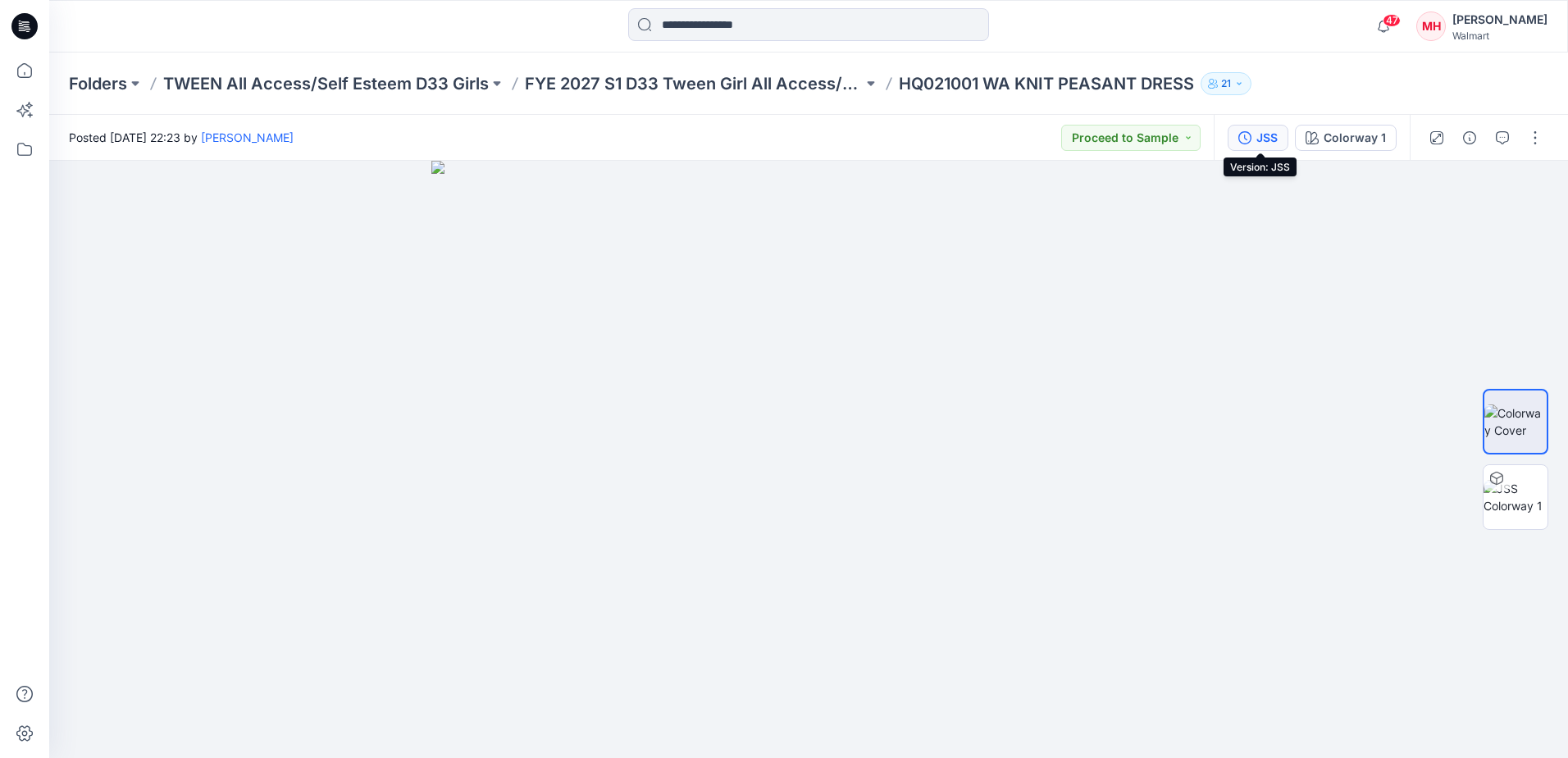
click at [1283, 138] on button "JSS" at bounding box center [1258, 138] width 60 height 26
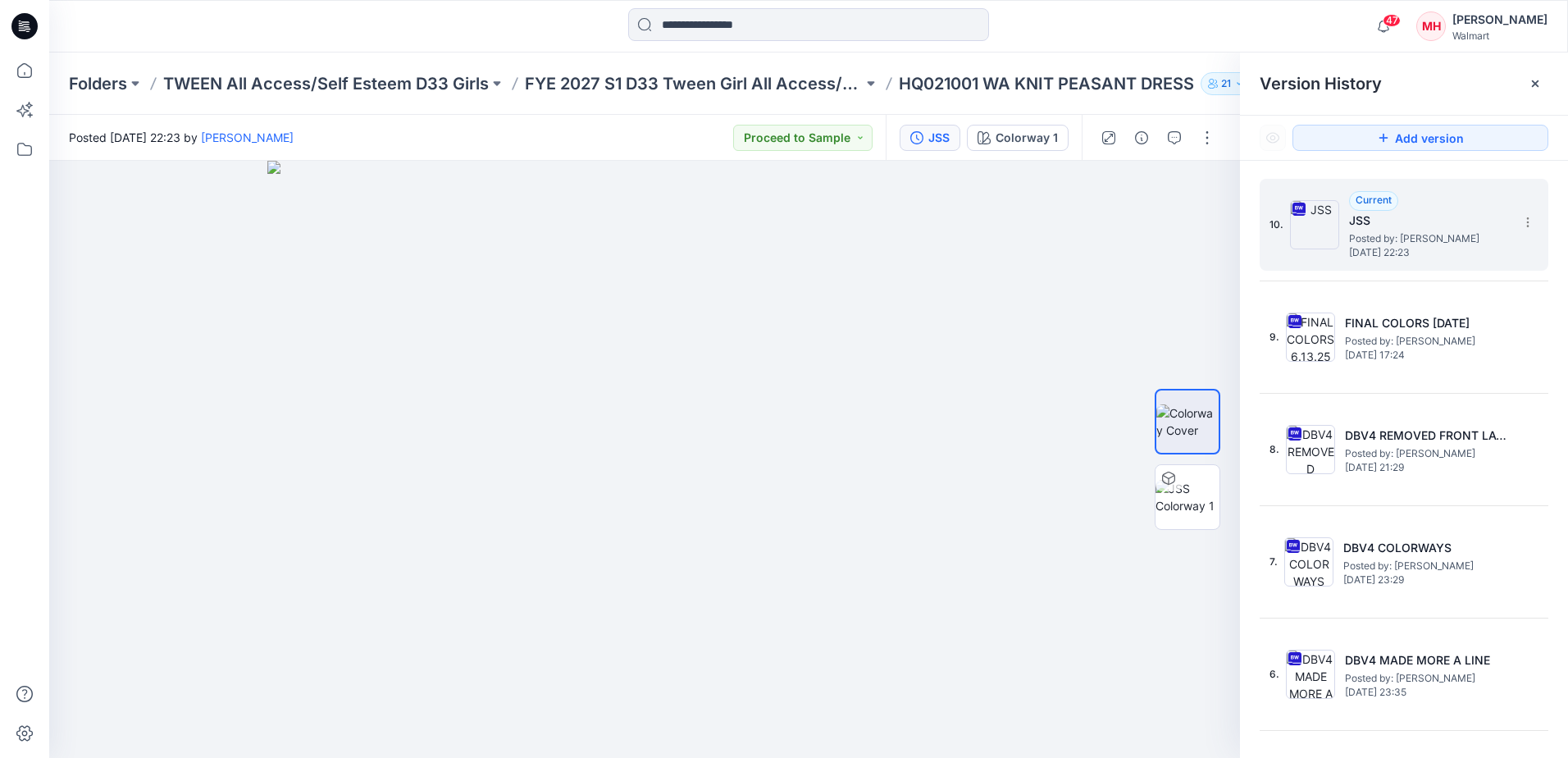
drag, startPoint x: 1409, startPoint y: 377, endPoint x: 1409, endPoint y: 255, distance: 122.0
click at [1285, 255] on div "10. Current JSS Posted by: [PERSON_NAME] [DATE] 22:23 9. FINAL COLORS [DATE] Po…" at bounding box center [1404, 674] width 289 height 991
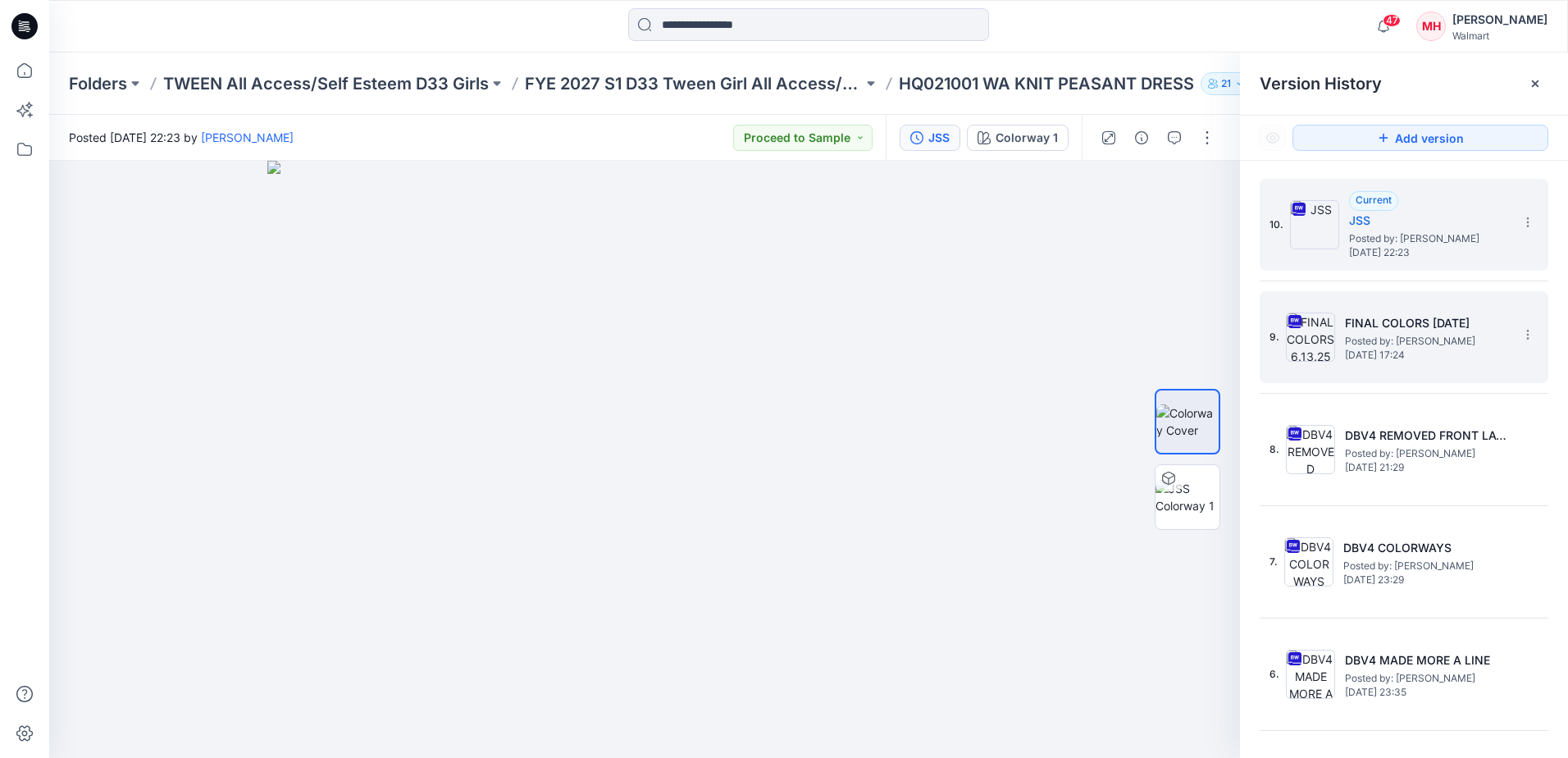
drag, startPoint x: 1409, startPoint y: 255, endPoint x: 1456, endPoint y: 308, distance: 70.8
click at [1285, 308] on div "9. FINAL COLORS [DATE] Posted by: [PERSON_NAME] [DATE] 17:24" at bounding box center [1392, 337] width 246 height 79
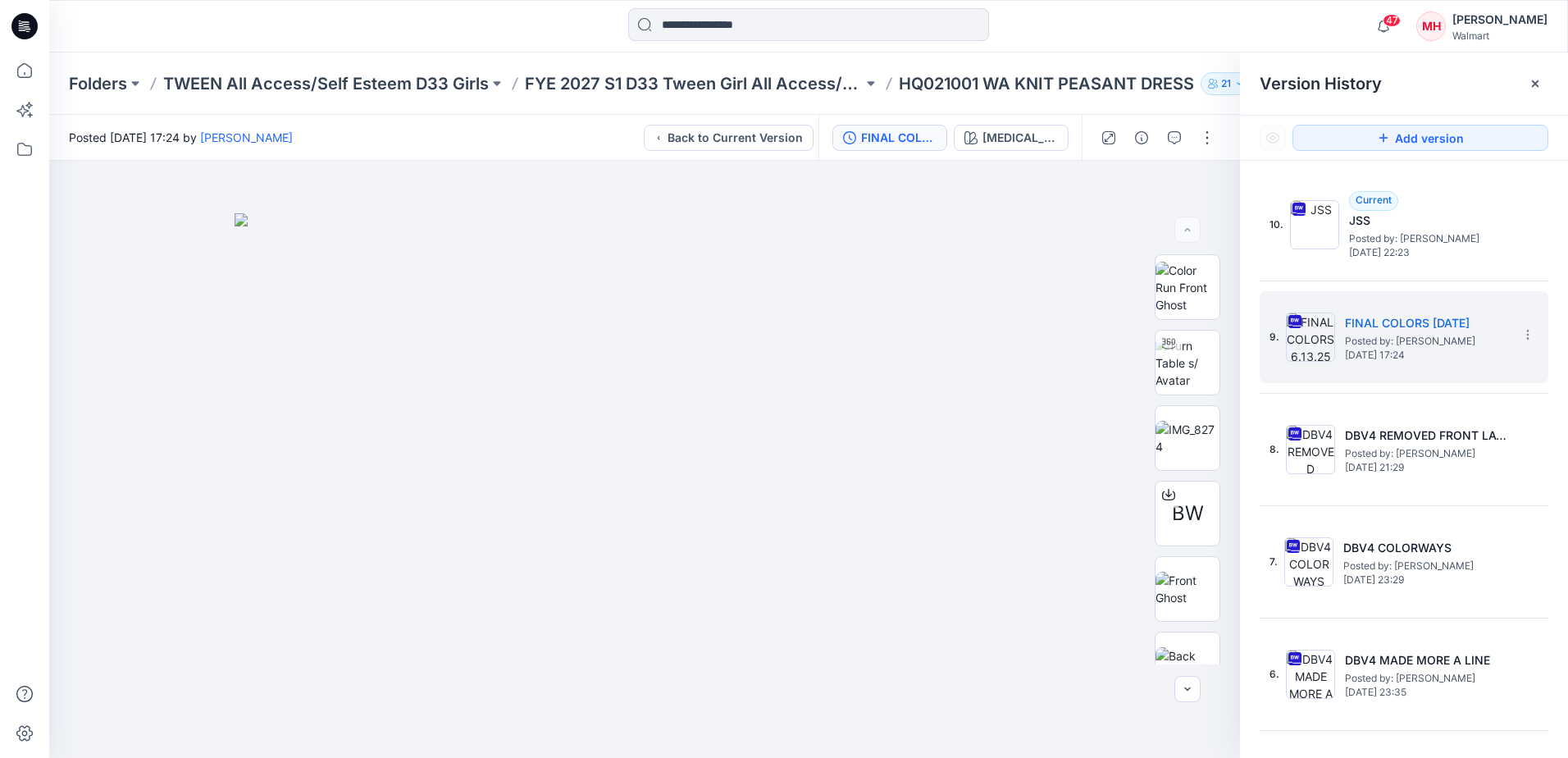
drag, startPoint x: 1489, startPoint y: 325, endPoint x: 1488, endPoint y: 281, distance: 44.0
click at [1285, 281] on div "10. Current JSS Posted by: [PERSON_NAME] [DATE] 22:23 9. FINAL COLORS [DATE] Po…" at bounding box center [1404, 674] width 289 height 991
drag, startPoint x: 1518, startPoint y: 331, endPoint x: 1504, endPoint y: 318, distance: 19.1
click at [1285, 318] on h5 "FINAL COLORS [DATE]" at bounding box center [1427, 323] width 164 height 20
click at [1285, 339] on icon at bounding box center [1527, 334] width 13 height 13
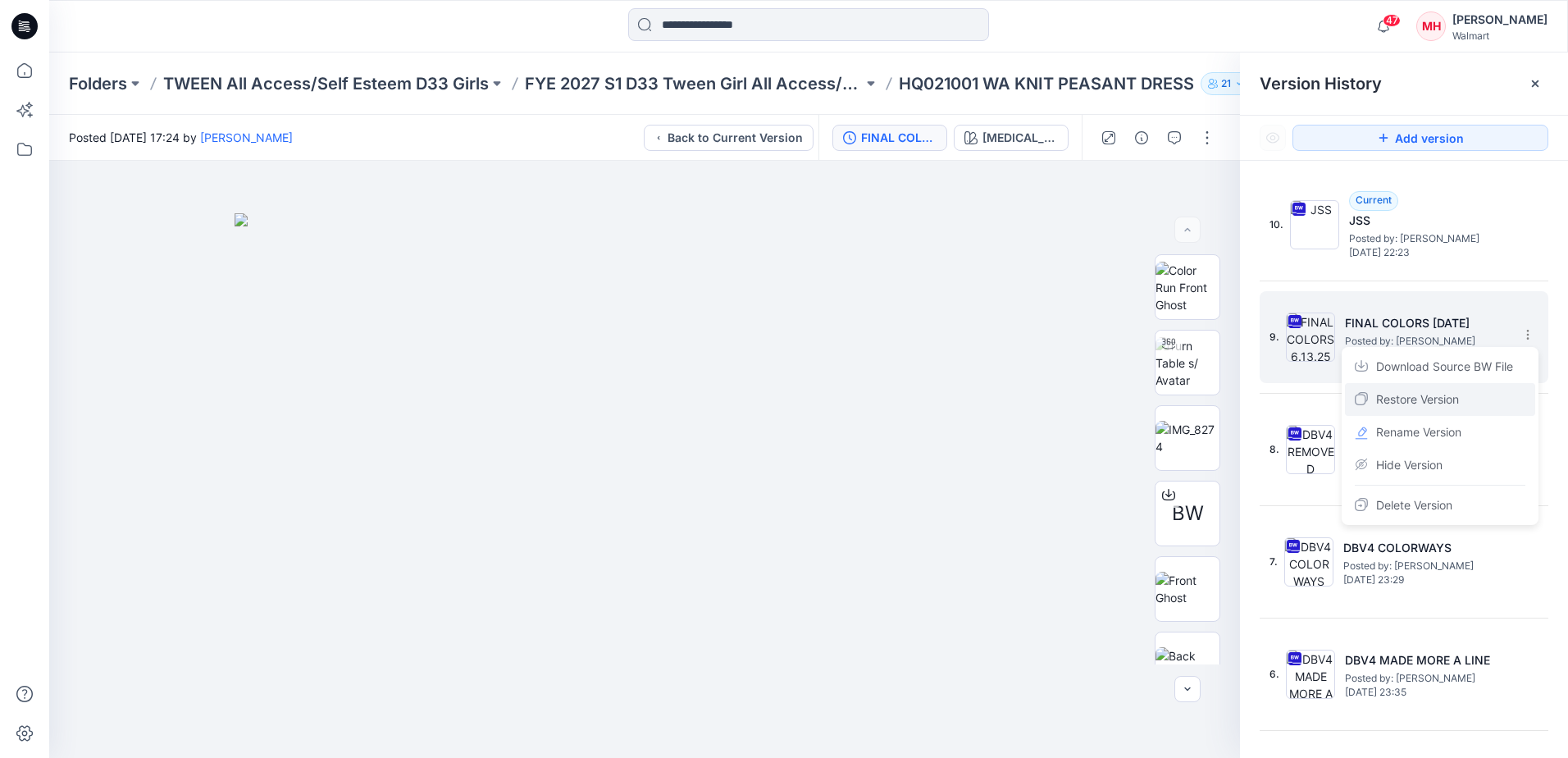
click at [1285, 396] on div "Restore Version" at bounding box center [1439, 400] width 190 height 33
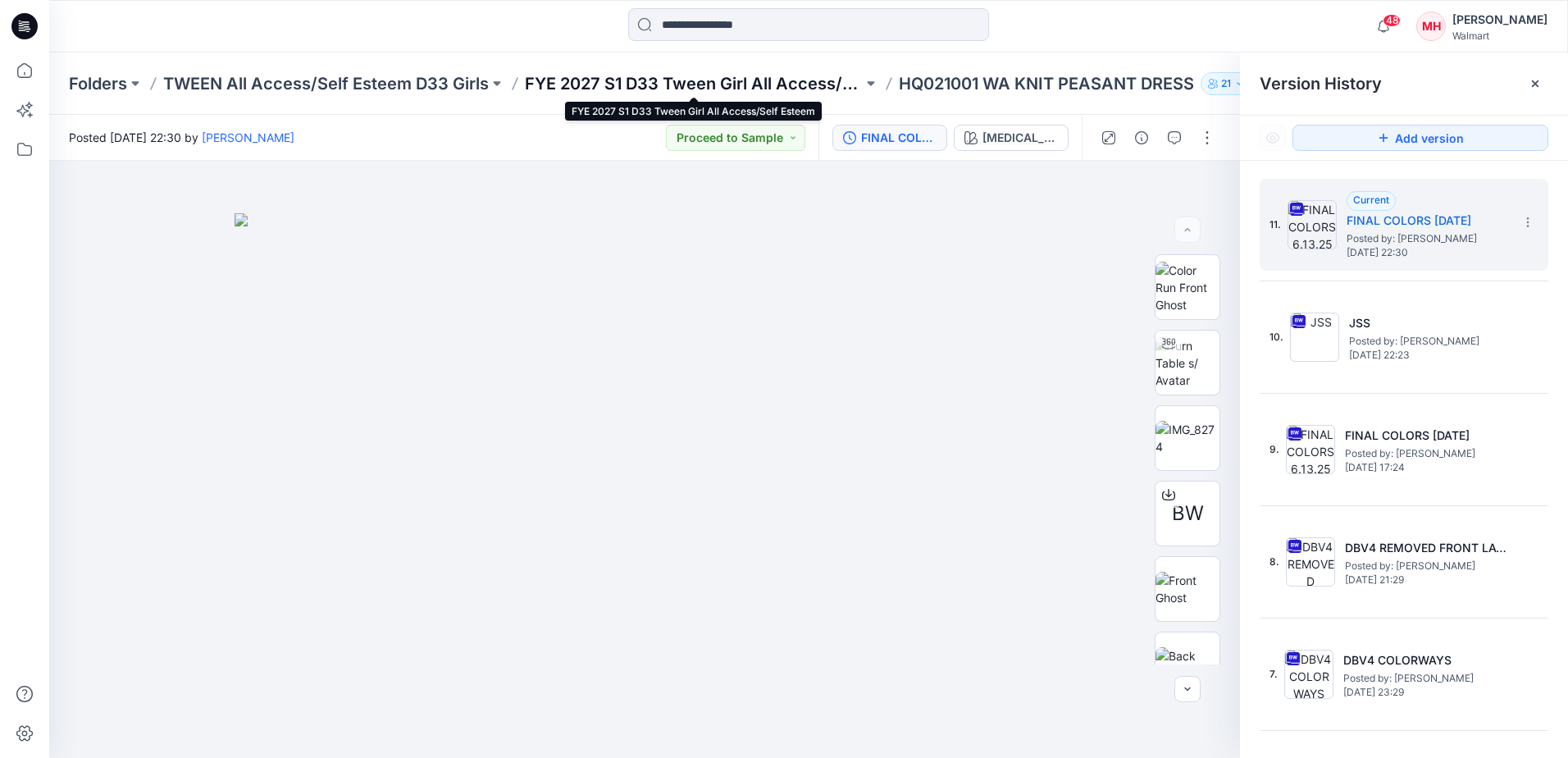
click at [668, 81] on p "FYE 2027 S1 D33 Tween Girl All Access/Self Esteem" at bounding box center [693, 84] width 337 height 23
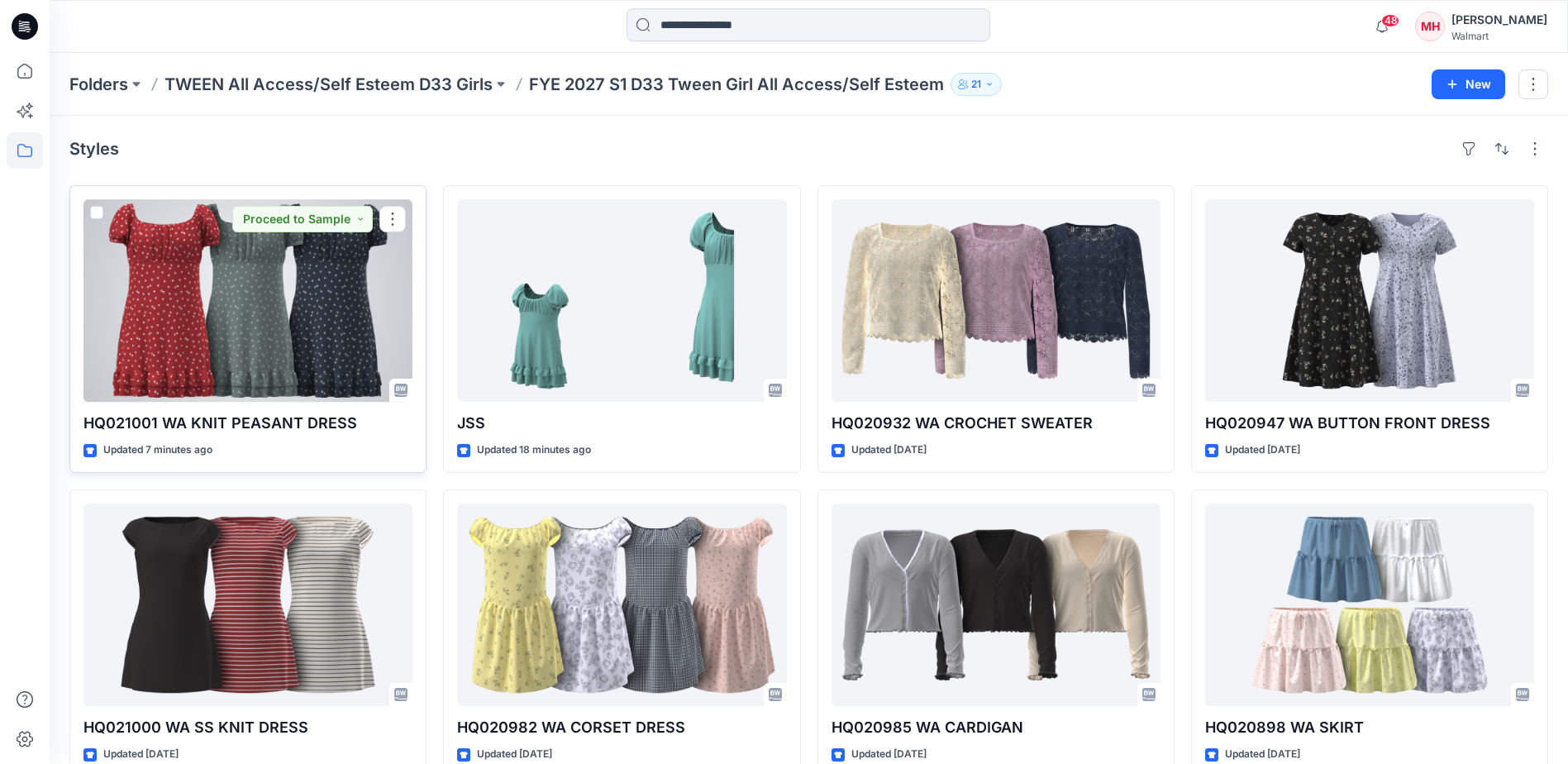
click at [243, 345] on div at bounding box center [248, 301] width 329 height 203
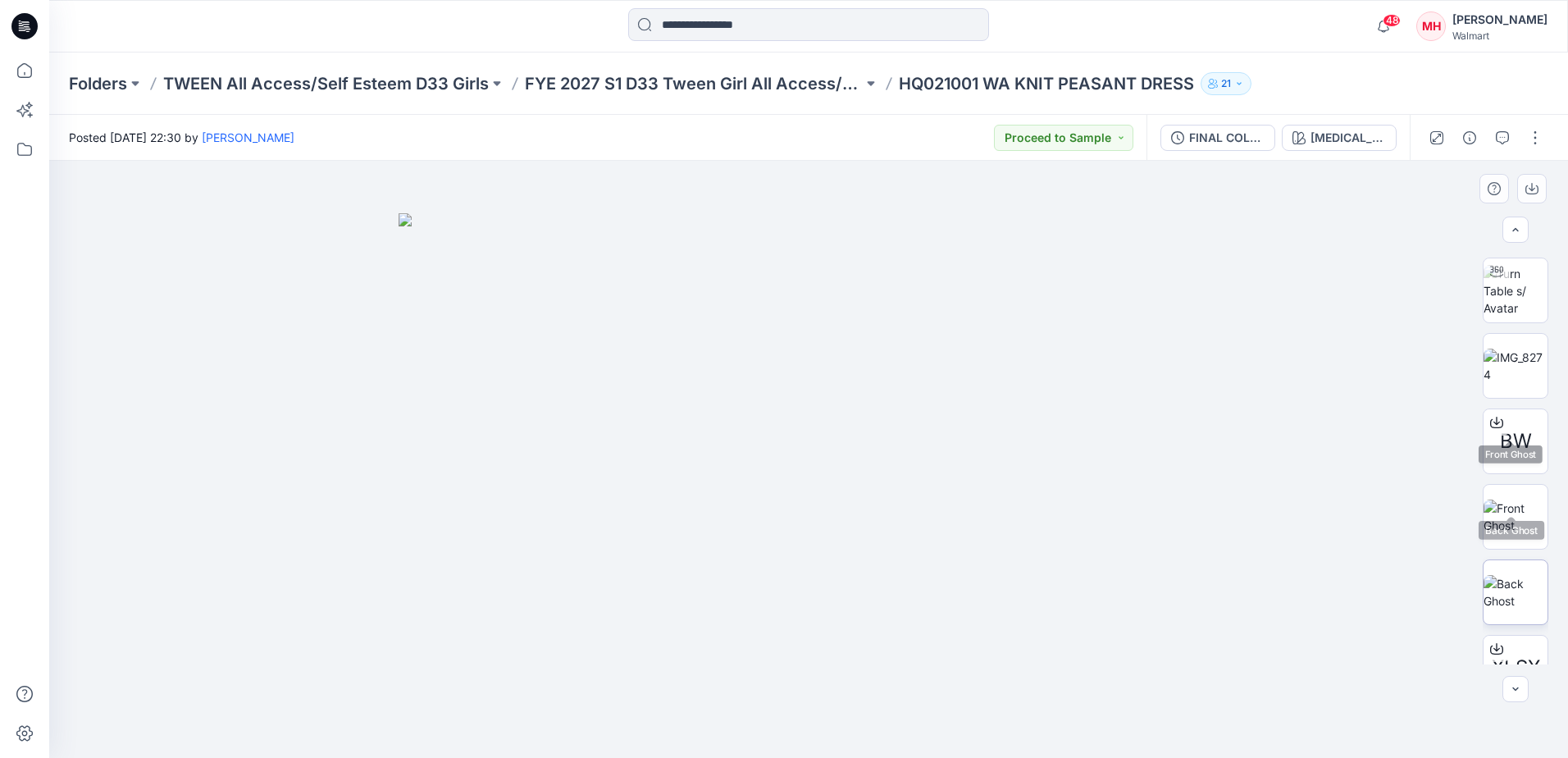
scroll to position [183, 0]
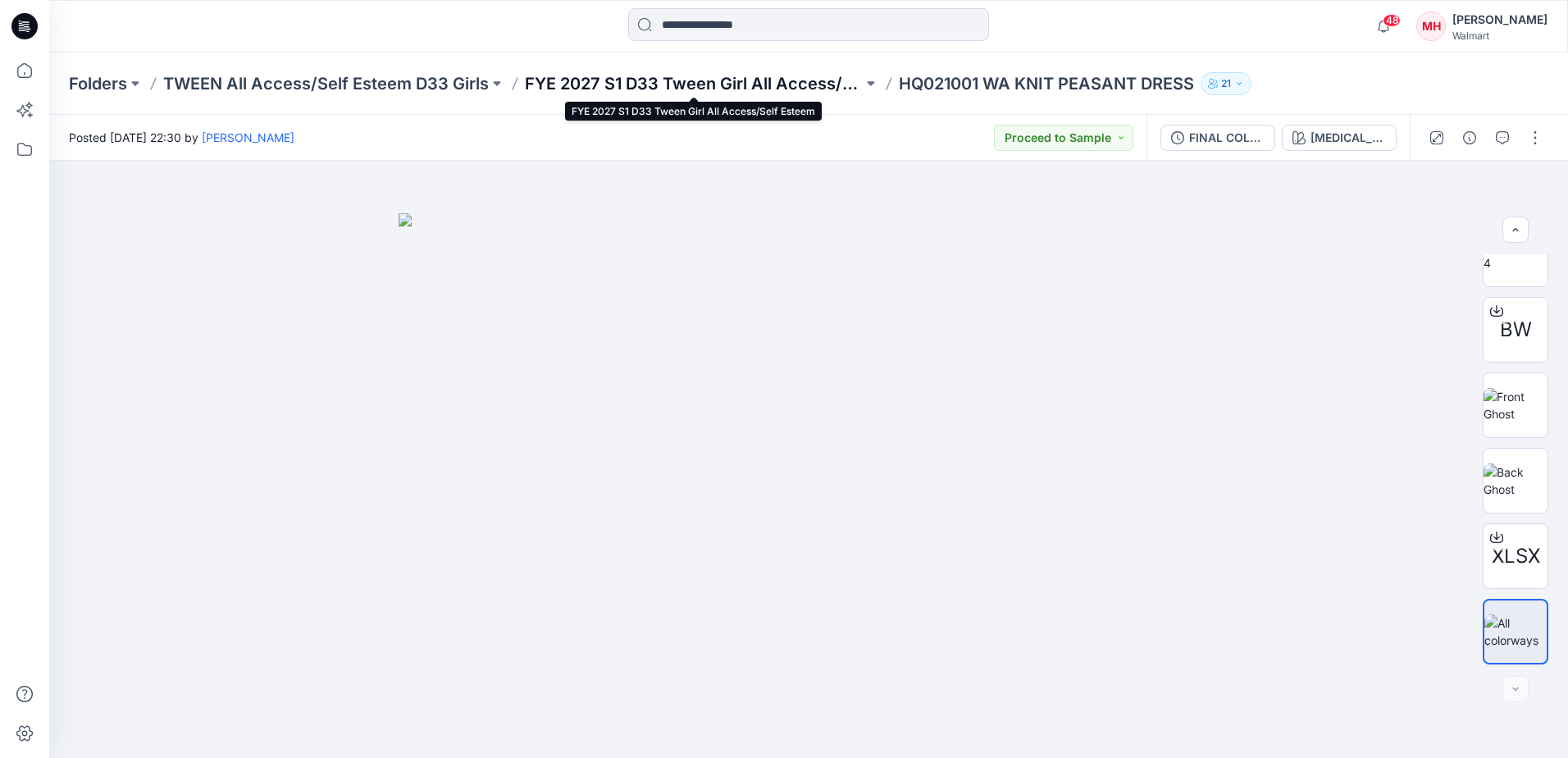
click at [720, 88] on p "FYE 2027 S1 D33 Tween Girl All Access/Self Esteem" at bounding box center [693, 84] width 337 height 23
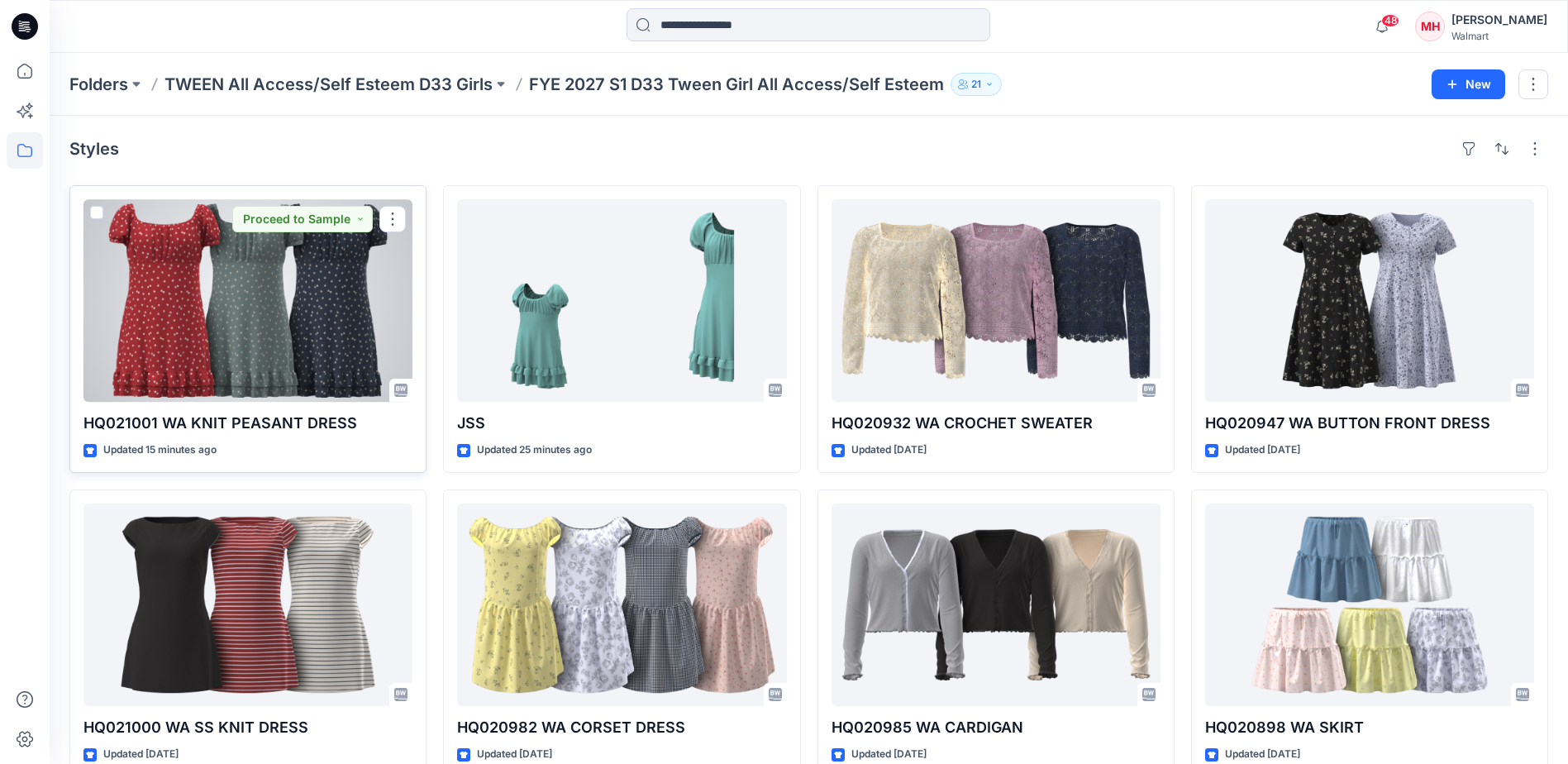
click at [287, 366] on div at bounding box center [248, 301] width 329 height 203
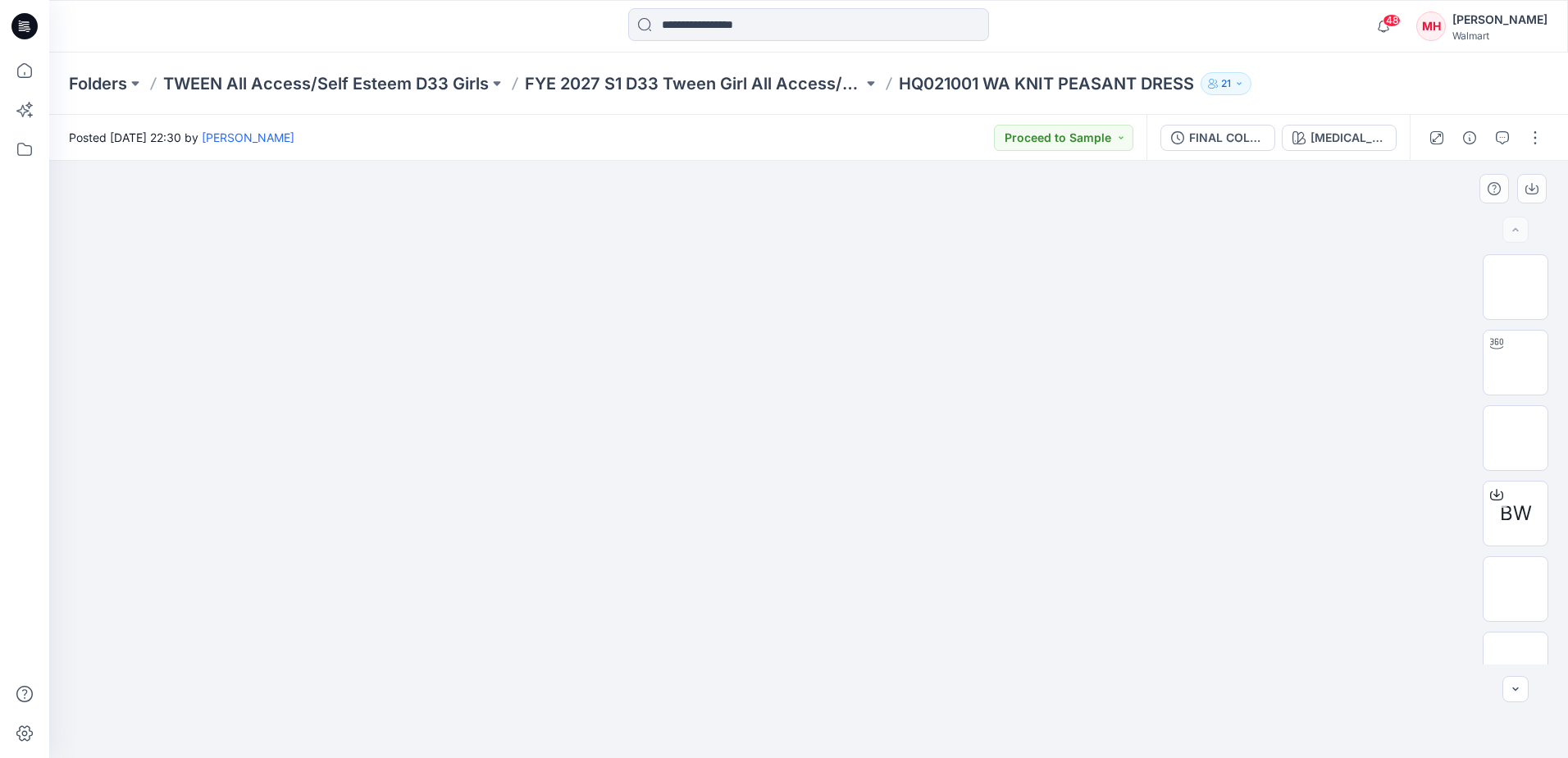
scroll to position [183, 0]
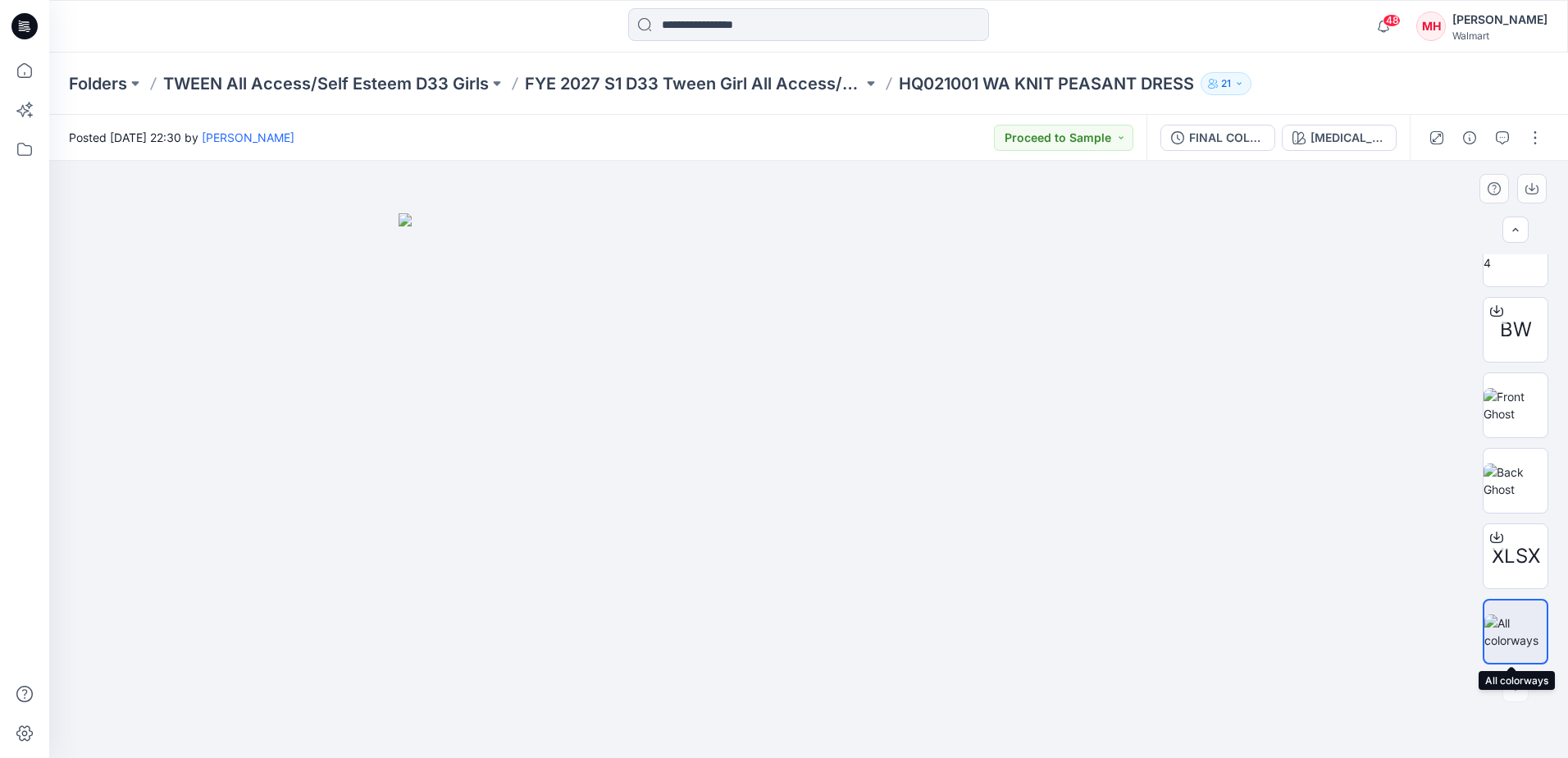
click at [1285, 629] on img at bounding box center [1515, 631] width 62 height 34
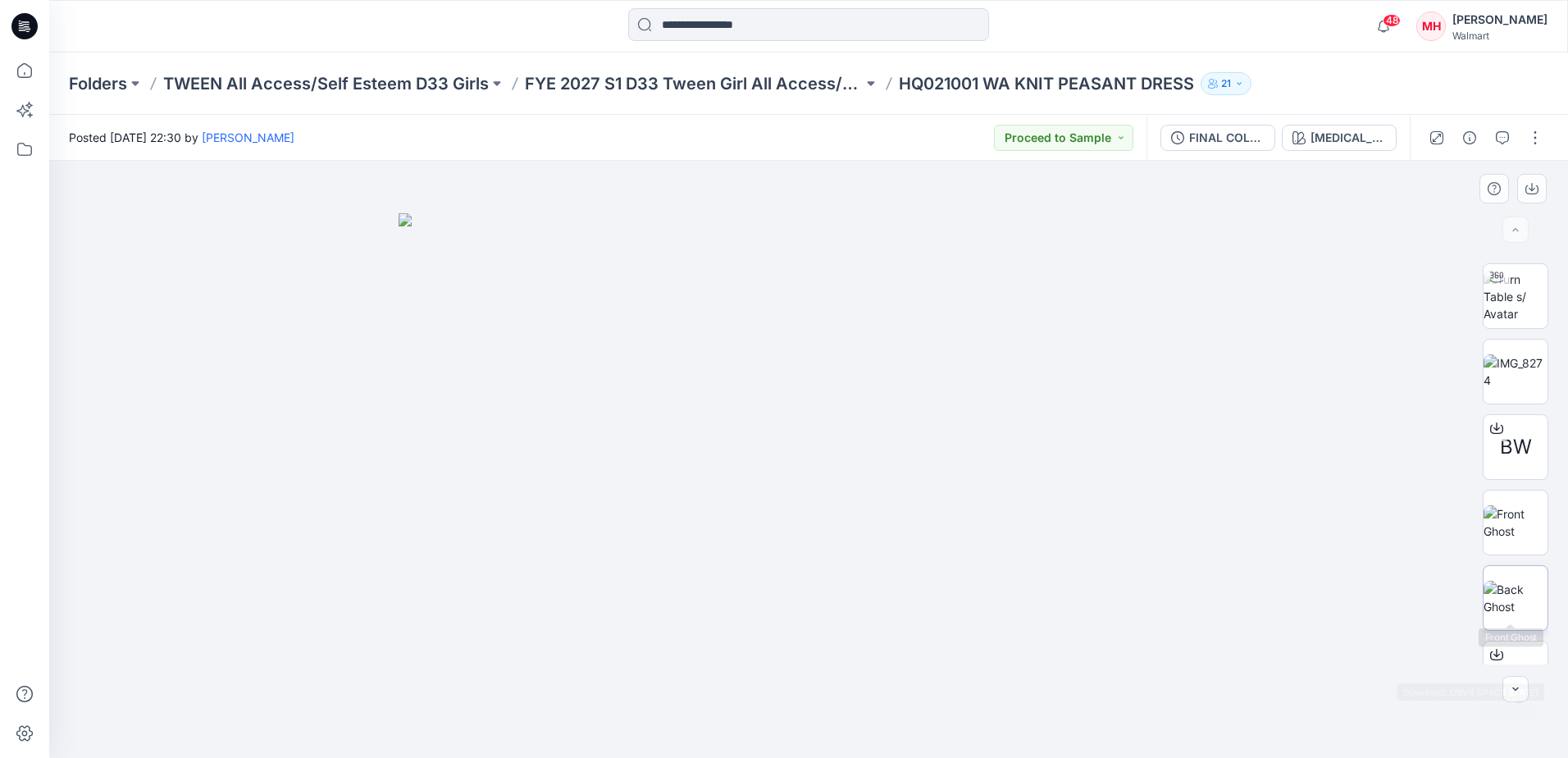
scroll to position [0, 0]
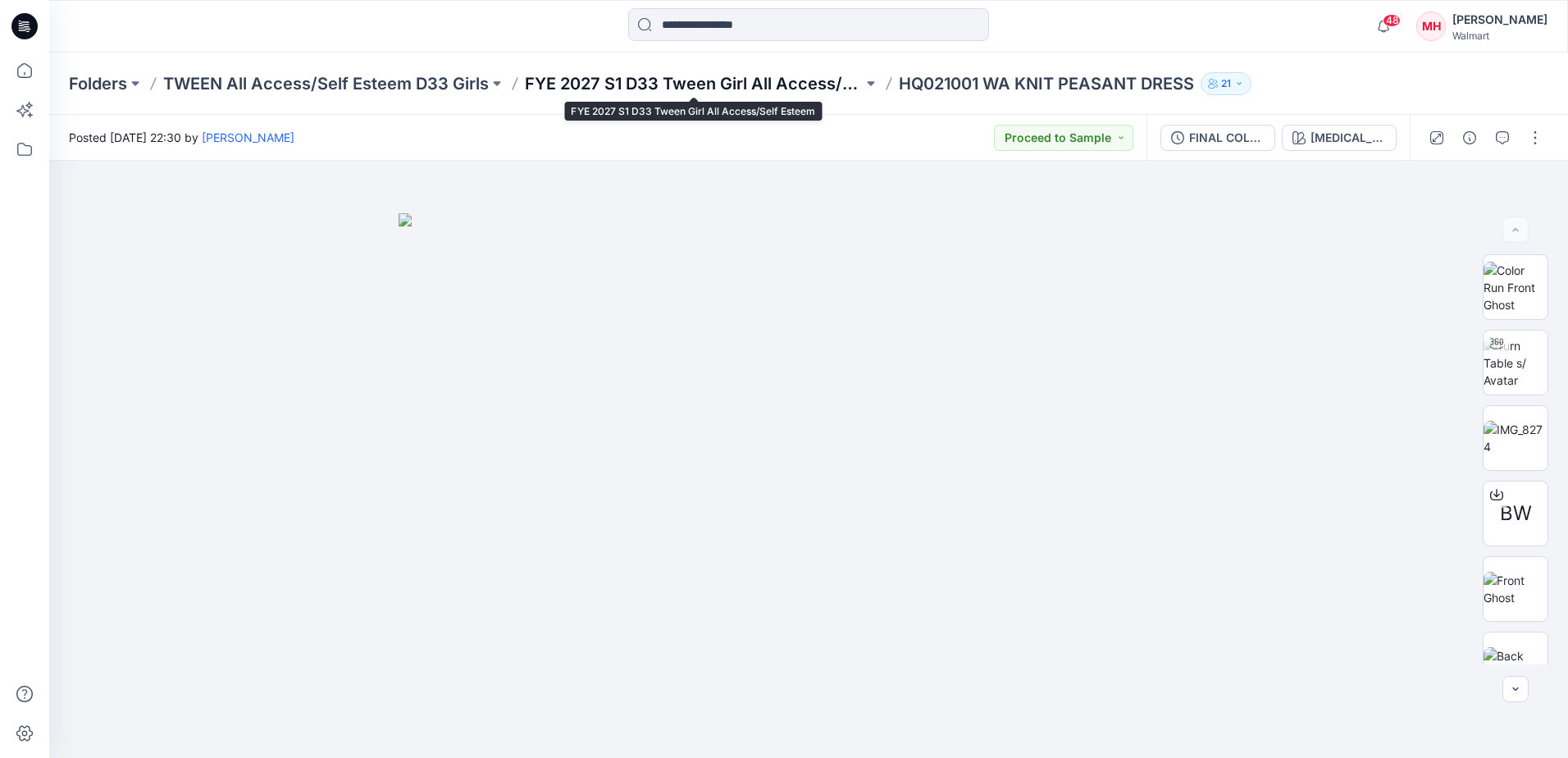
click at [827, 82] on p "FYE 2027 S1 D33 Tween Girl All Access/Self Esteem" at bounding box center [693, 84] width 337 height 23
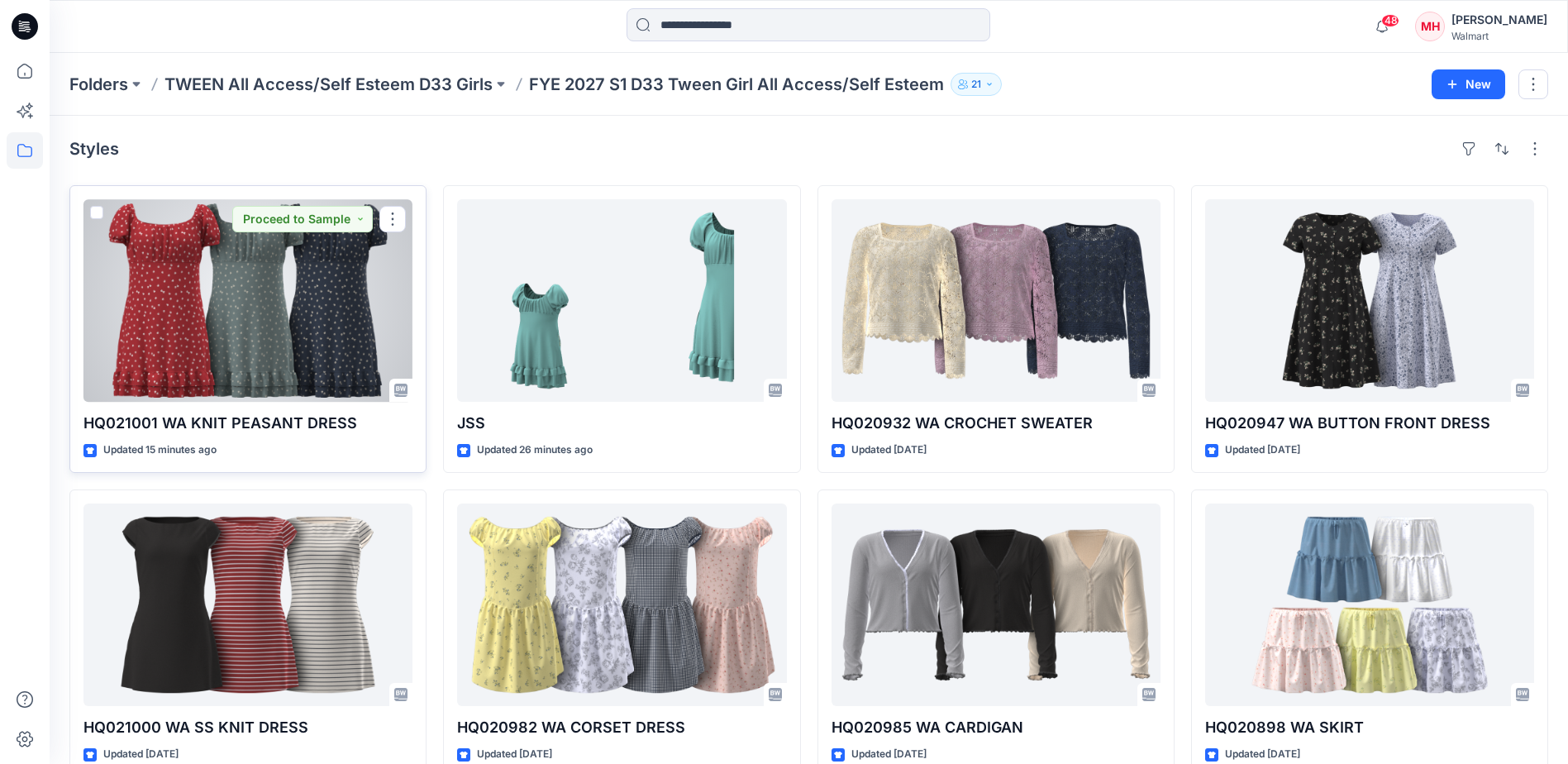
click at [209, 329] on div at bounding box center [248, 301] width 329 height 203
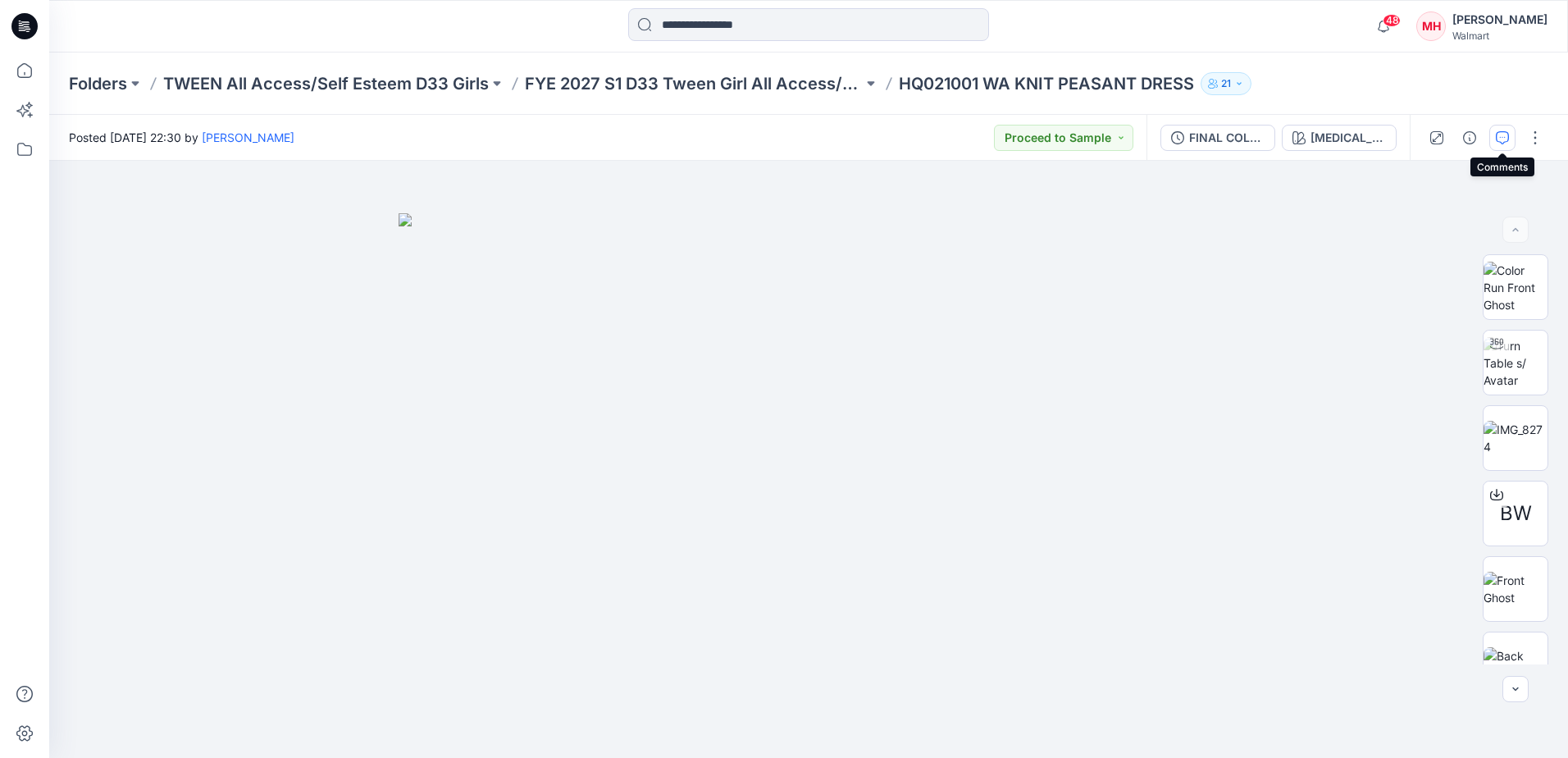
click at [1285, 138] on button "button" at bounding box center [1502, 138] width 26 height 26
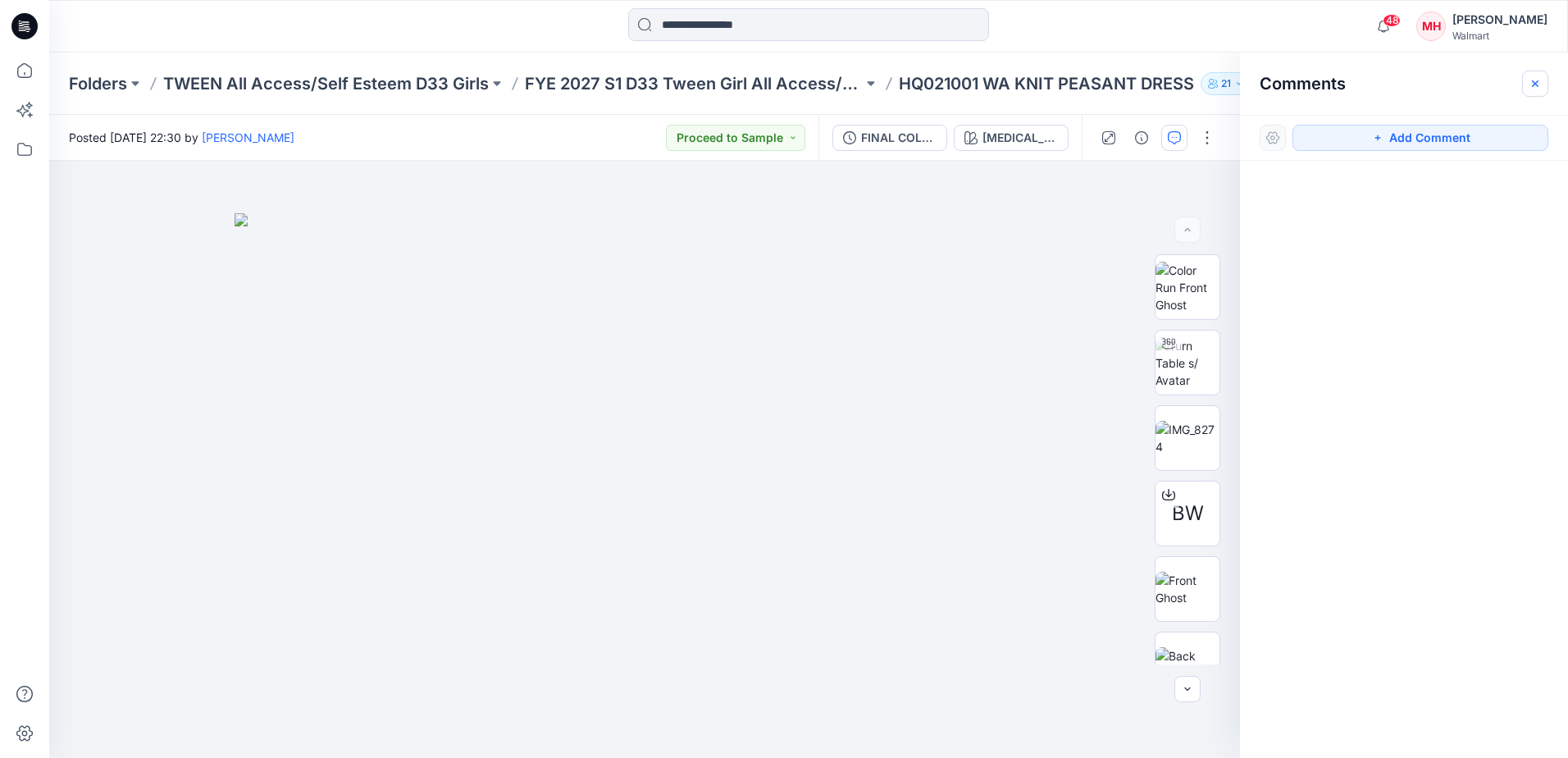
click at [1285, 80] on button "button" at bounding box center [1535, 83] width 26 height 26
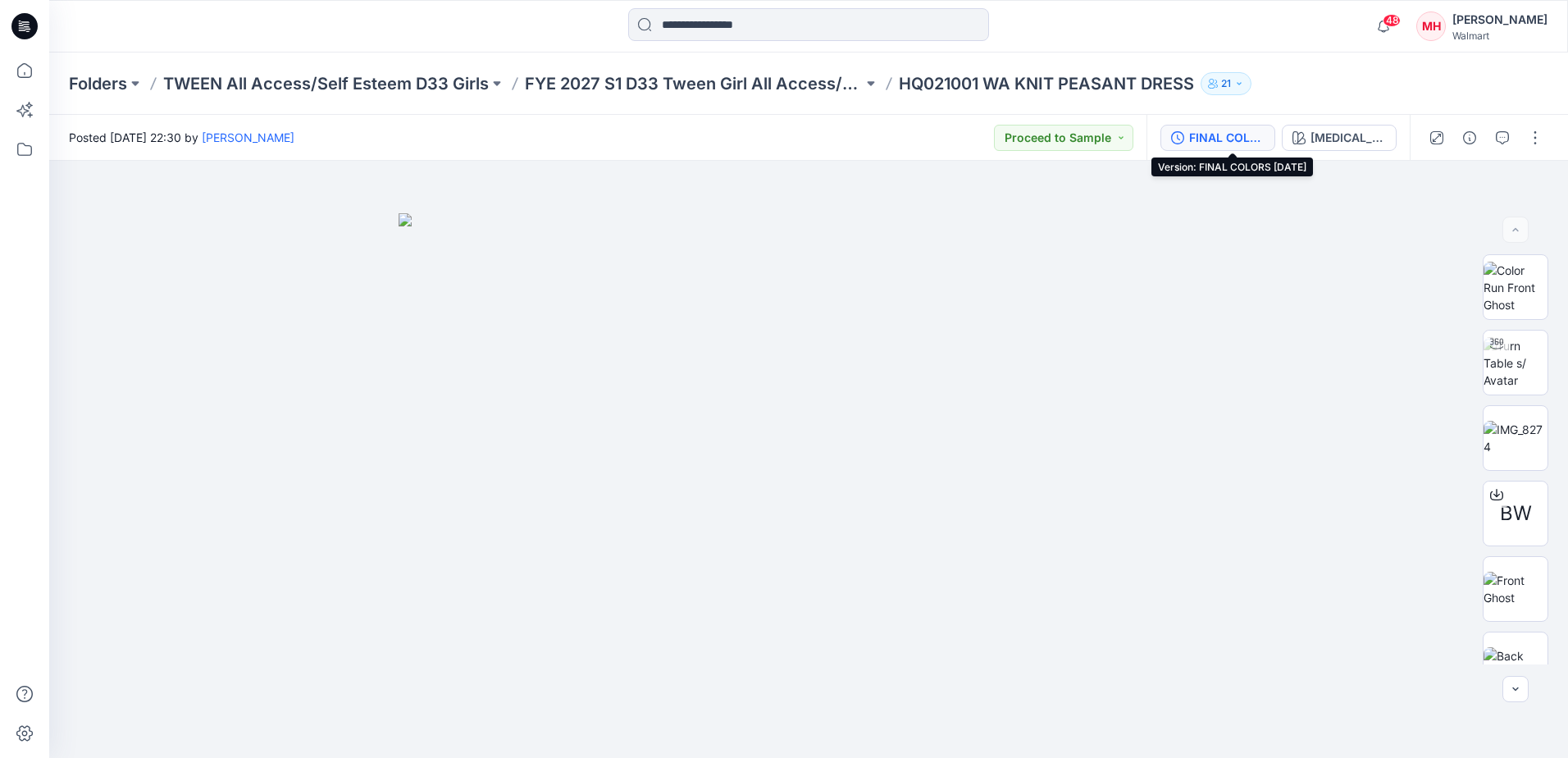
click at [1200, 137] on button "FINAL COLORS [DATE]" at bounding box center [1218, 138] width 115 height 26
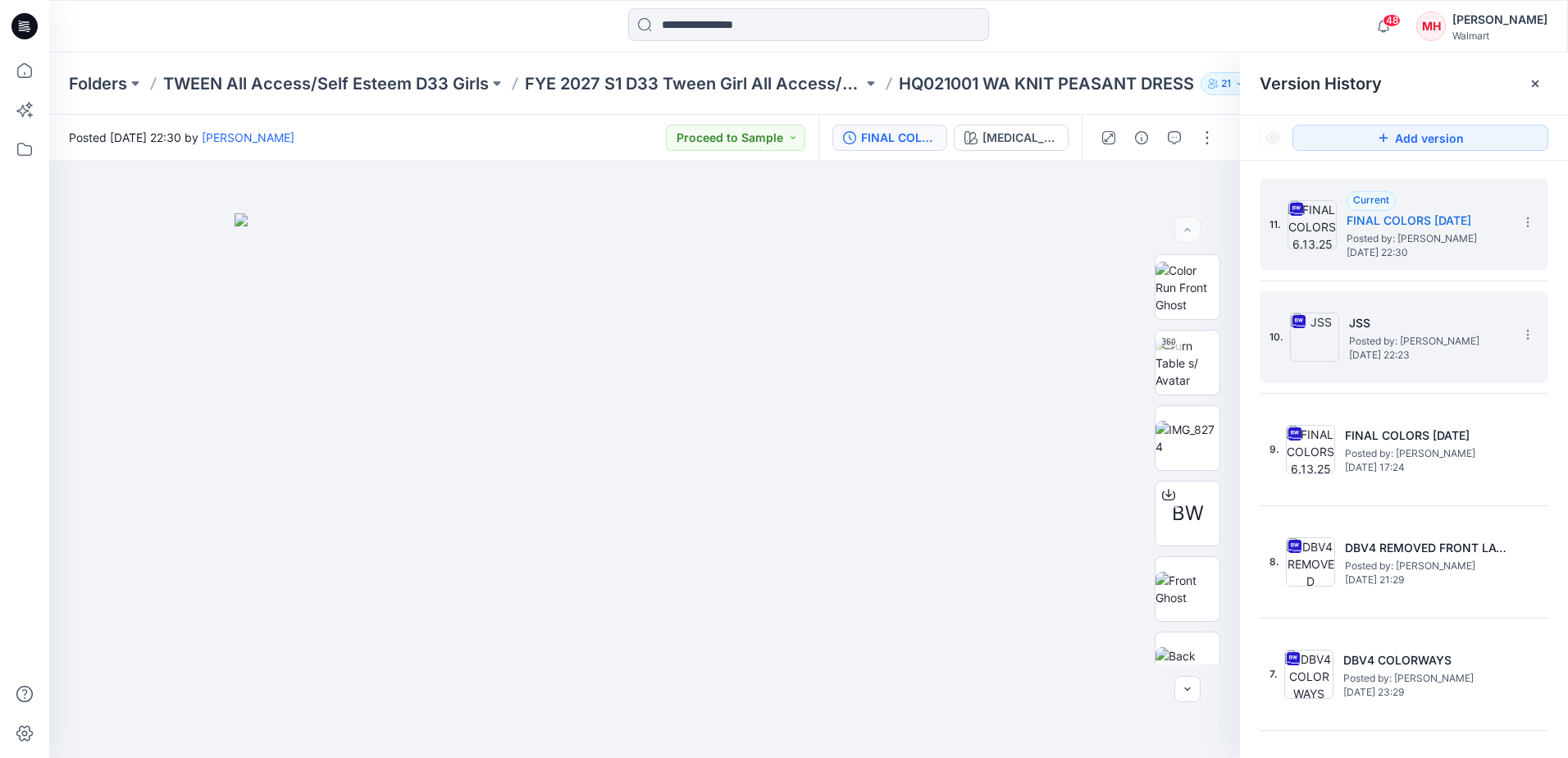
click at [1285, 317] on h5 "JSS" at bounding box center [1431, 323] width 164 height 20
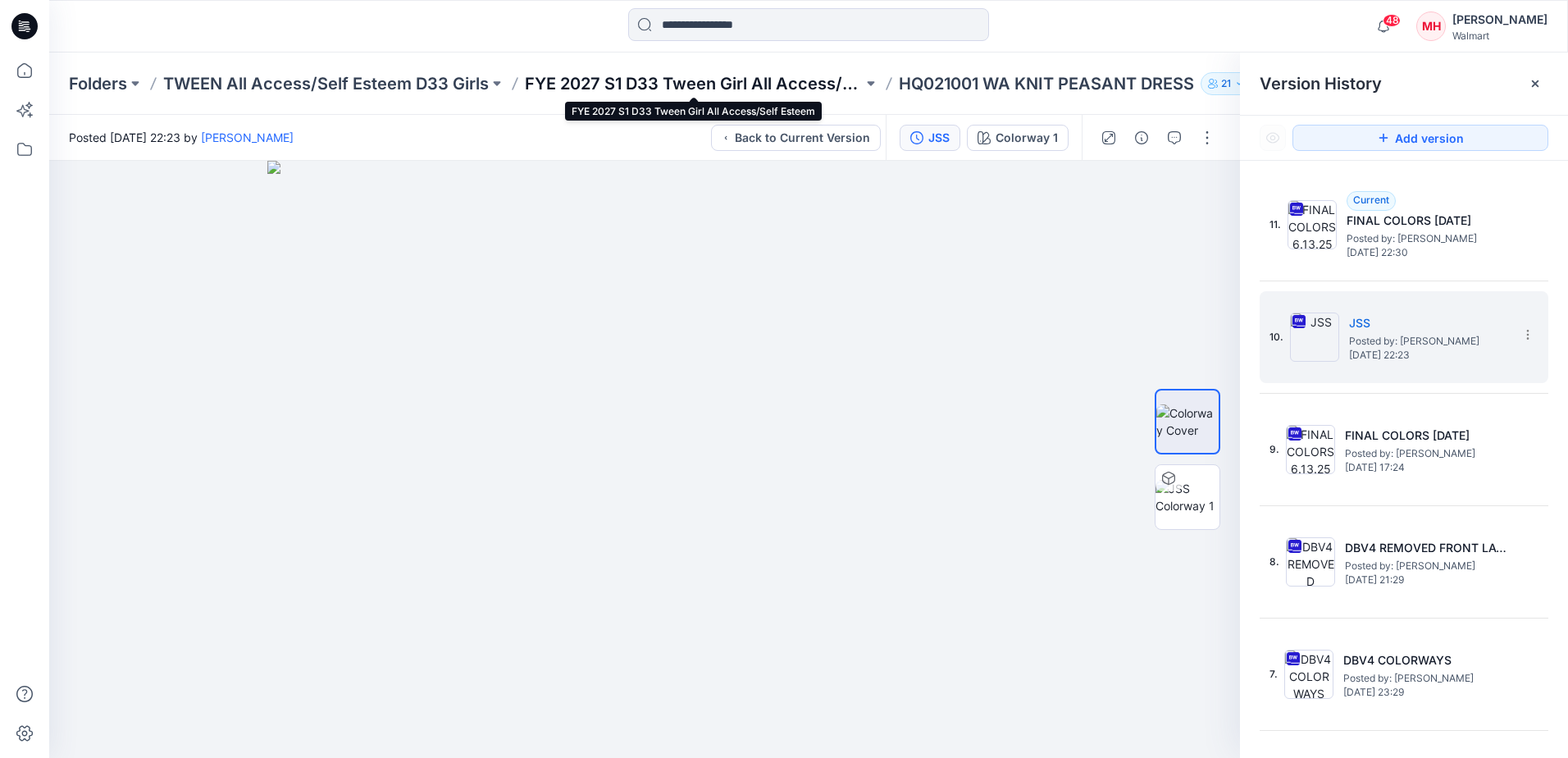
click at [593, 84] on p "FYE 2027 S1 D33 Tween Girl All Access/Self Esteem" at bounding box center [693, 84] width 337 height 23
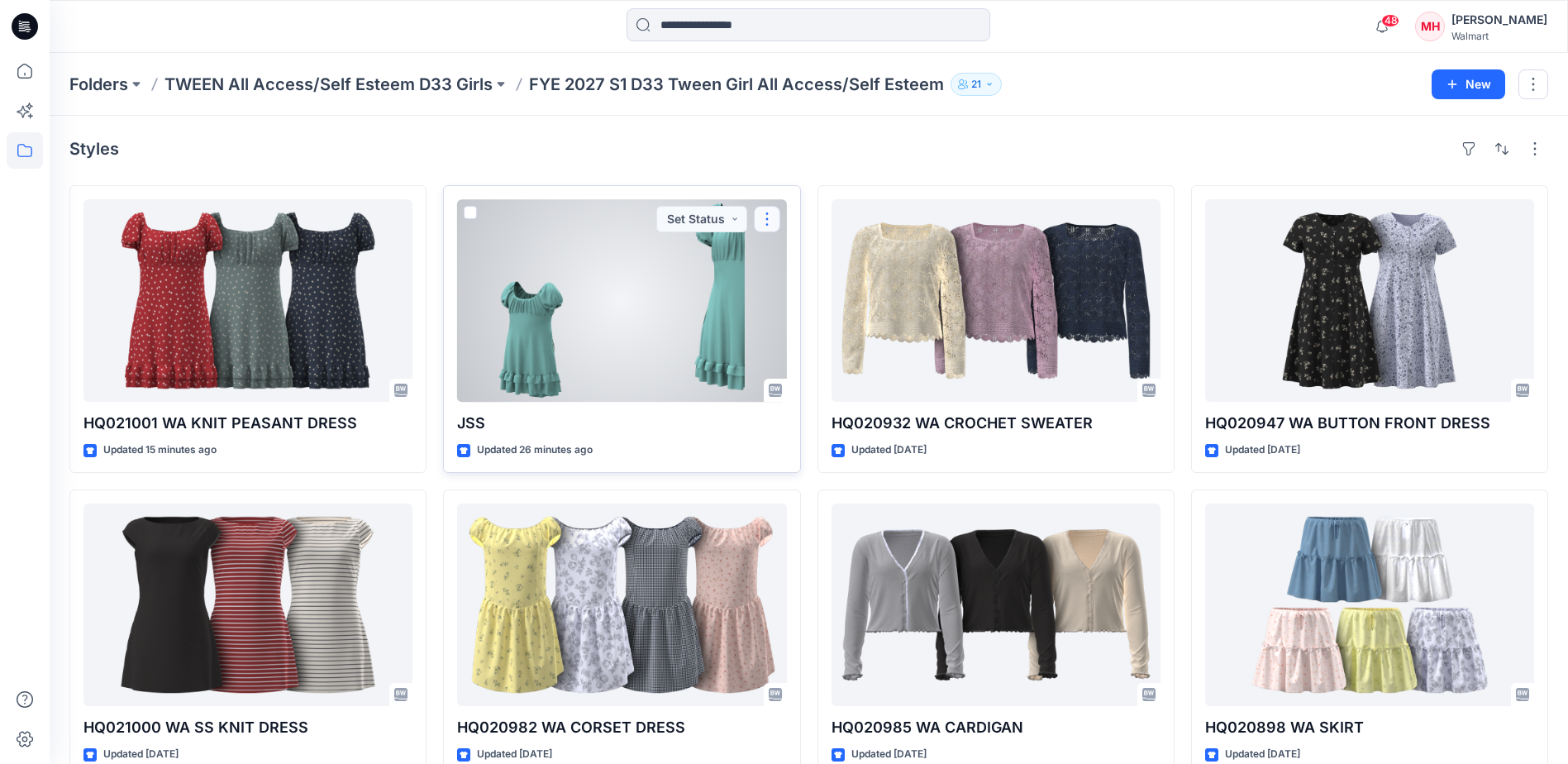
click at [774, 215] on button "button" at bounding box center [767, 218] width 27 height 27
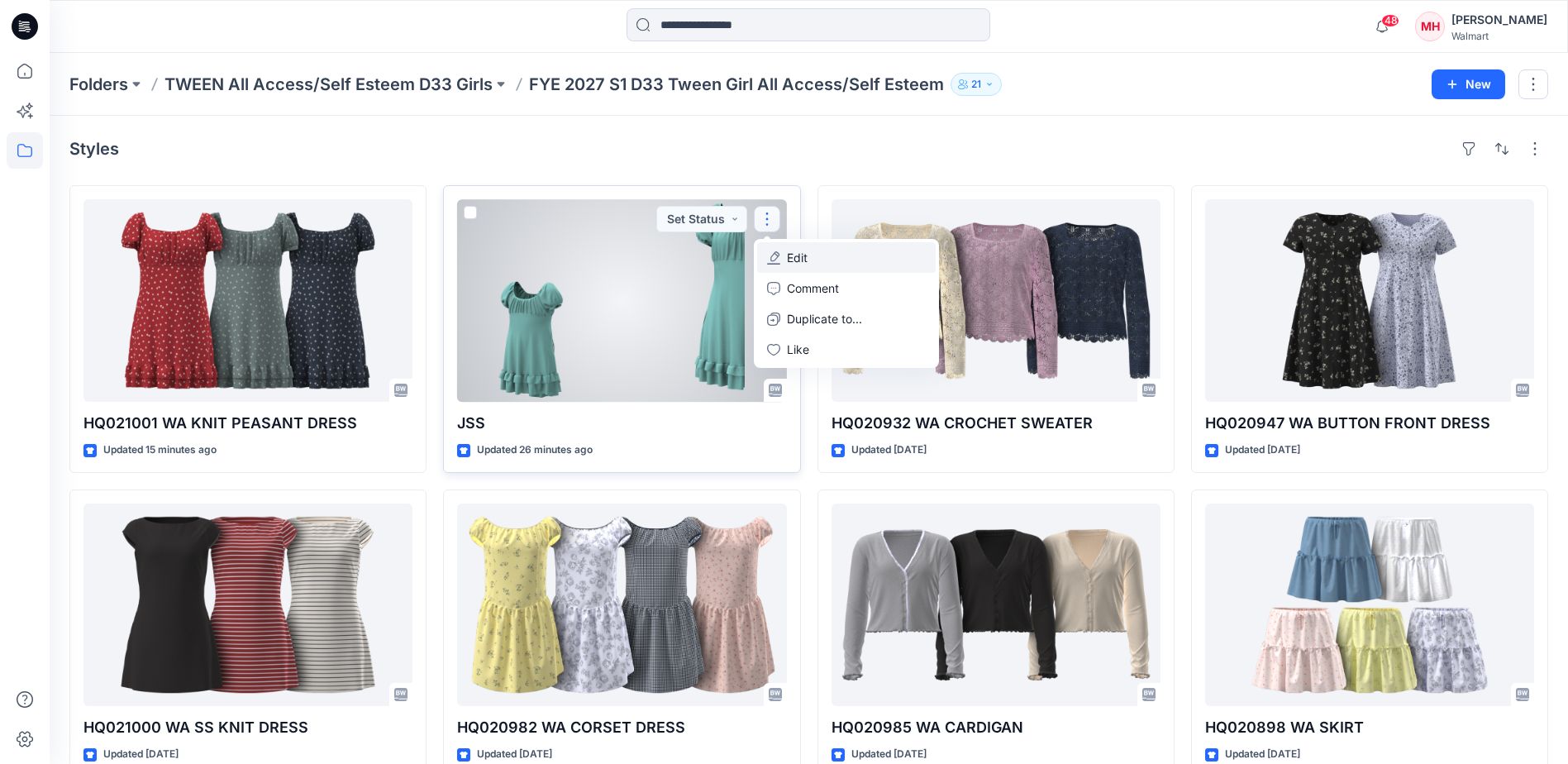
click at [791, 254] on p "Edit" at bounding box center [796, 258] width 21 height 18
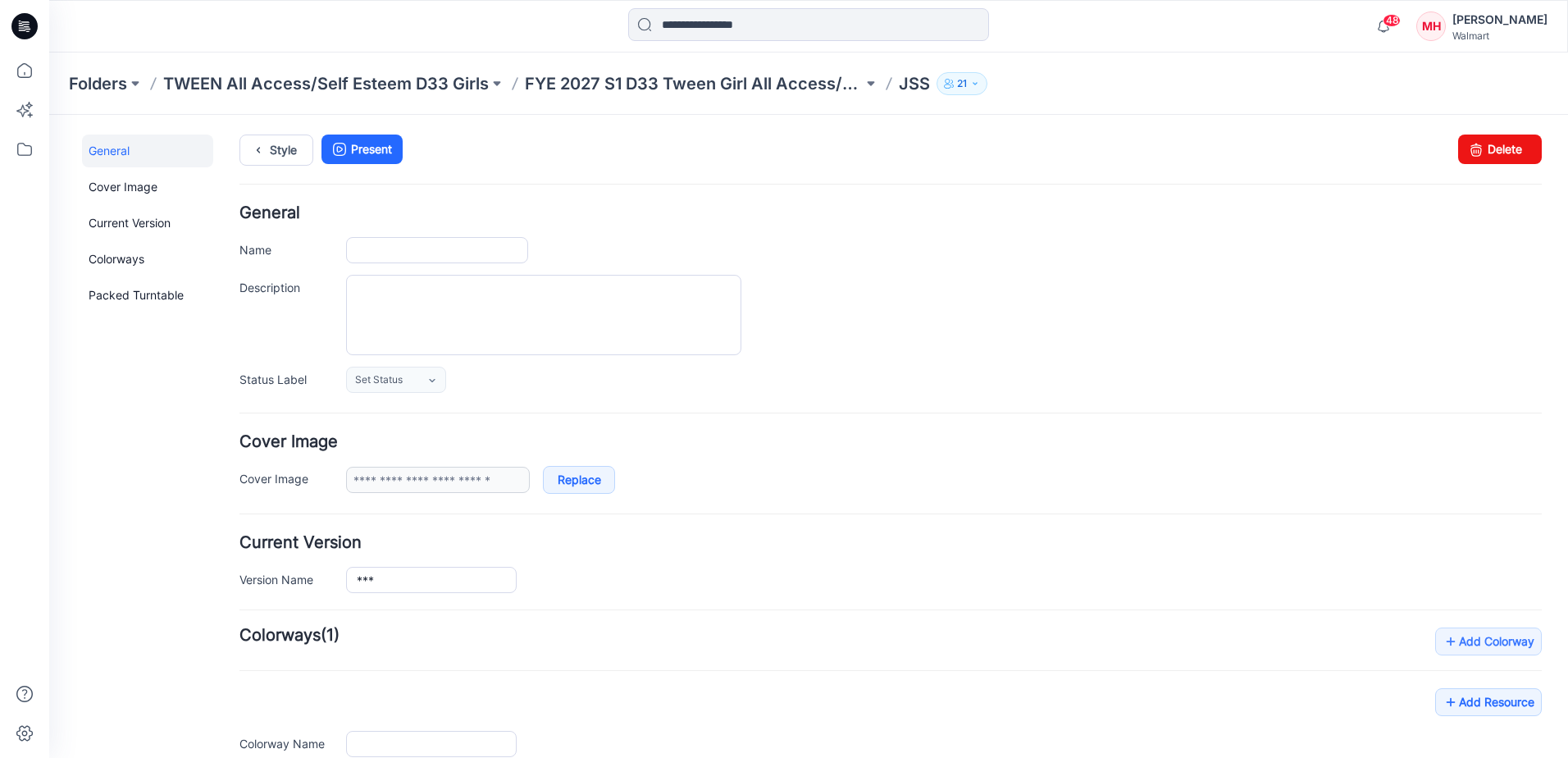
type input "***"
type input "**********"
drag, startPoint x: 1475, startPoint y: 154, endPoint x: 924, endPoint y: 167, distance: 551.2
click at [1285, 154] on link "Delete" at bounding box center [1500, 149] width 84 height 29
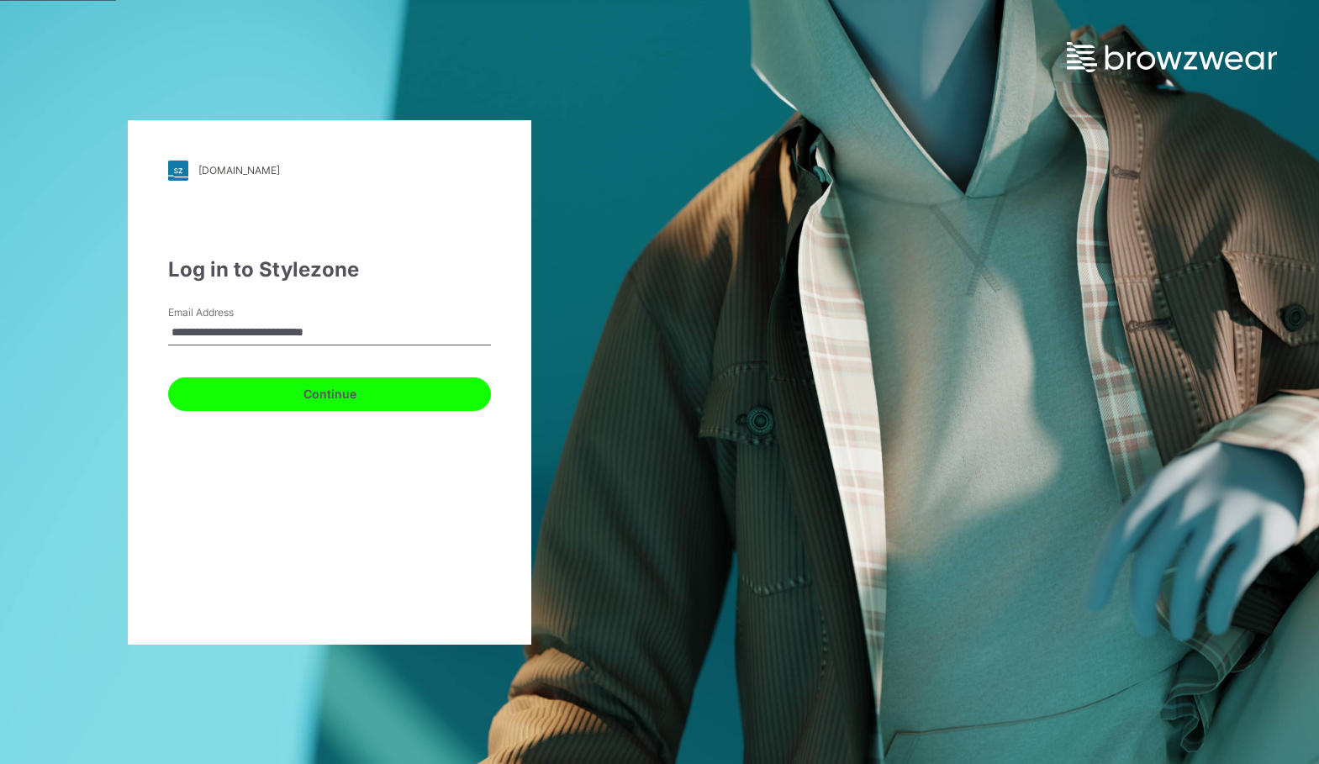
click at [297, 401] on button "Continue" at bounding box center [329, 395] width 323 height 34
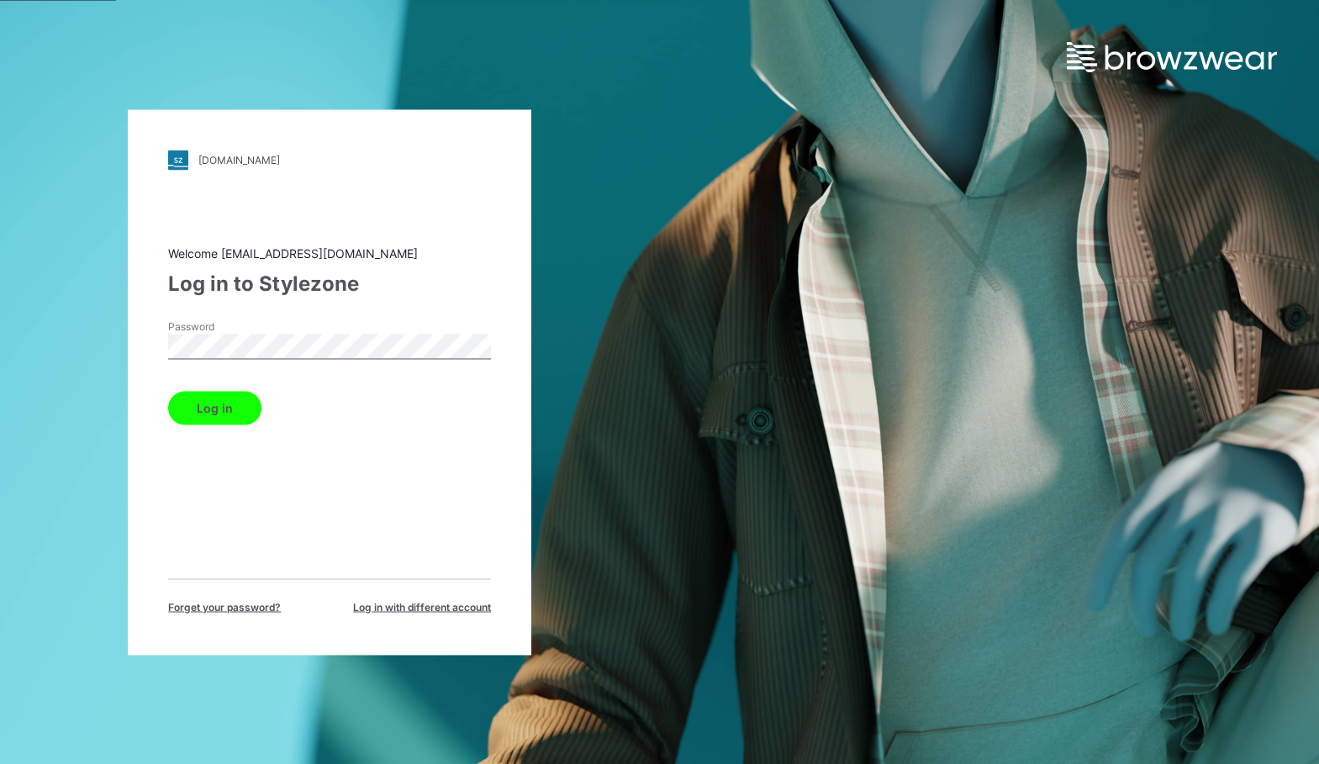
click at [251, 416] on button "Log in" at bounding box center [214, 408] width 93 height 34
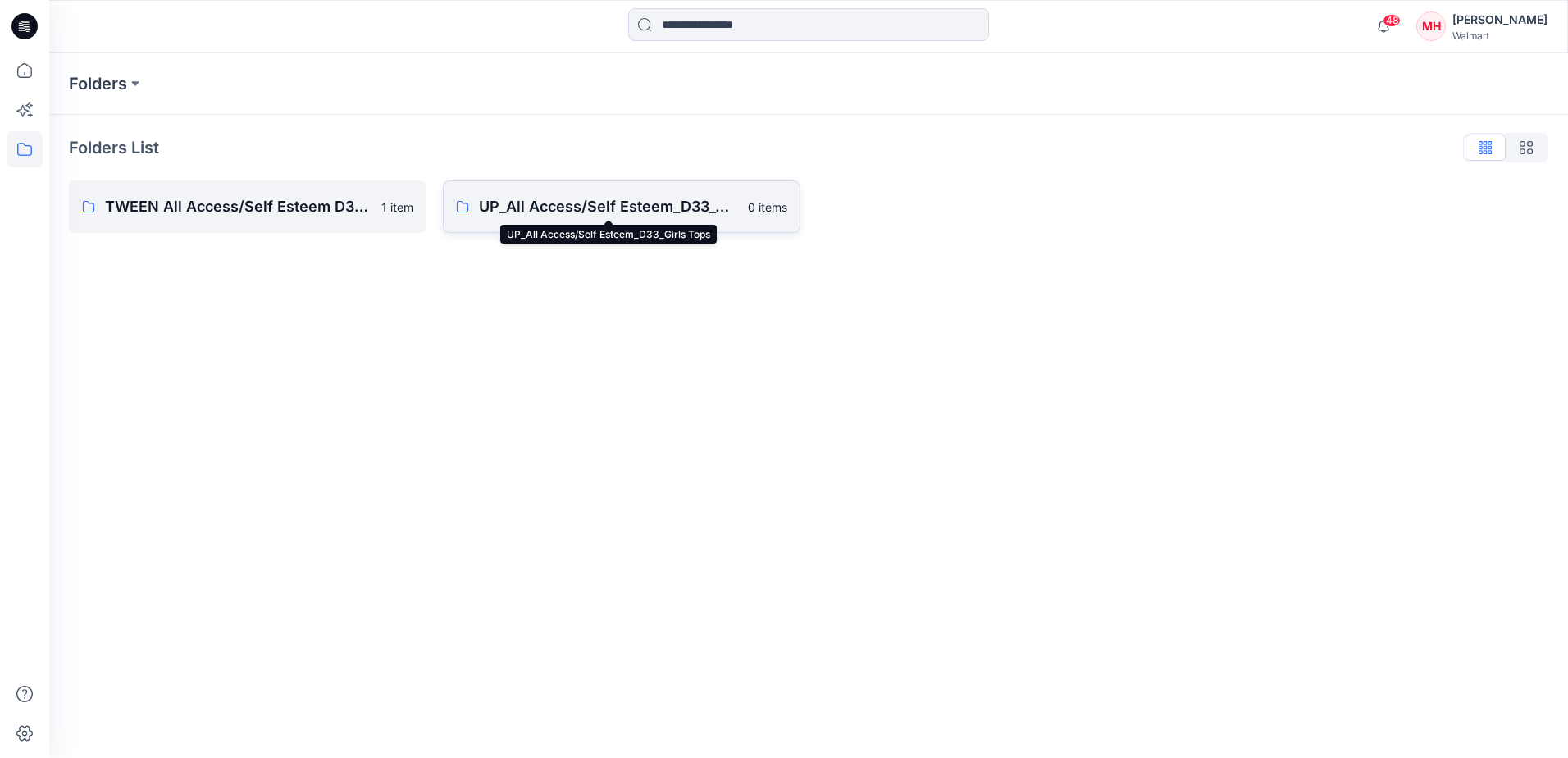
click at [535, 201] on p "UP_All Access/Self Esteem_D33_Girls Tops" at bounding box center [608, 207] width 259 height 23
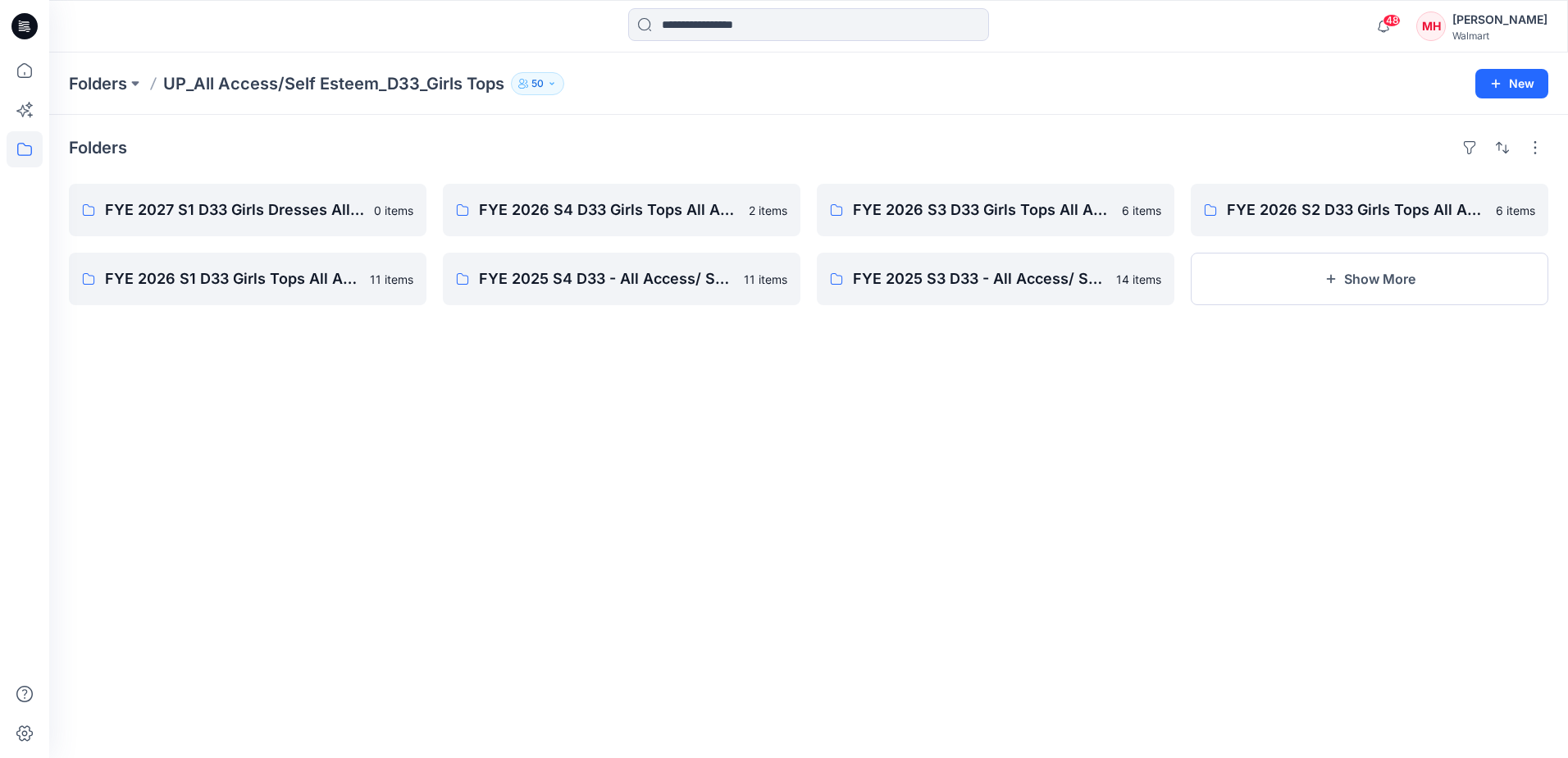
click at [869, 161] on div "Folders FYE 2027 S1 D33 Girls Dresses All Access/Self Esteem 0 items FYE 2026 S…" at bounding box center [807, 436] width 1518 height 643
click at [956, 149] on div "Folders" at bounding box center [808, 147] width 1479 height 26
click at [251, 82] on p "UP_All Access/Self Esteem_D33_Girls Tops" at bounding box center [333, 84] width 341 height 23
click at [96, 85] on p "Folders" at bounding box center [98, 84] width 59 height 23
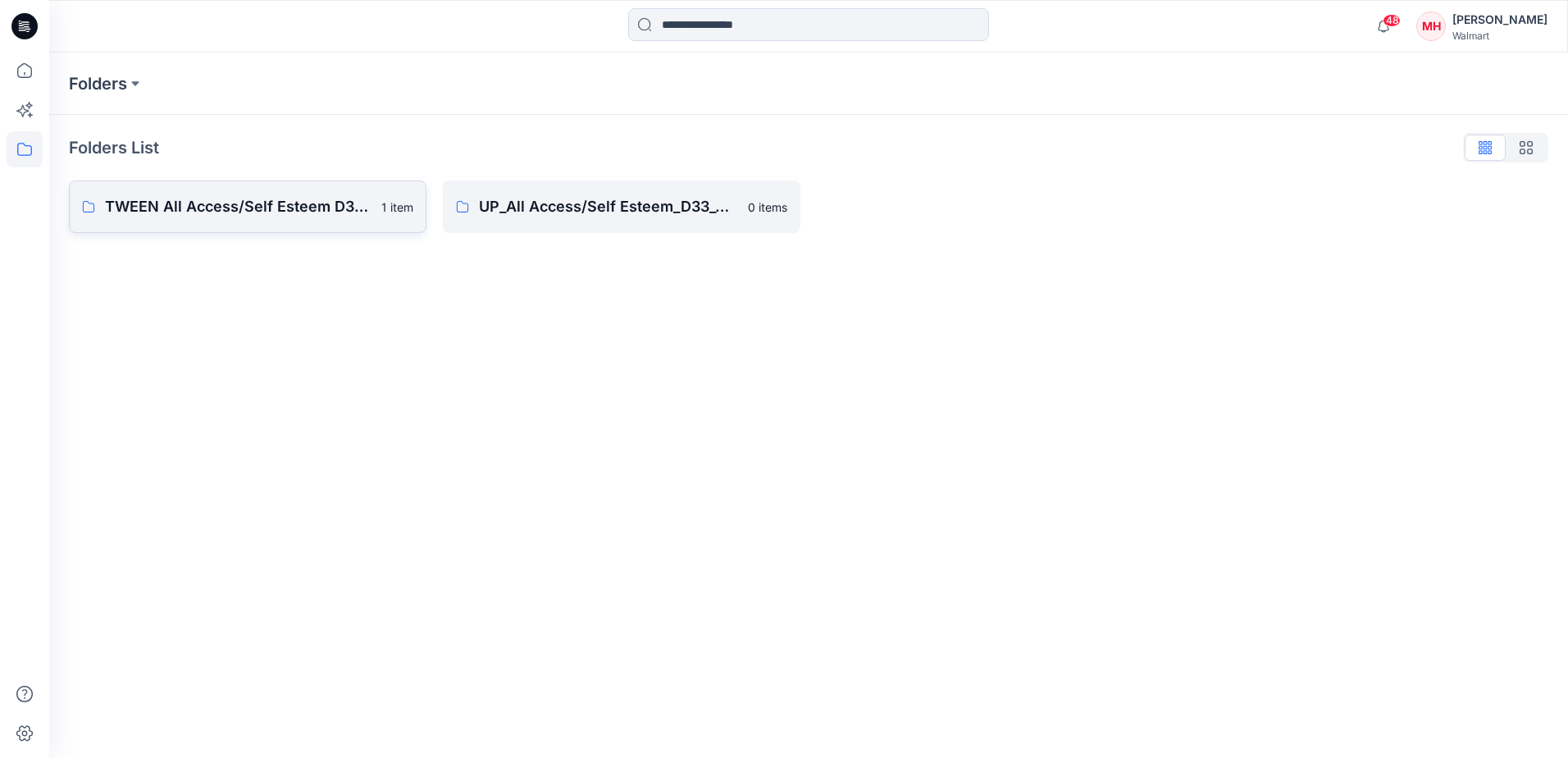
click at [243, 208] on p "TWEEN All Access/Self Esteem D33 Girls" at bounding box center [238, 207] width 266 height 23
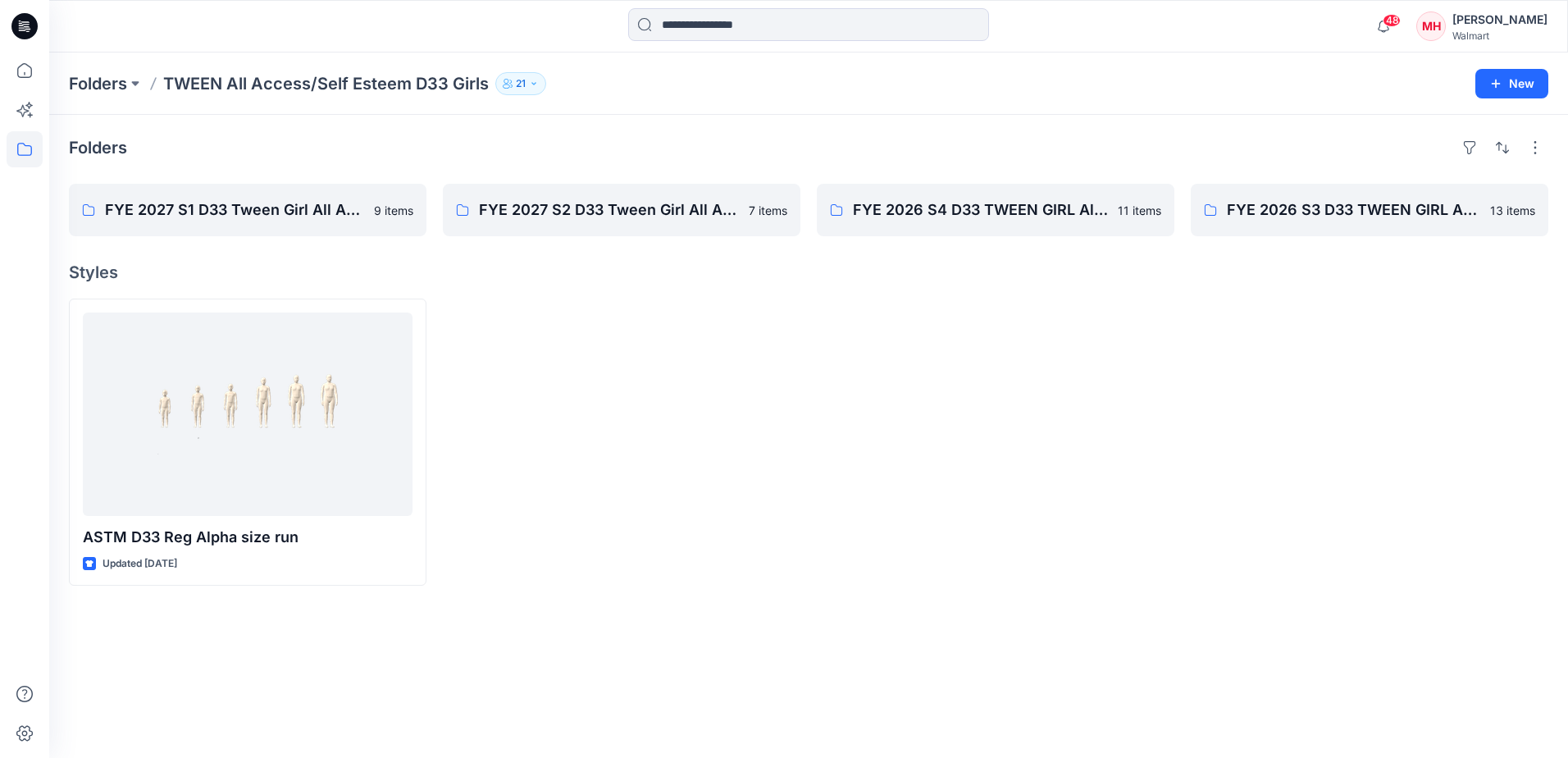
click at [1105, 137] on div "Folders" at bounding box center [808, 147] width 1479 height 26
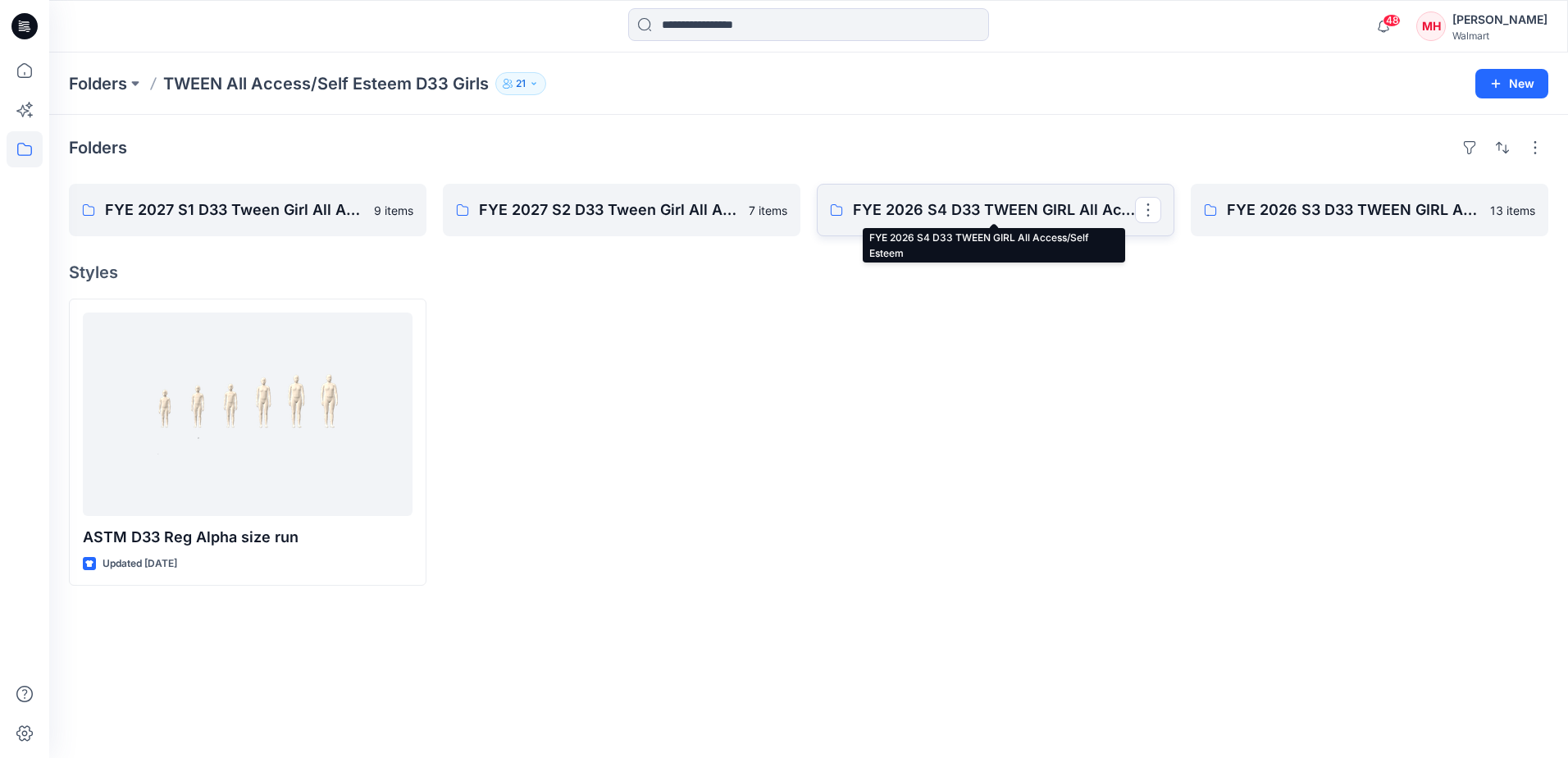
click at [902, 214] on p "FYE 2026 S4 D33 TWEEN GIRL All Access/Self Esteem" at bounding box center [993, 210] width 282 height 23
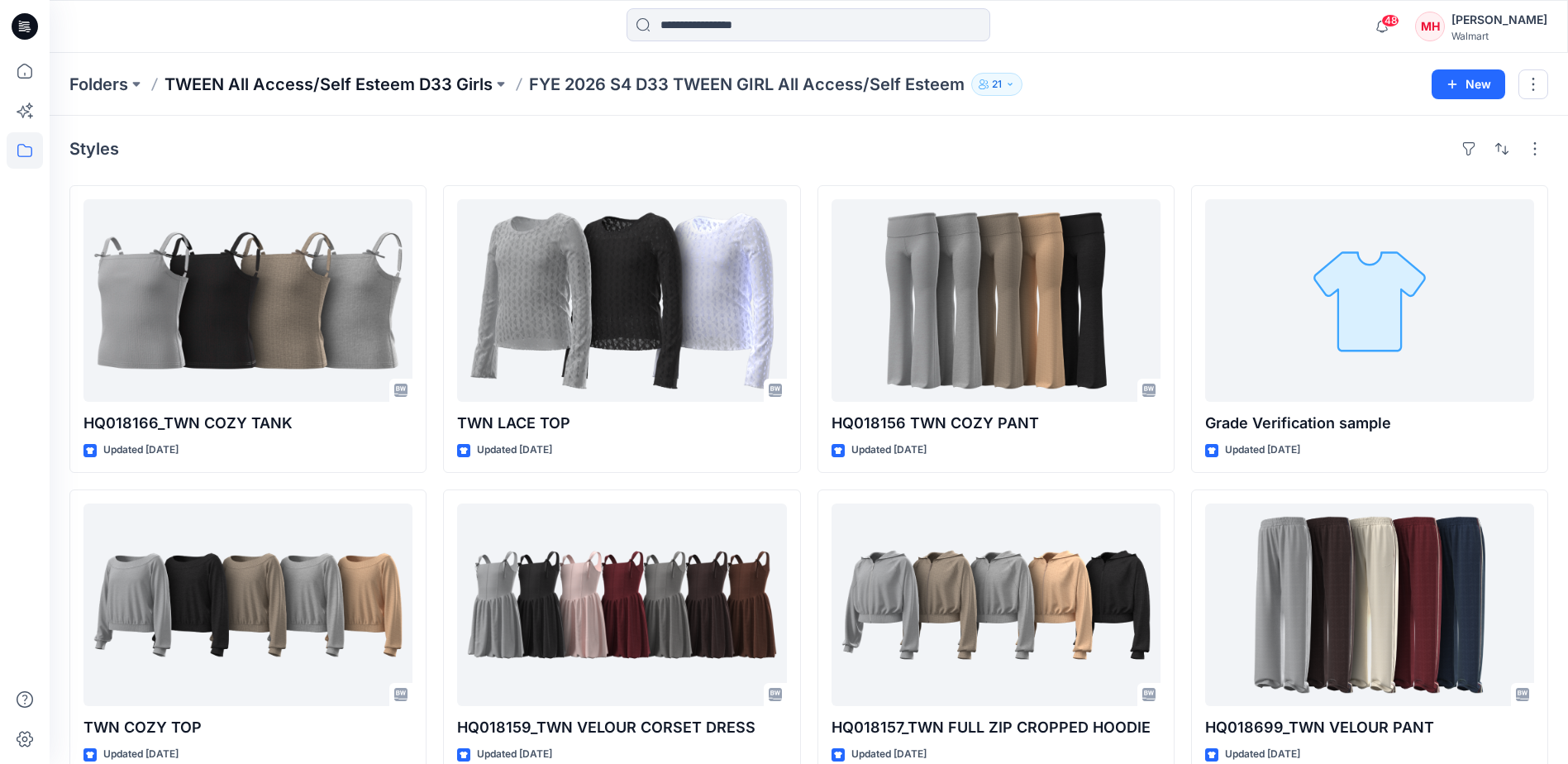
click at [408, 88] on p "TWEEN All Access/Self Esteem D33 Girls" at bounding box center [328, 85] width 328 height 24
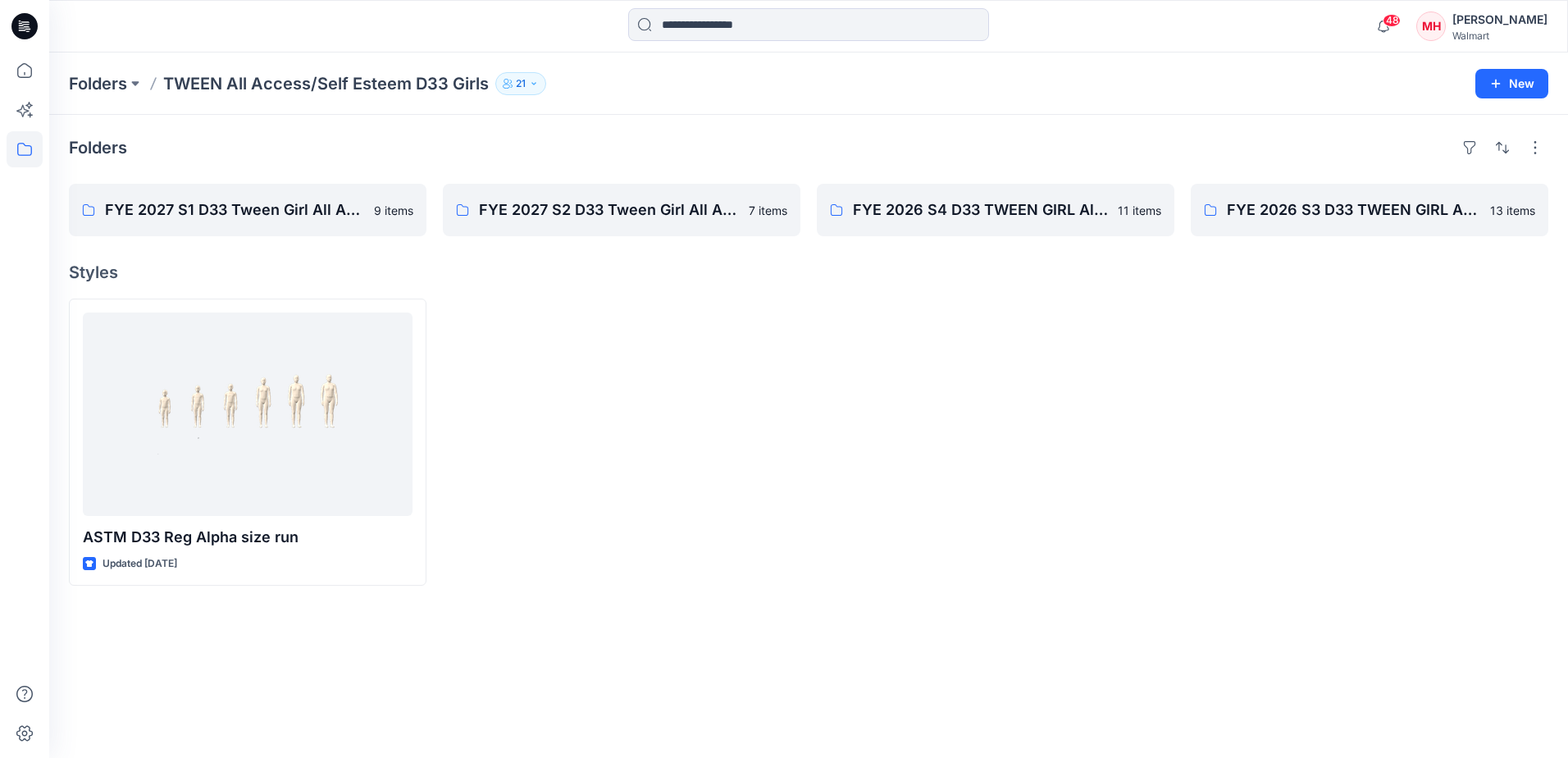
click at [213, 90] on p "TWEEN All Access/Self Esteem D33 Girls" at bounding box center [326, 84] width 326 height 23
click at [201, 211] on p "FYE 2027 S1 D33 Tween Girl All Access/Self Esteem" at bounding box center [246, 210] width 282 height 23
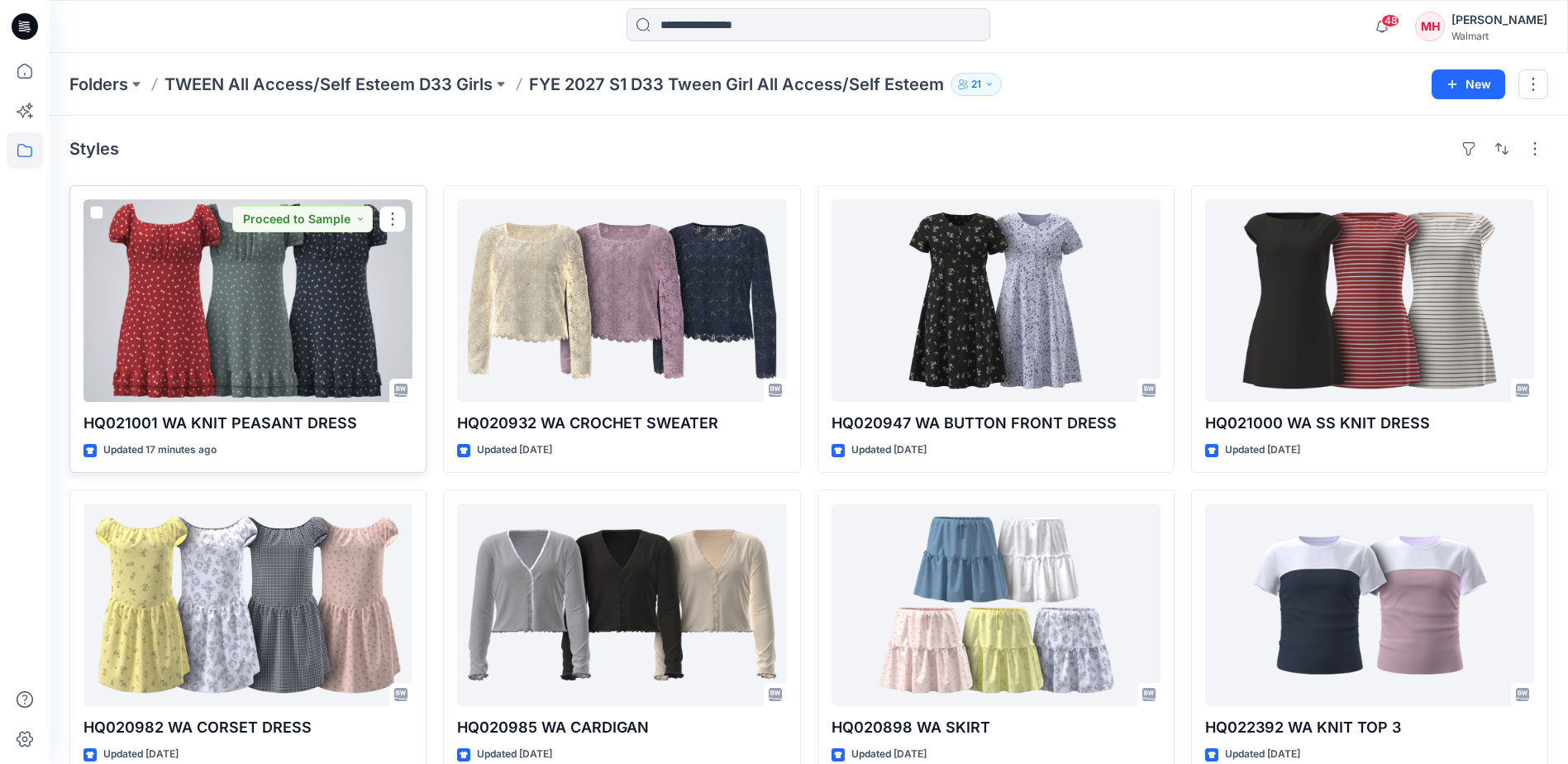
click at [353, 298] on div at bounding box center [248, 301] width 329 height 203
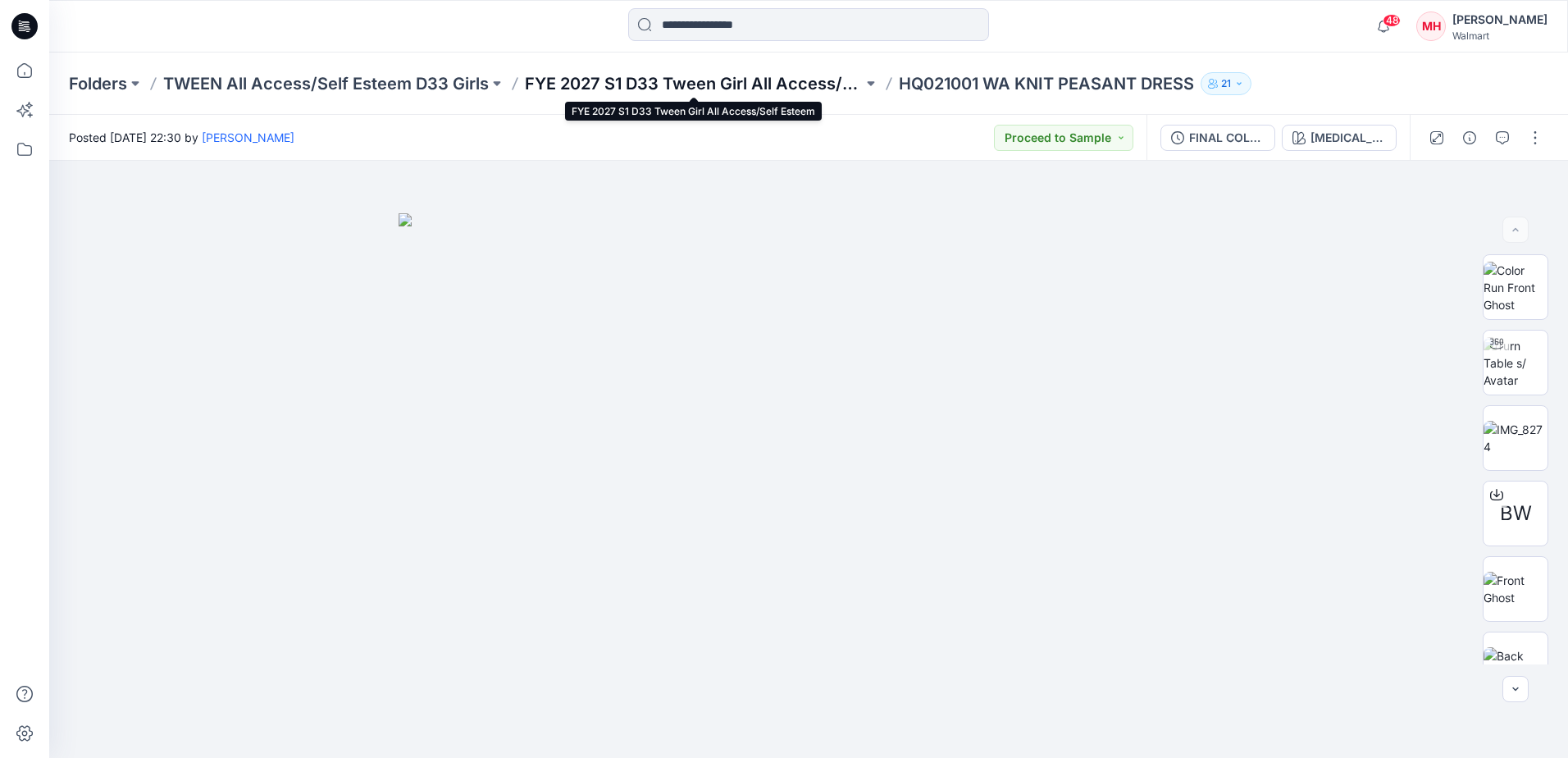
click at [755, 89] on p "FYE 2027 S1 D33 Tween Girl All Access/Self Esteem" at bounding box center [693, 84] width 337 height 23
